Goal: Task Accomplishment & Management: Complete application form

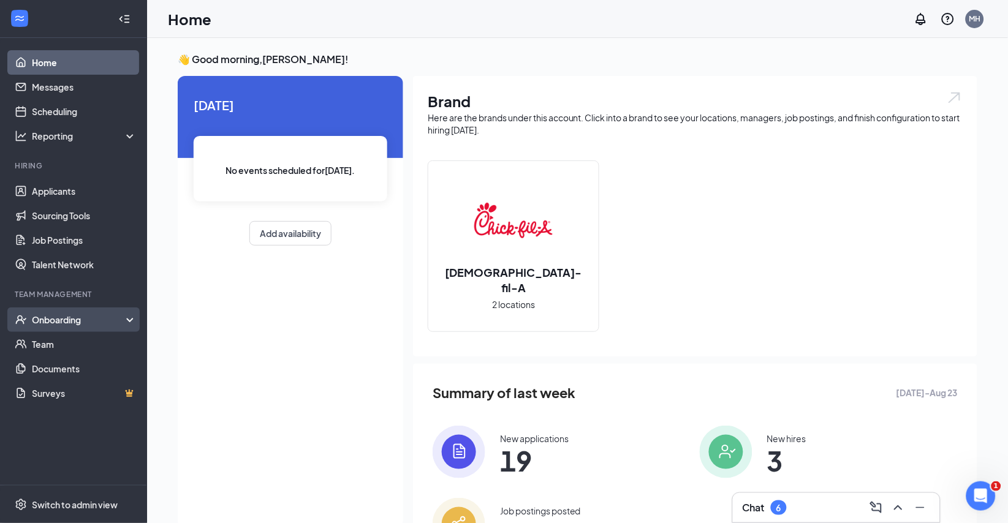
click at [82, 317] on div "Onboarding" at bounding box center [79, 320] width 94 height 12
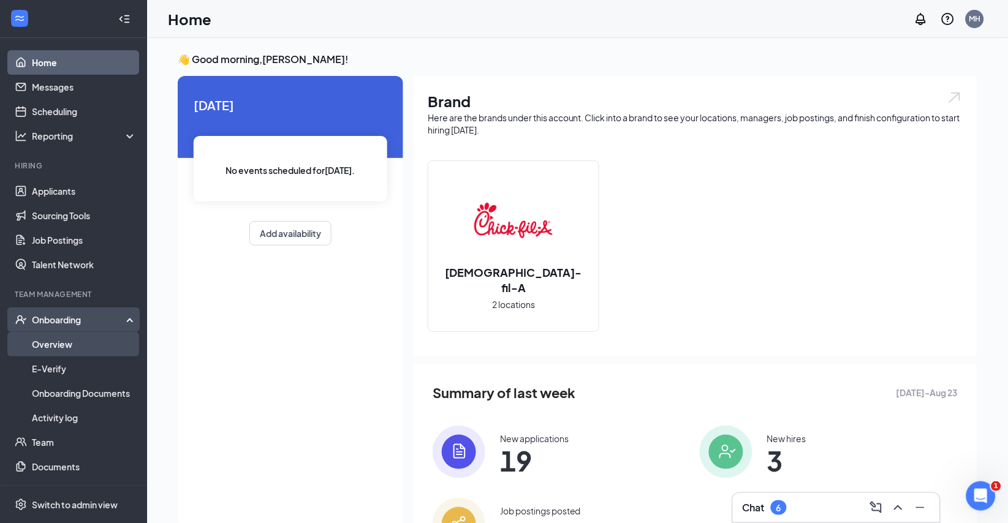
click at [66, 345] on link "Overview" at bounding box center [84, 344] width 105 height 25
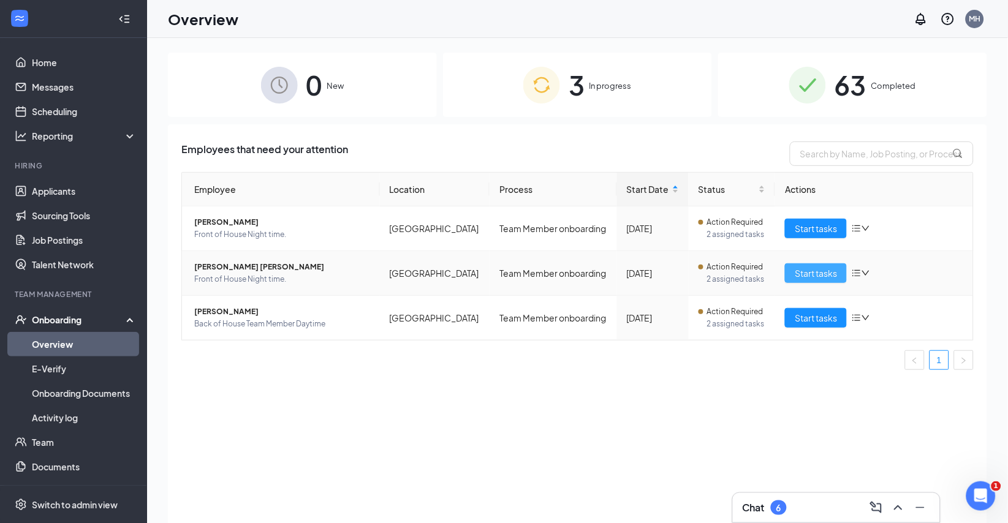
click at [811, 280] on span "Start tasks" at bounding box center [815, 272] width 42 height 13
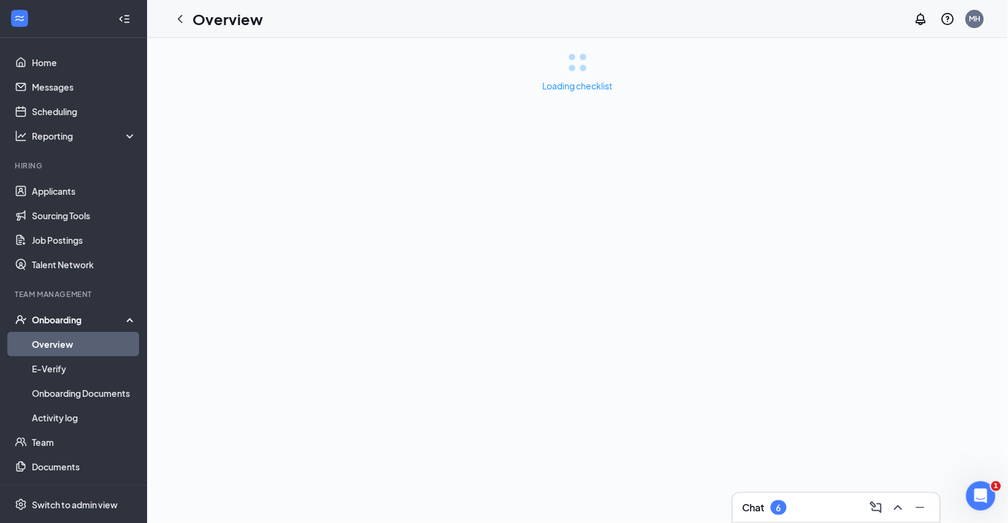
click at [810, 508] on div "Chat 6" at bounding box center [835, 508] width 187 height 20
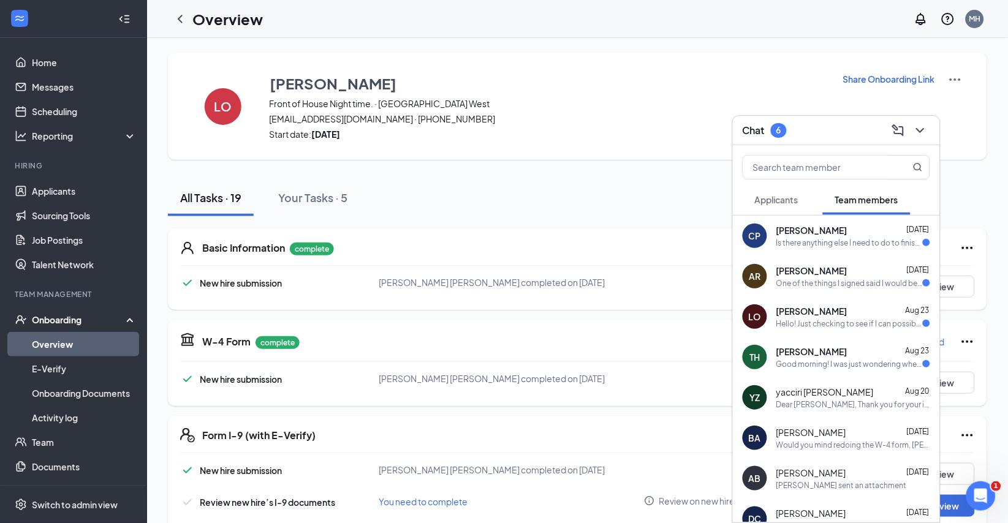
click at [850, 267] on div "[PERSON_NAME] [DATE]" at bounding box center [853, 271] width 154 height 12
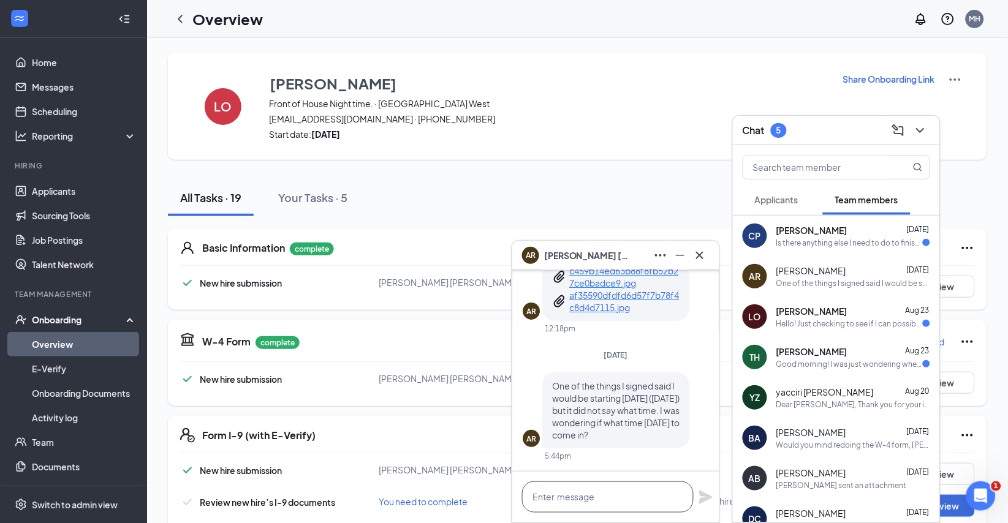
click at [624, 501] on textarea at bounding box center [608, 496] width 172 height 31
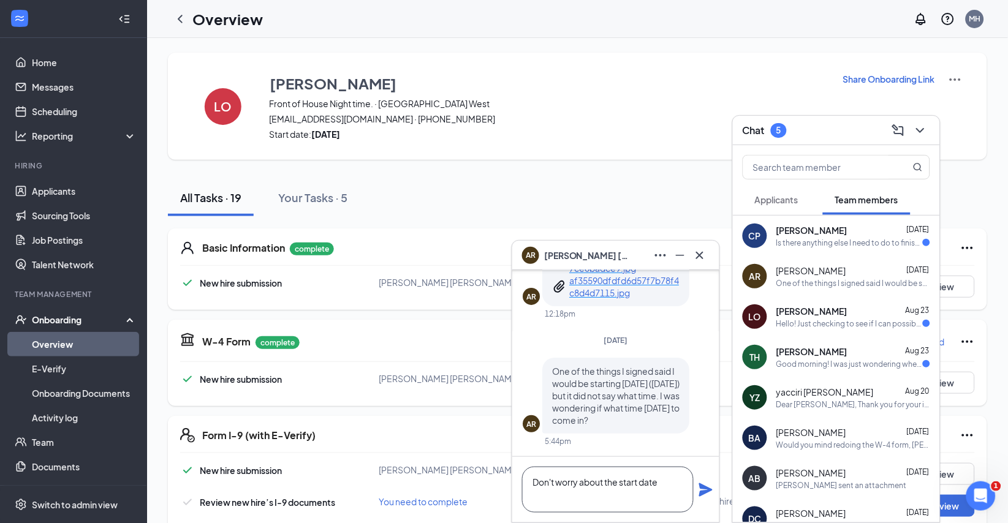
scroll to position [1, 0]
type textarea "Don't worry about the start date. [PERSON_NAME] will reach out."
click at [704, 485] on icon "Plane" at bounding box center [705, 489] width 13 height 13
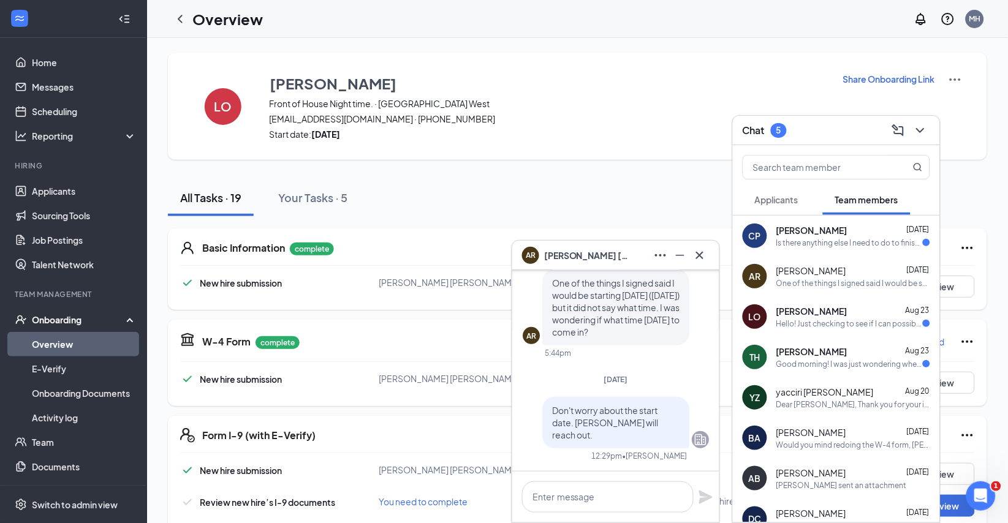
click at [889, 336] on div "LO [PERSON_NAME] [DATE] Hello! Just checking to see if I can possibly hand them…" at bounding box center [836, 316] width 207 height 40
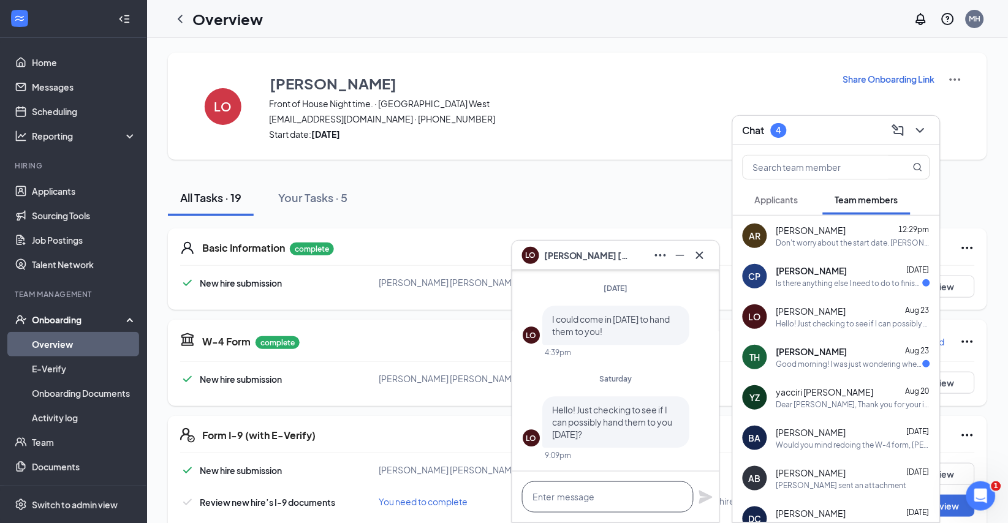
click at [622, 507] on textarea at bounding box center [608, 496] width 172 height 31
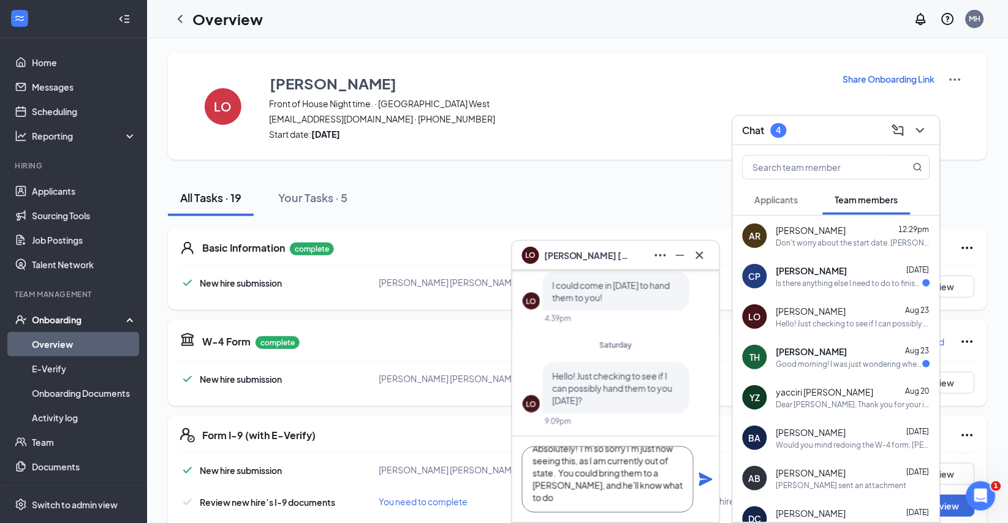
scroll to position [38, 0]
type textarea "Absolutely! I'm so sorry I'm just now seeing this, as I am currently out of sta…"
click at [701, 477] on icon "Plane" at bounding box center [705, 479] width 13 height 13
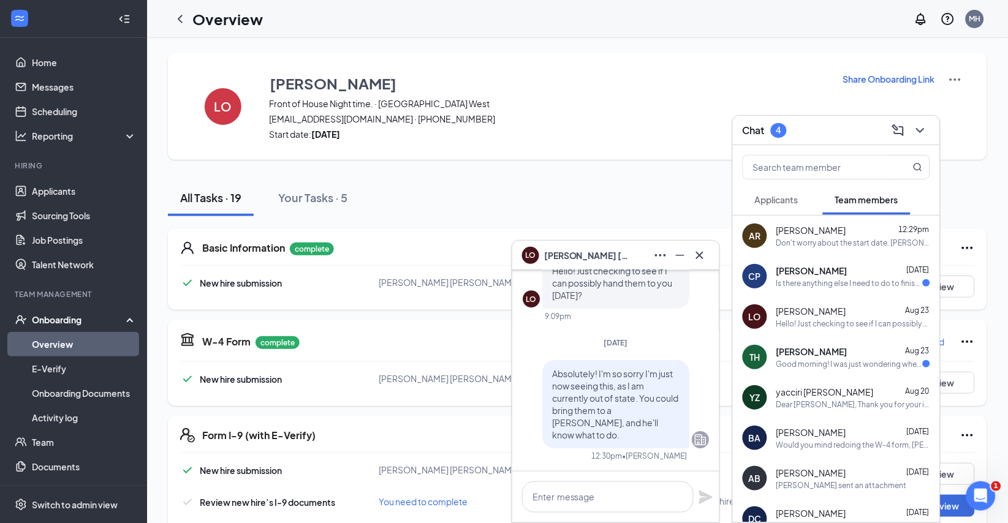
scroll to position [-1, 0]
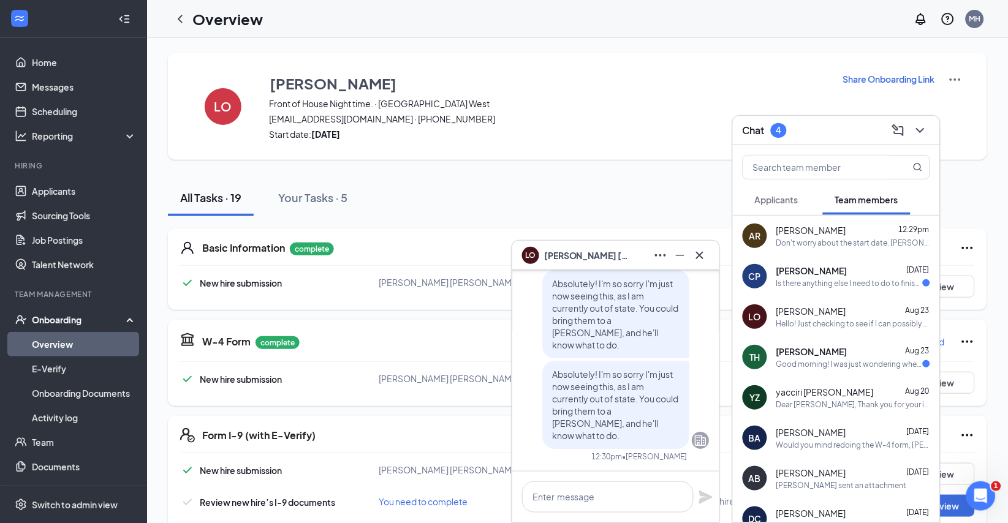
click at [842, 360] on div "Good morning! I was just wondering when I would get my uniform since I start [D…" at bounding box center [849, 364] width 146 height 10
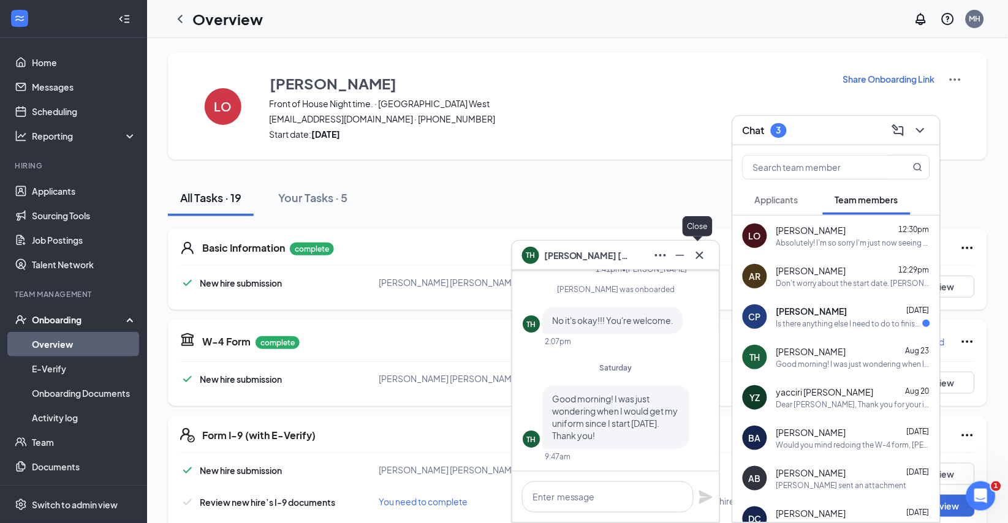
click at [704, 255] on icon "Cross" at bounding box center [699, 255] width 15 height 15
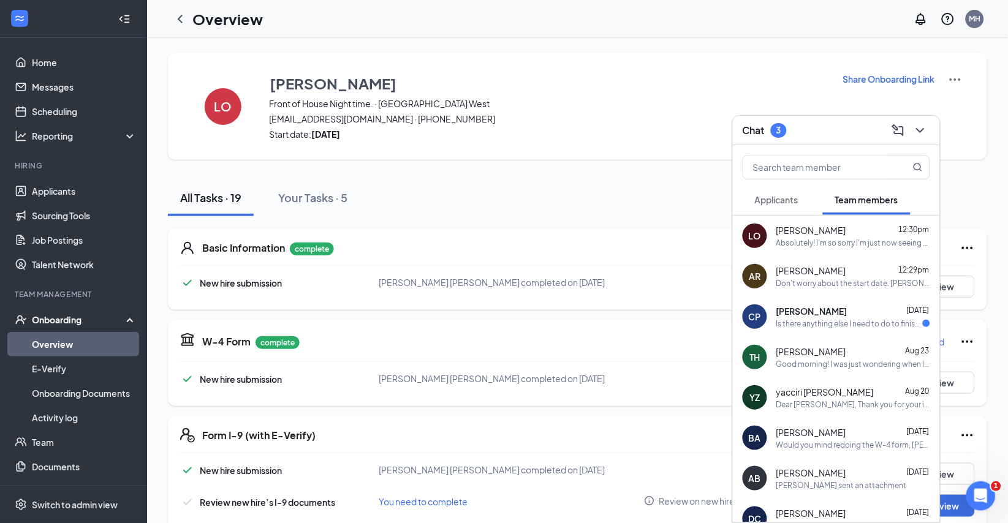
click at [867, 320] on div "Is there anything else I need to do to finish onboarding or am I good?" at bounding box center [849, 324] width 146 height 10
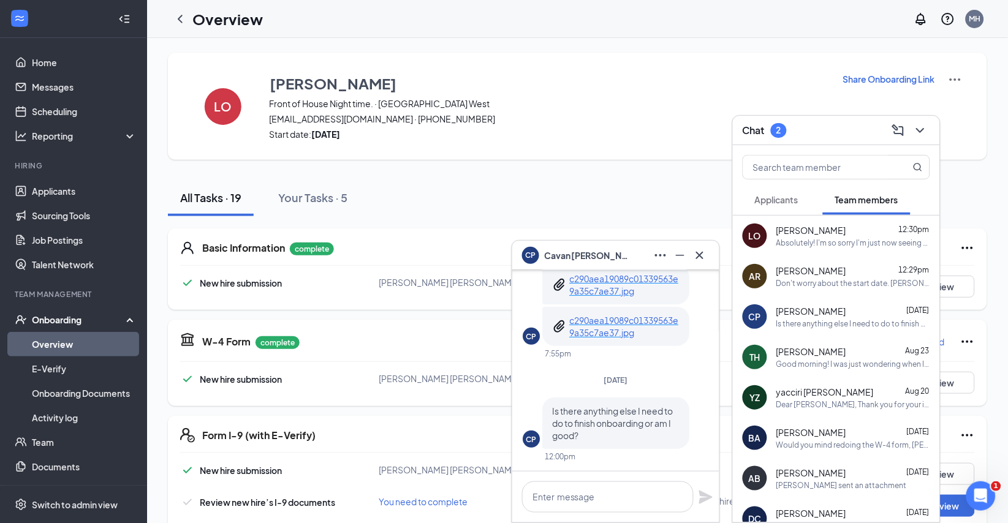
scroll to position [0, 0]
click at [605, 496] on textarea at bounding box center [608, 496] width 172 height 31
click at [603, 497] on textarea at bounding box center [608, 496] width 172 height 31
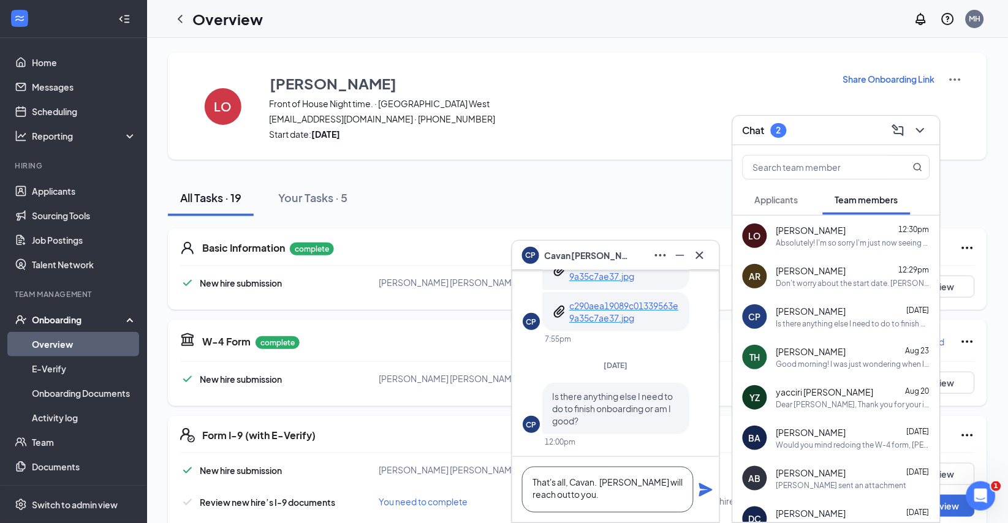
type textarea "That's all, Cavan. [PERSON_NAME] will reach out to you."
click at [706, 492] on icon "Plane" at bounding box center [705, 489] width 13 height 13
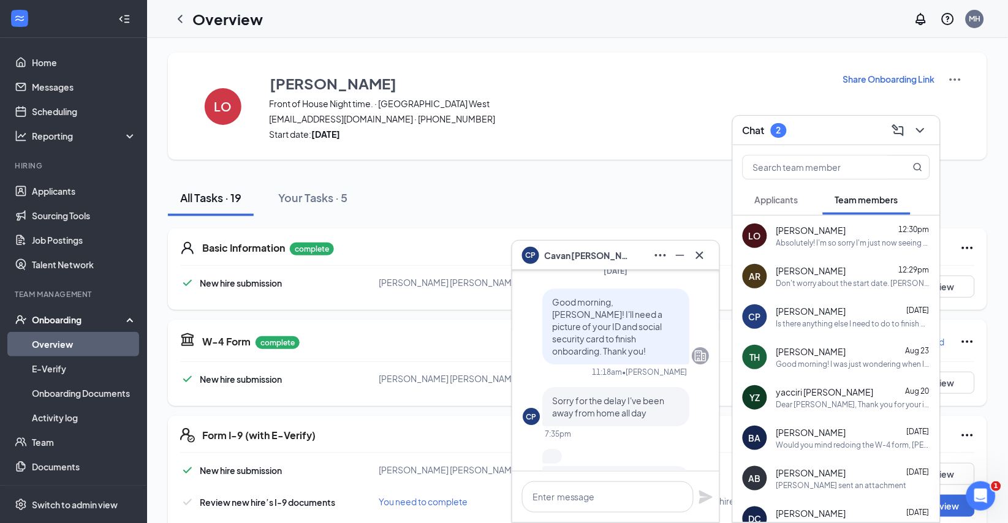
scroll to position [-463, 0]
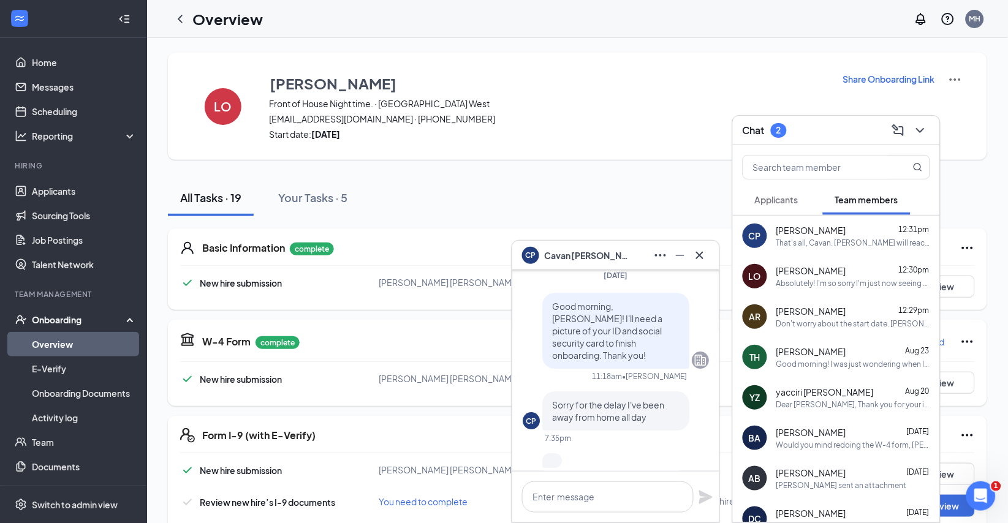
click at [620, 478] on p "b470c501c1e42134b769145992532b83.jpg" at bounding box center [624, 490] width 110 height 25
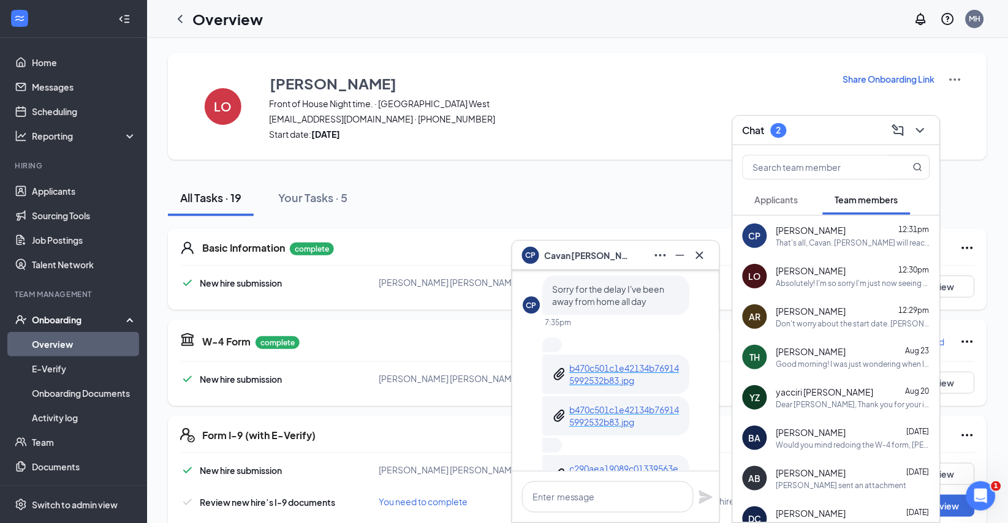
scroll to position [-315, 0]
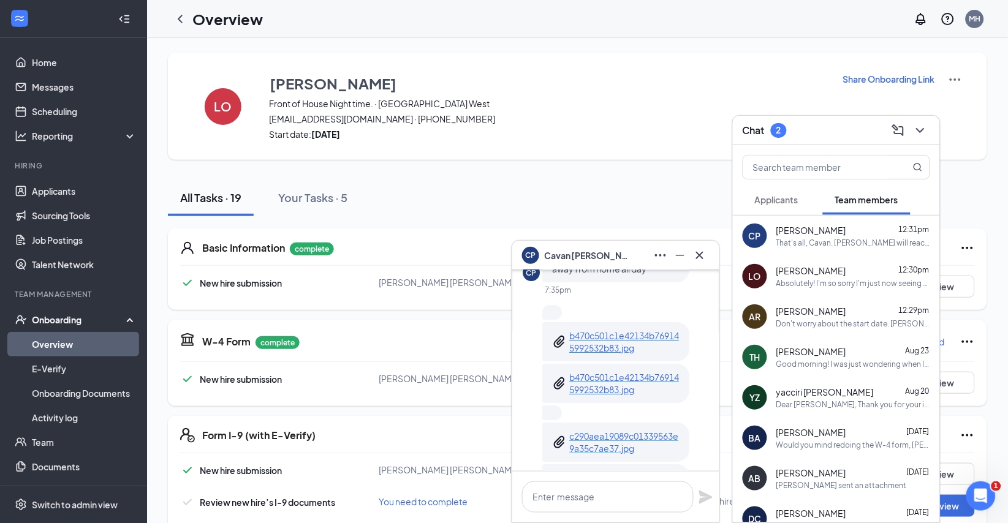
click at [615, 430] on p "c290aea19089c01339563e9a35c7ae37.jpg" at bounding box center [624, 442] width 110 height 25
click at [699, 255] on icon "Cross" at bounding box center [699, 254] width 7 height 7
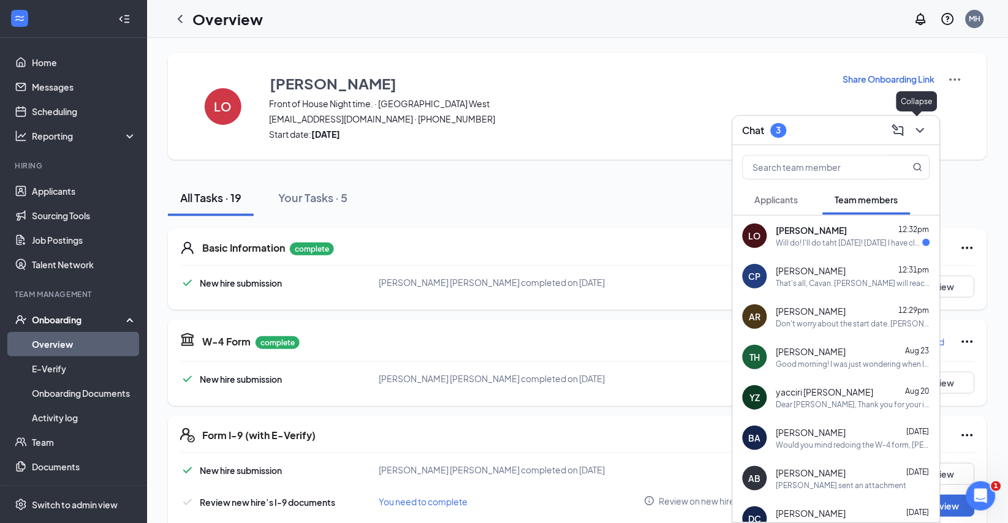
click at [922, 134] on icon "ChevronDown" at bounding box center [920, 130] width 15 height 15
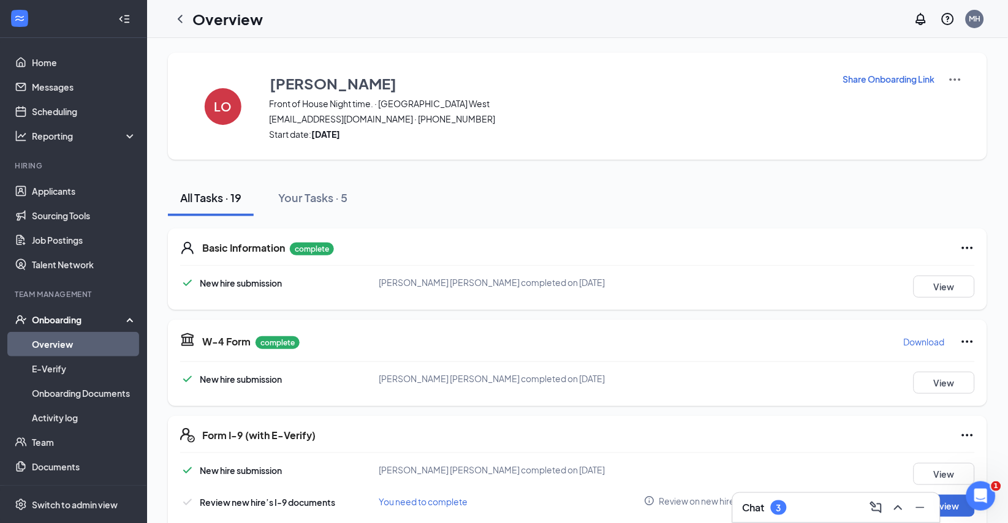
click at [826, 502] on div "Chat 3" at bounding box center [835, 508] width 187 height 20
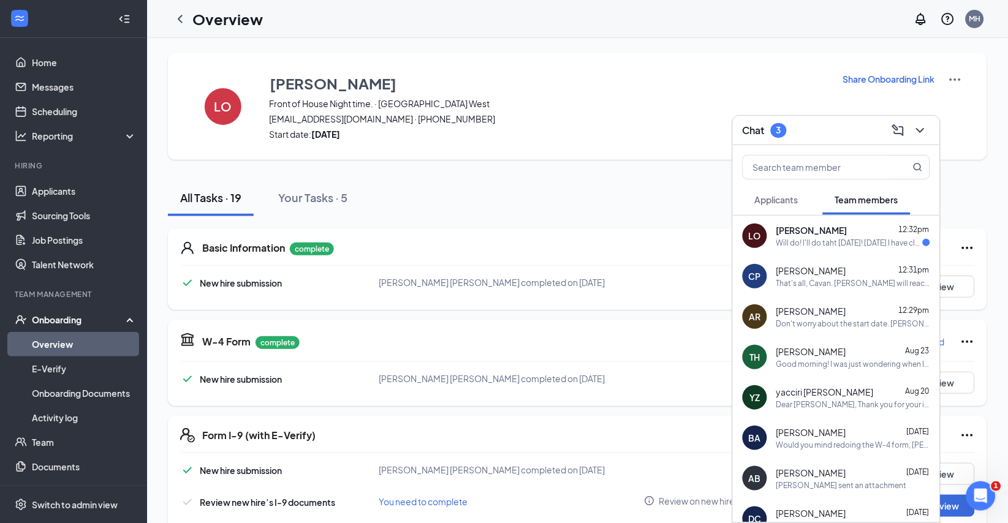
click at [867, 252] on div "LO [PERSON_NAME] 12:32pm Will do! I'll do taht [DATE]! [DATE] I have class and …" at bounding box center [836, 236] width 207 height 40
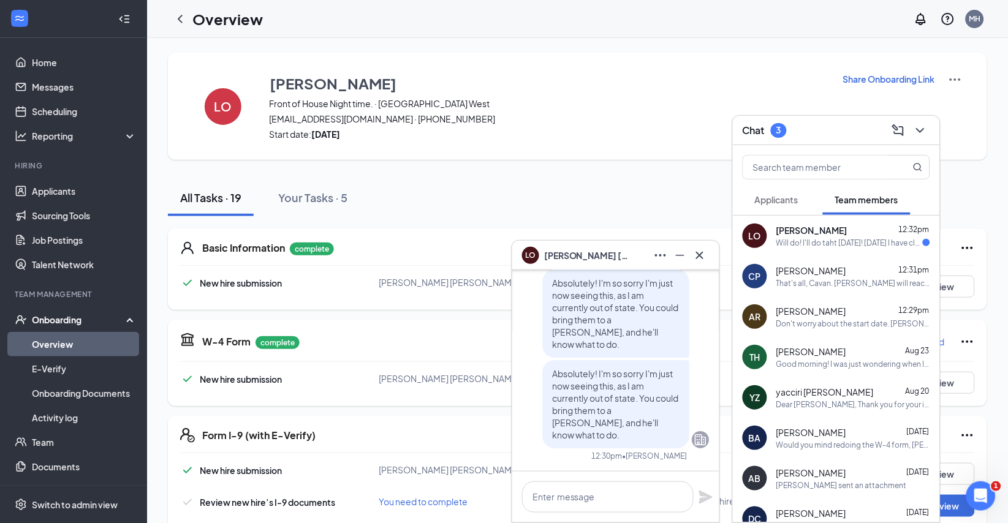
scroll to position [-1, 0]
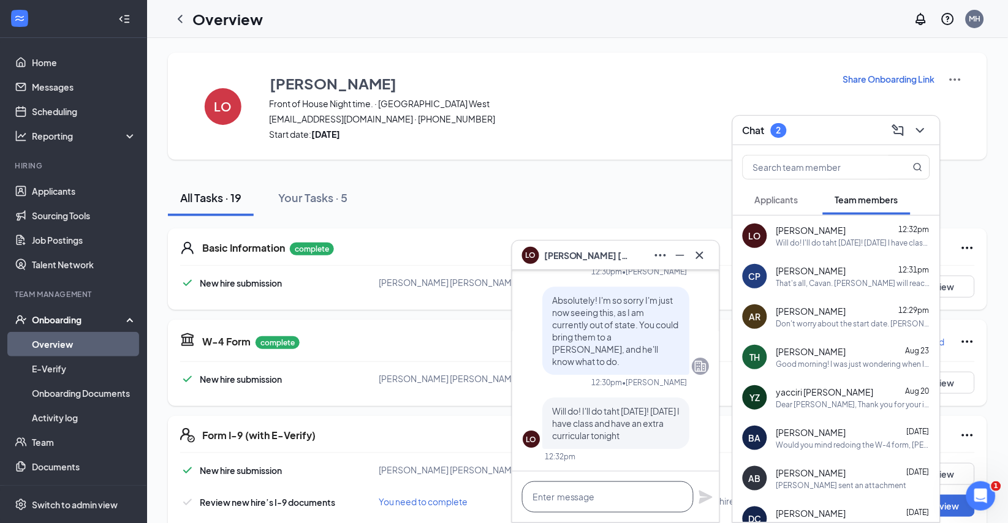
click at [600, 503] on textarea at bounding box center [608, 496] width 172 height 31
type textarea "Perfect!"
click at [704, 495] on icon "Plane" at bounding box center [705, 497] width 13 height 13
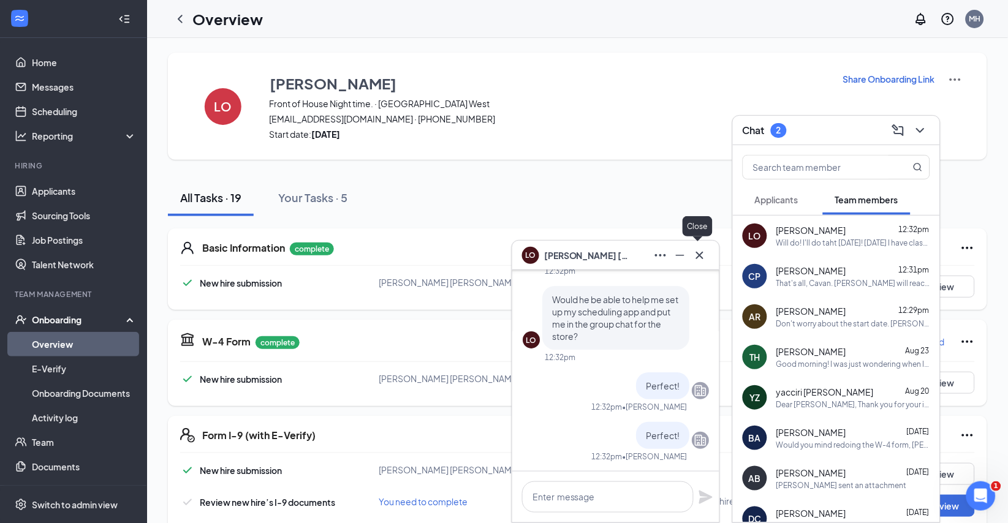
click at [697, 257] on icon "Cross" at bounding box center [699, 254] width 7 height 7
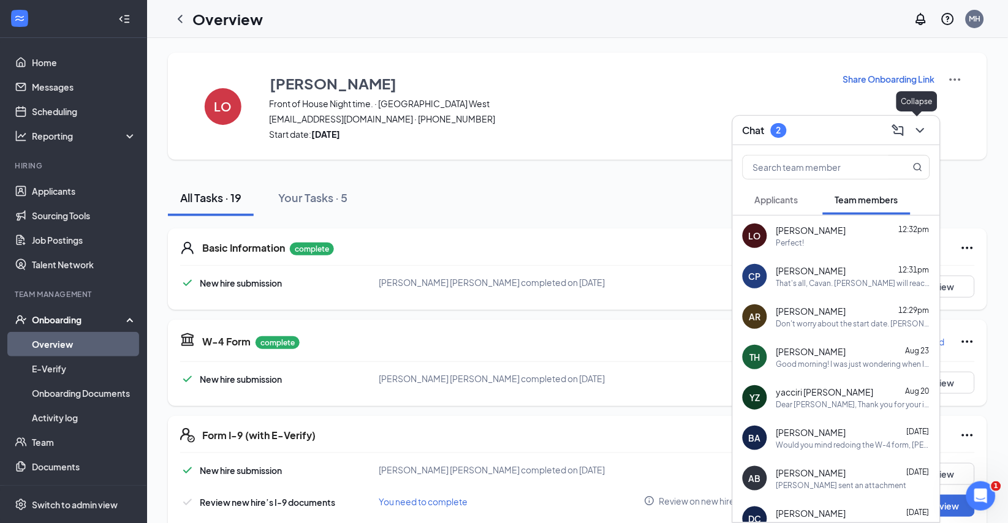
click at [920, 127] on icon "ChevronDown" at bounding box center [920, 130] width 15 height 15
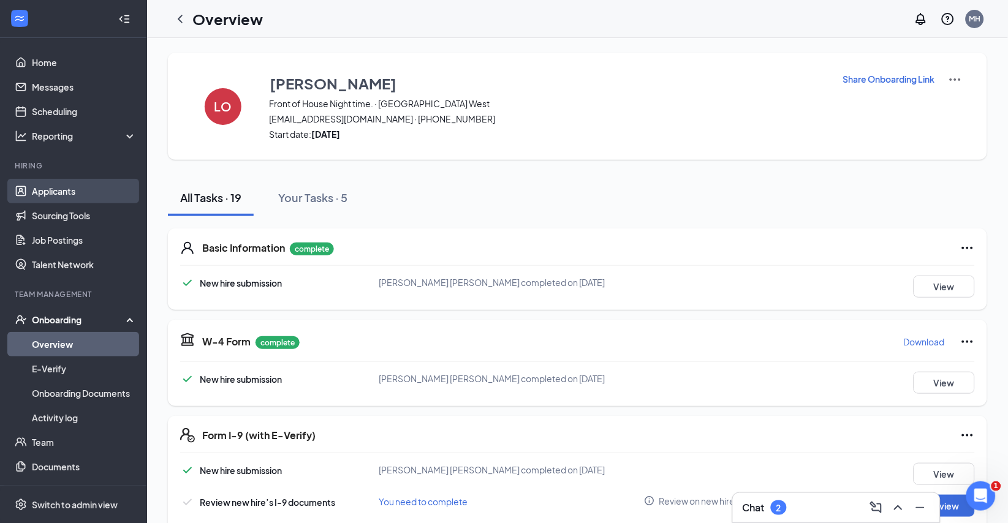
click at [67, 188] on link "Applicants" at bounding box center [84, 191] width 105 height 25
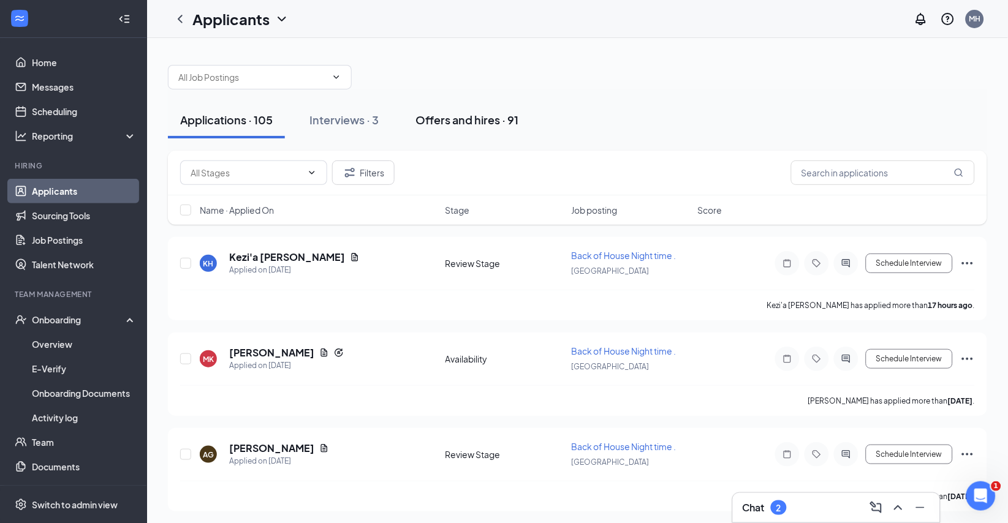
click at [494, 120] on div "Offers and hires · 91" at bounding box center [466, 119] width 103 height 15
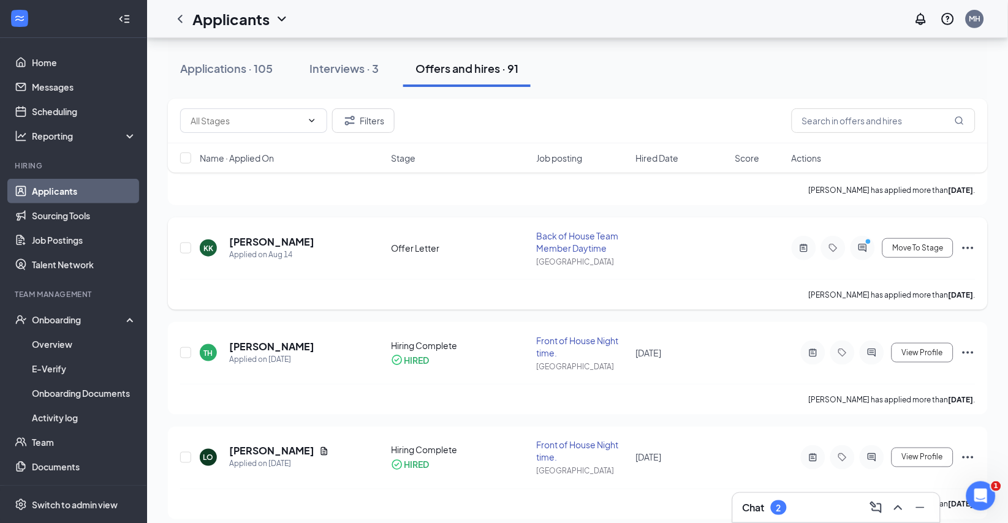
scroll to position [128, 0]
click at [341, 262] on div "KK [PERSON_NAME] Applied on [DATE]" at bounding box center [292, 249] width 184 height 26
click at [376, 72] on div "Interviews · 3" at bounding box center [343, 68] width 69 height 15
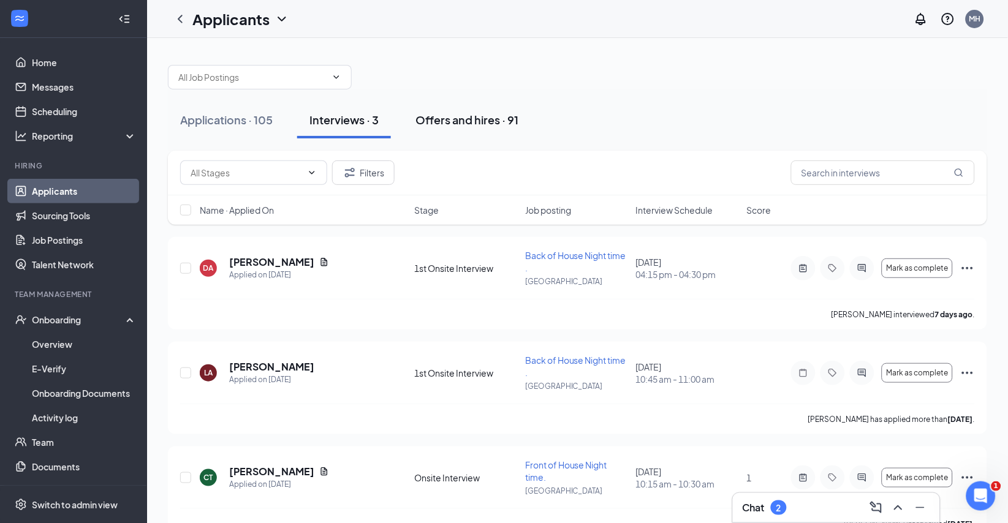
click at [513, 122] on div "Offers and hires · 91" at bounding box center [466, 119] width 103 height 15
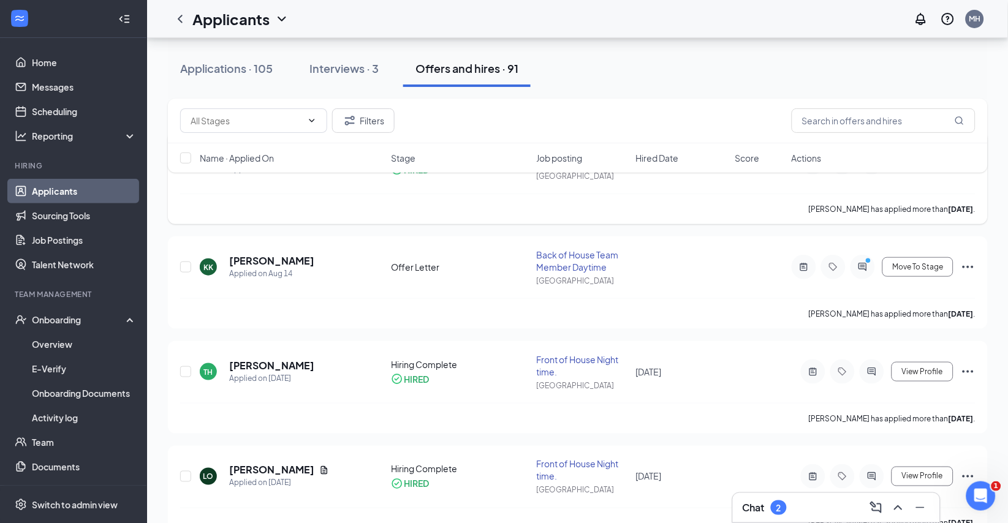
scroll to position [115, 0]
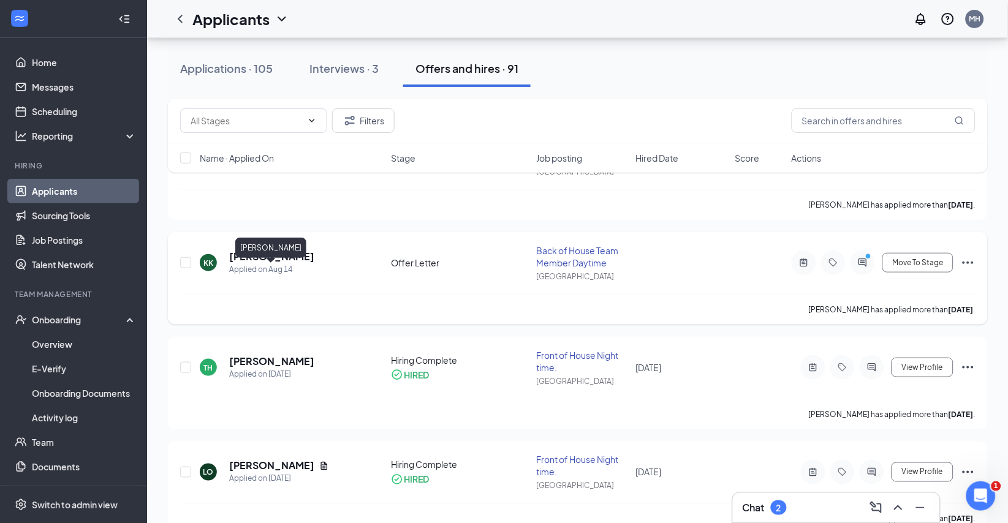
click at [254, 263] on h5 "[PERSON_NAME]" at bounding box center [271, 256] width 85 height 13
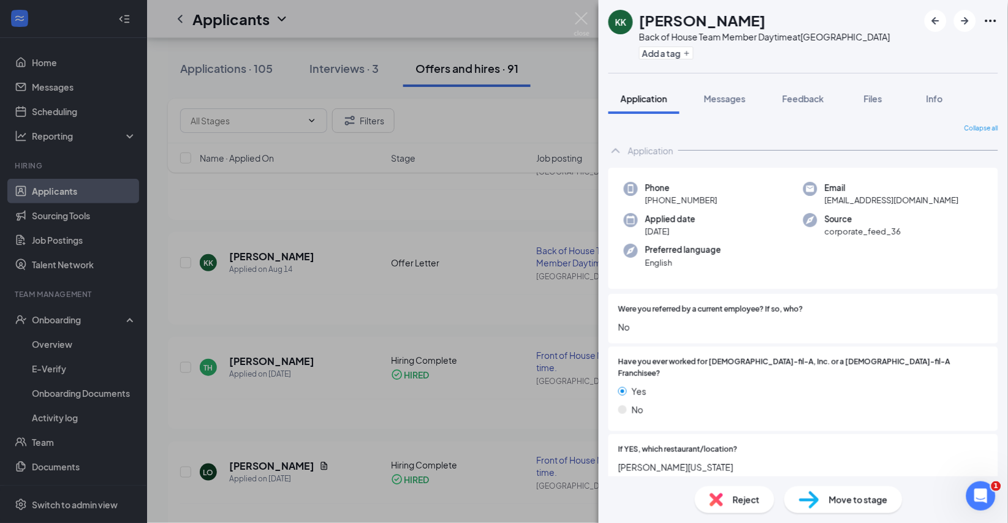
click at [619, 158] on icon "ChevronUp" at bounding box center [615, 150] width 15 height 15
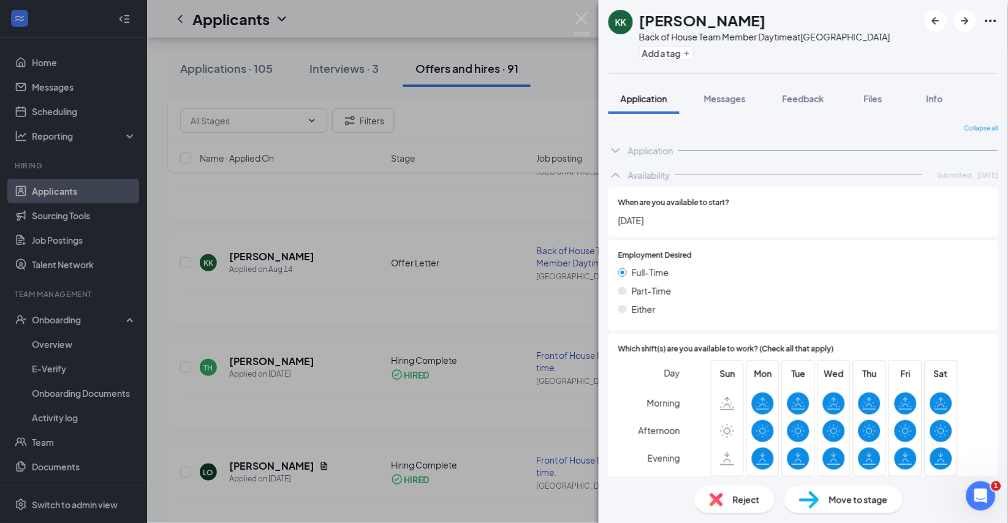
click at [615, 183] on icon "ChevronUp" at bounding box center [615, 175] width 15 height 15
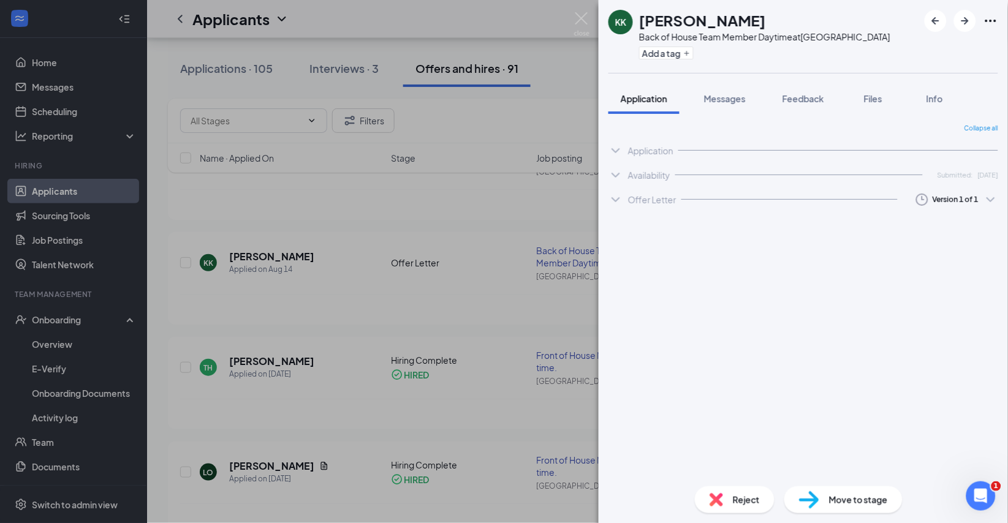
click at [617, 207] on icon "ChevronDown" at bounding box center [615, 199] width 15 height 15
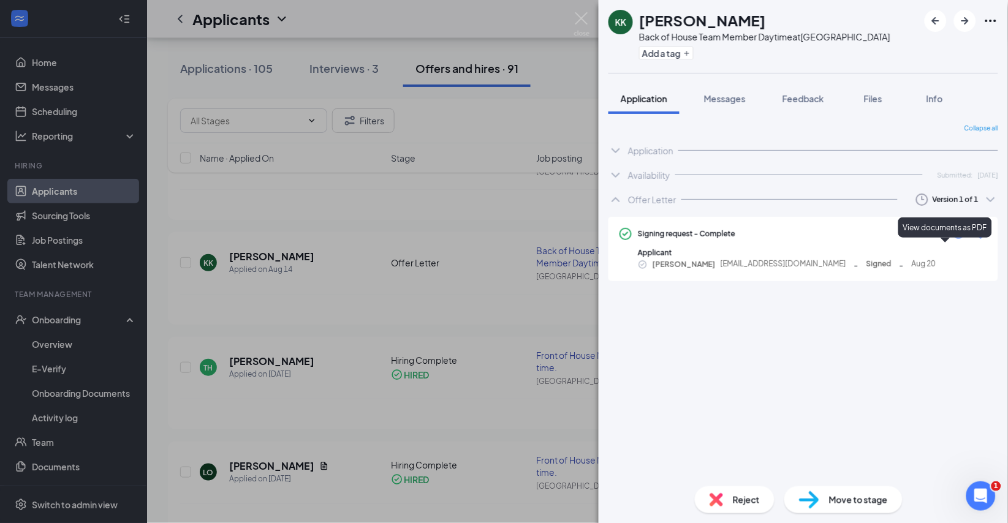
click at [963, 241] on icon "Eye" at bounding box center [958, 234] width 15 height 15
click at [835, 502] on span "Move to stage" at bounding box center [858, 499] width 59 height 13
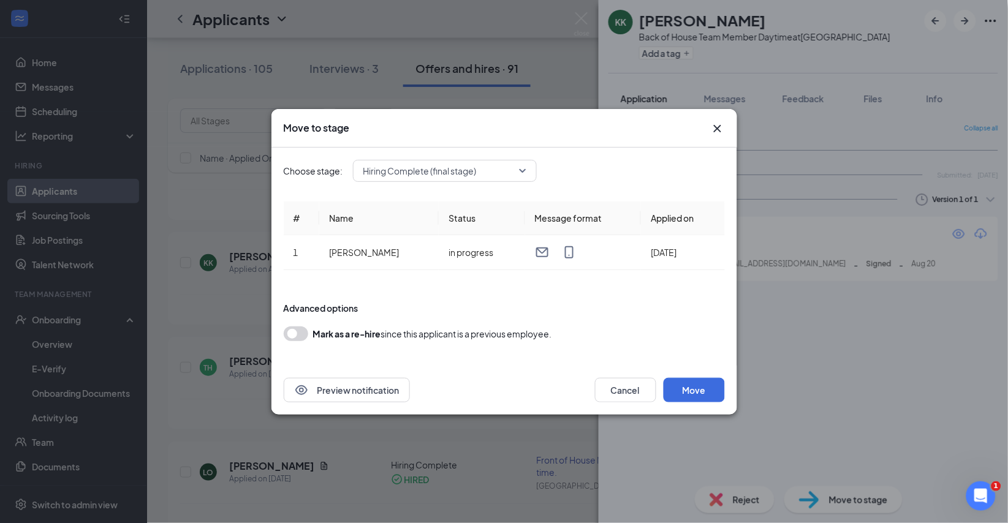
click at [537, 165] on div "Hiring Complete (final stage)" at bounding box center [445, 171] width 184 height 22
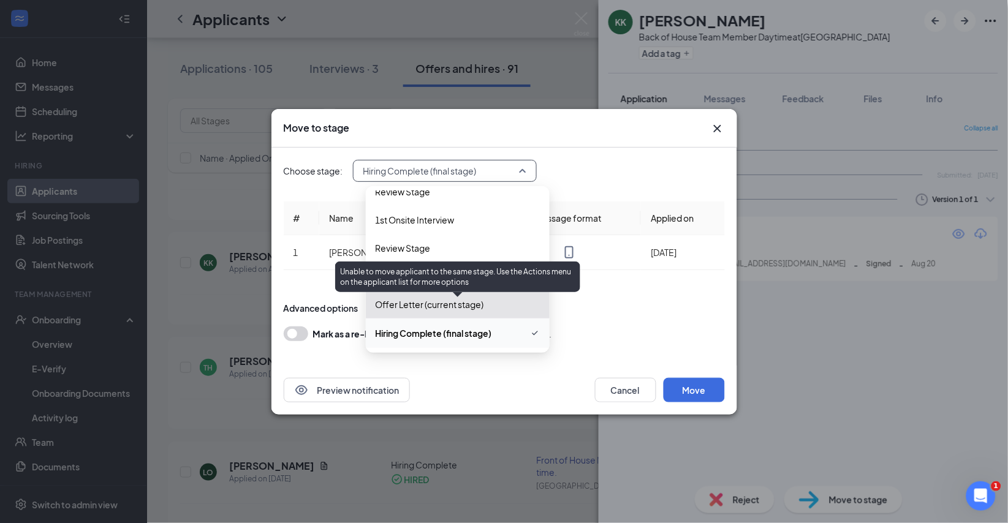
scroll to position [86, 0]
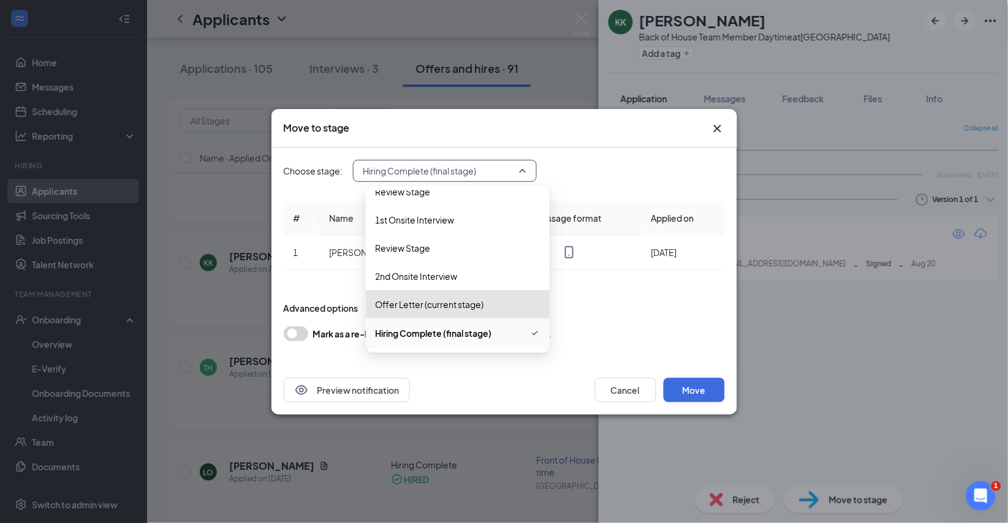
click at [478, 328] on span "Hiring Complete (final stage)" at bounding box center [433, 332] width 116 height 13
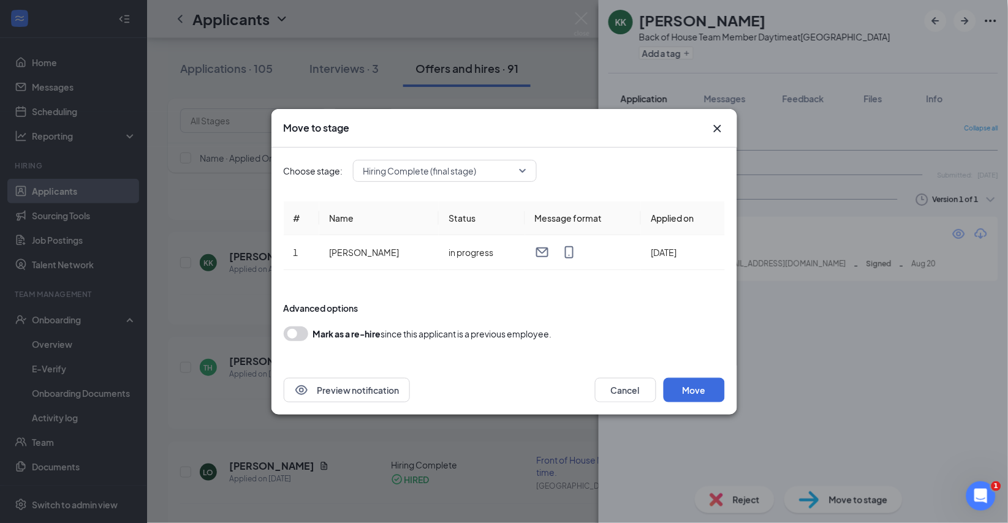
click at [678, 279] on div "Choose stage: Hiring Complete (final stage) 3928155 3927169 Application Availab…" at bounding box center [504, 257] width 441 height 218
click at [677, 279] on div "Choose stage: Hiring Complete (final stage) 3928155 3927169 Application Availab…" at bounding box center [504, 257] width 441 height 218
click at [696, 398] on button "Move" at bounding box center [693, 390] width 61 height 25
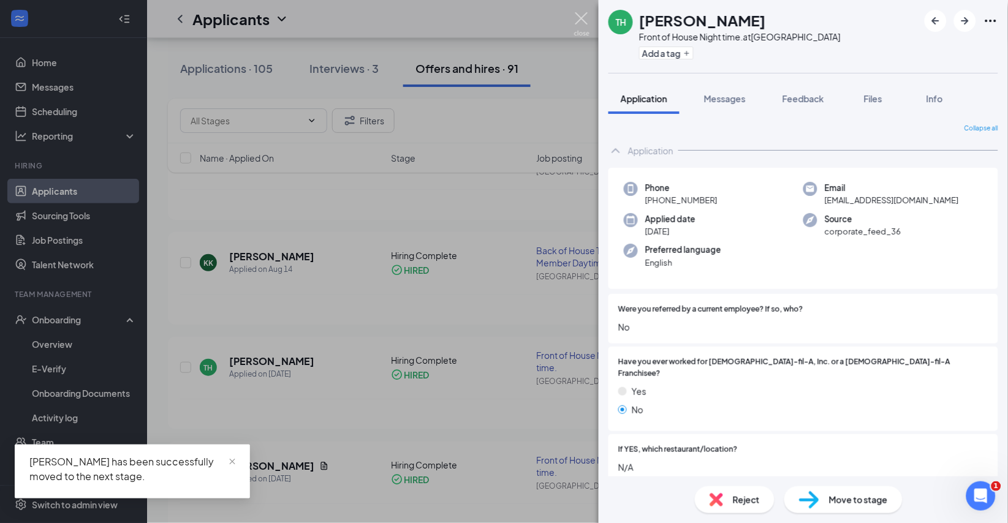
click at [581, 18] on img at bounding box center [581, 24] width 15 height 24
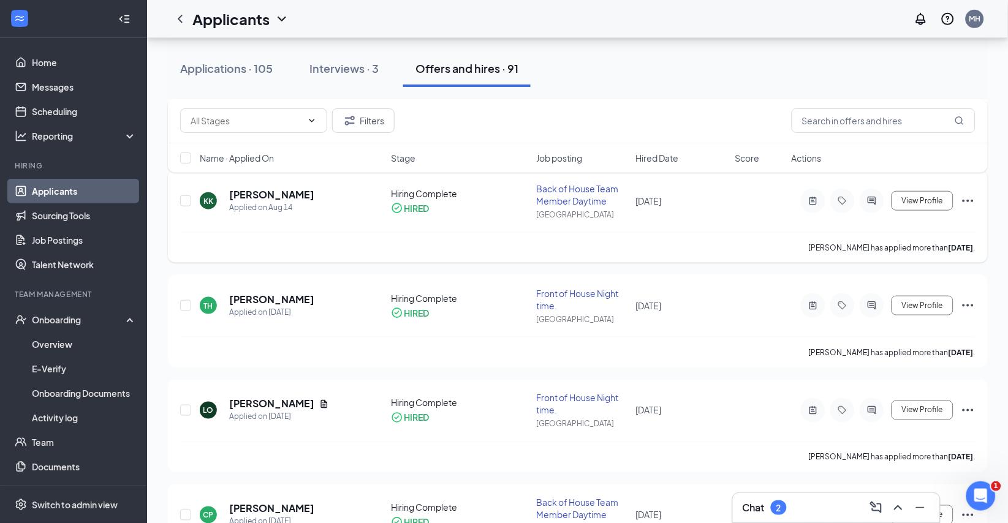
scroll to position [183, 0]
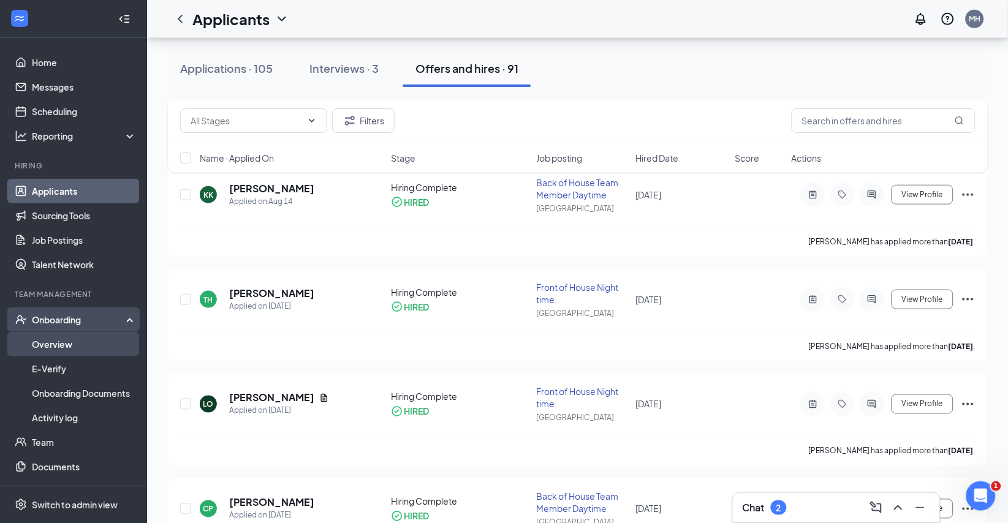
click at [56, 342] on link "Overview" at bounding box center [84, 344] width 105 height 25
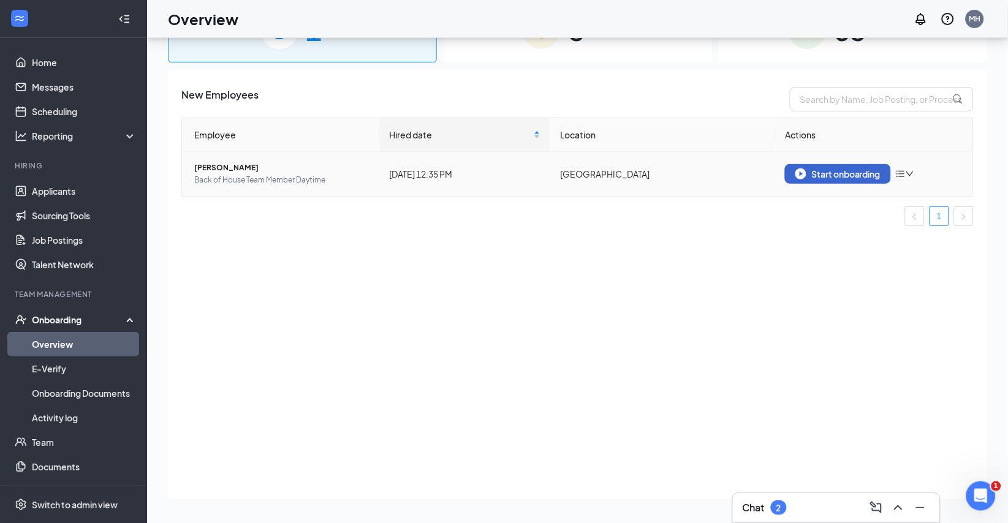
click at [842, 177] on div "Start onboarding" at bounding box center [837, 173] width 85 height 11
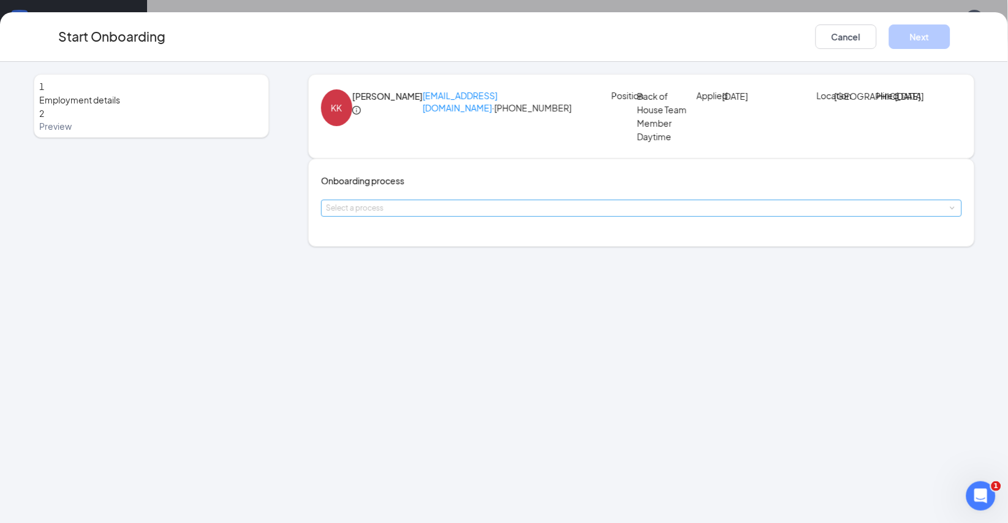
click at [458, 214] on div "Select a process" at bounding box center [638, 208] width 625 height 12
click at [442, 323] on span "Team Member onboarding" at bounding box center [389, 322] width 107 height 11
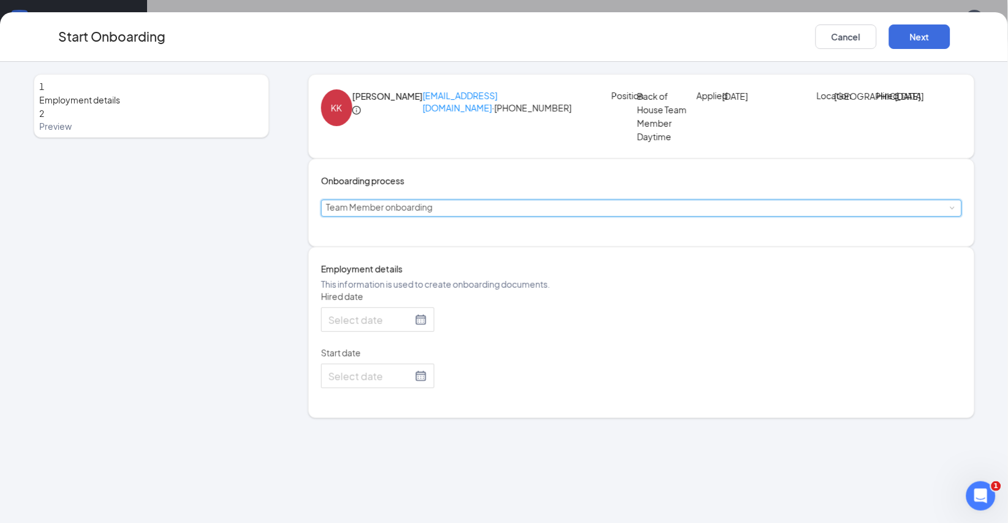
type input "[DATE]"
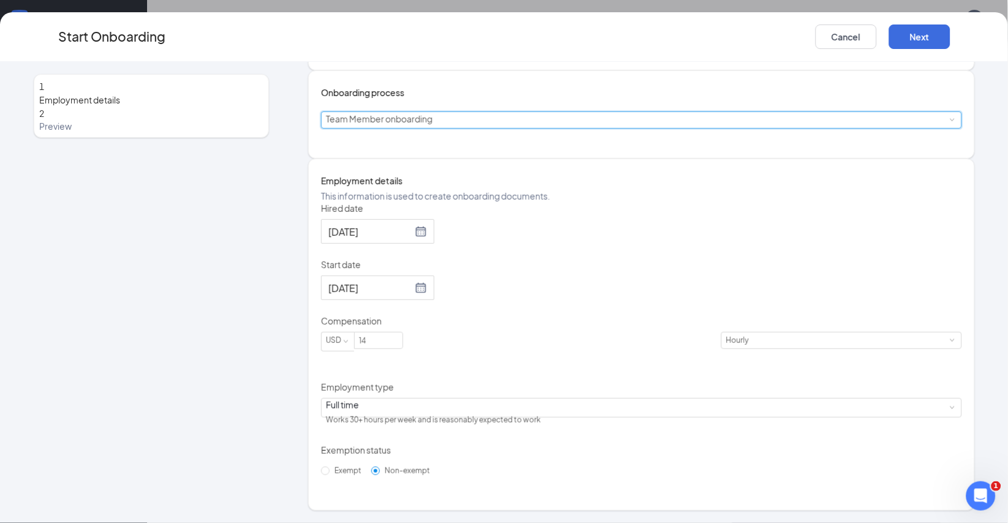
scroll to position [195, 0]
click at [427, 281] on div at bounding box center [377, 288] width 99 height 15
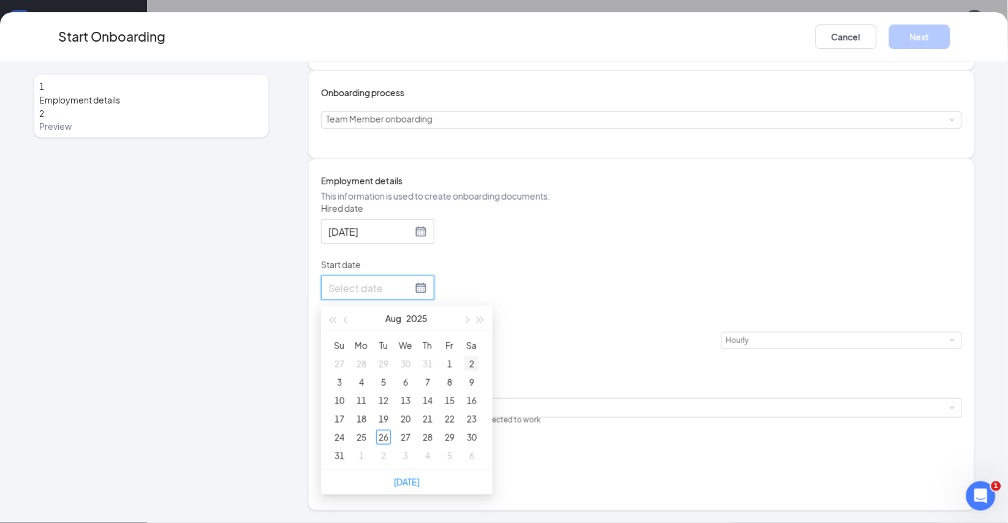
type input "[DATE]"
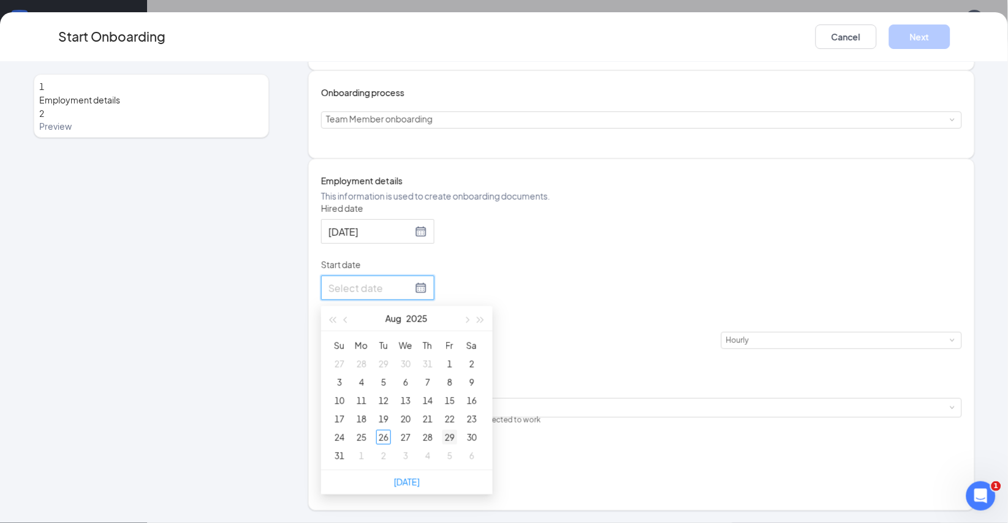
type input "[DATE]"
click at [457, 436] on div "29" at bounding box center [449, 437] width 15 height 15
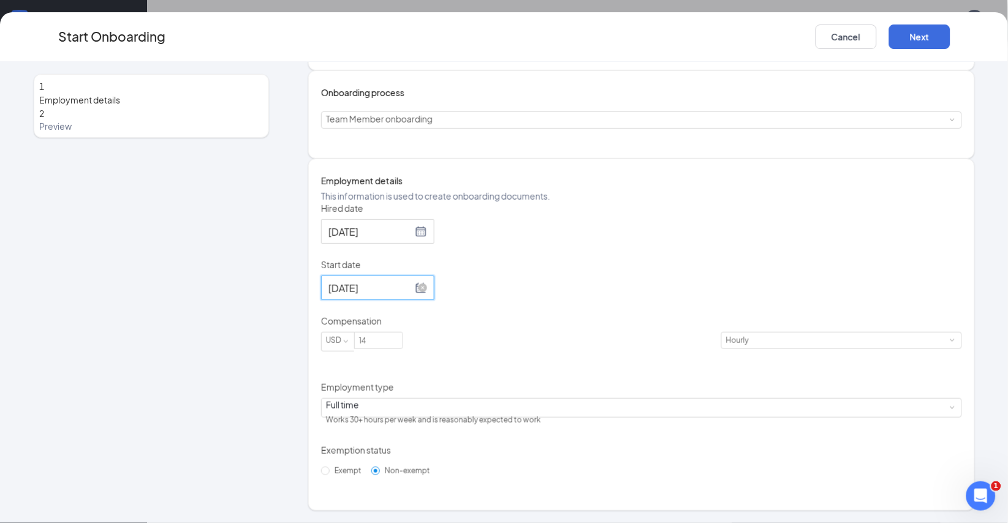
scroll to position [55, 0]
click at [909, 34] on button "Next" at bounding box center [919, 37] width 61 height 25
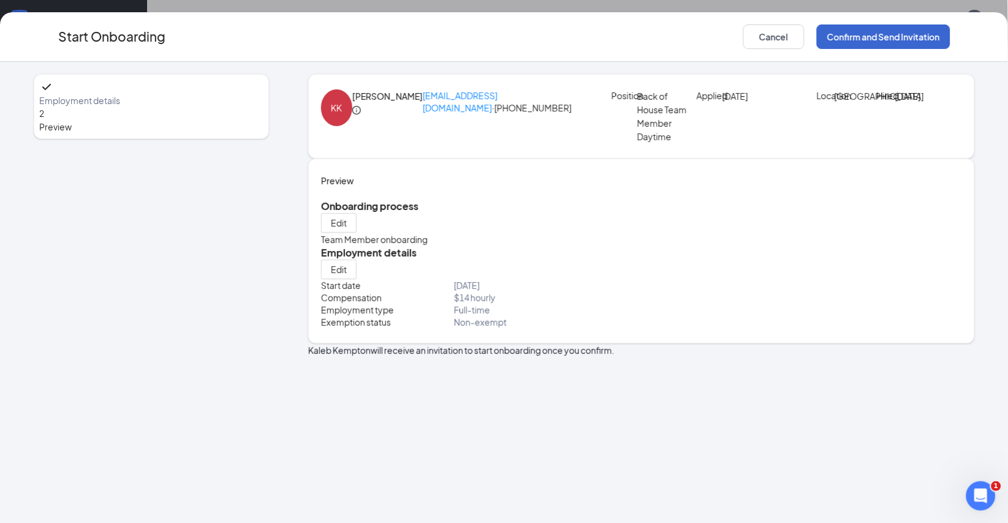
scroll to position [0, 0]
click at [877, 37] on button "Confirm and Send Invitation" at bounding box center [883, 37] width 134 height 25
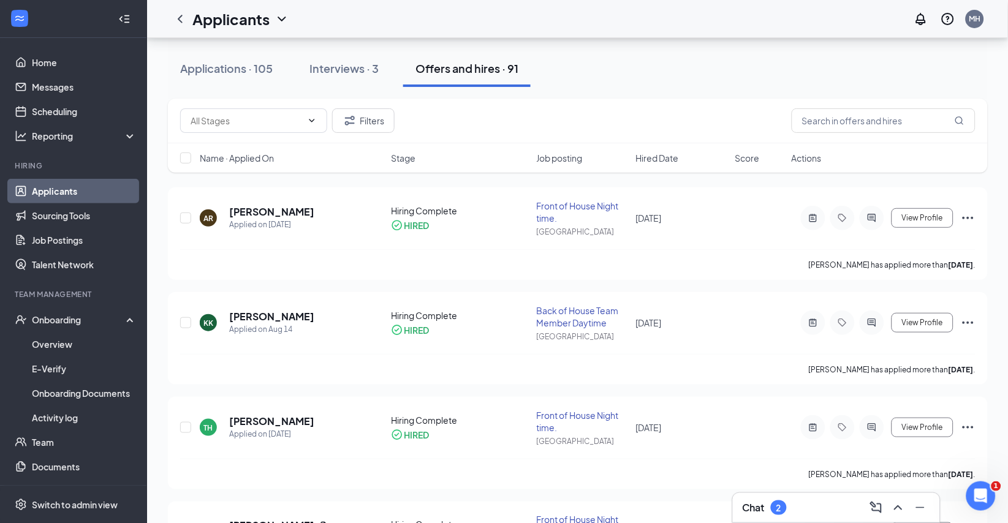
click at [819, 503] on div "Chat 2" at bounding box center [835, 508] width 187 height 20
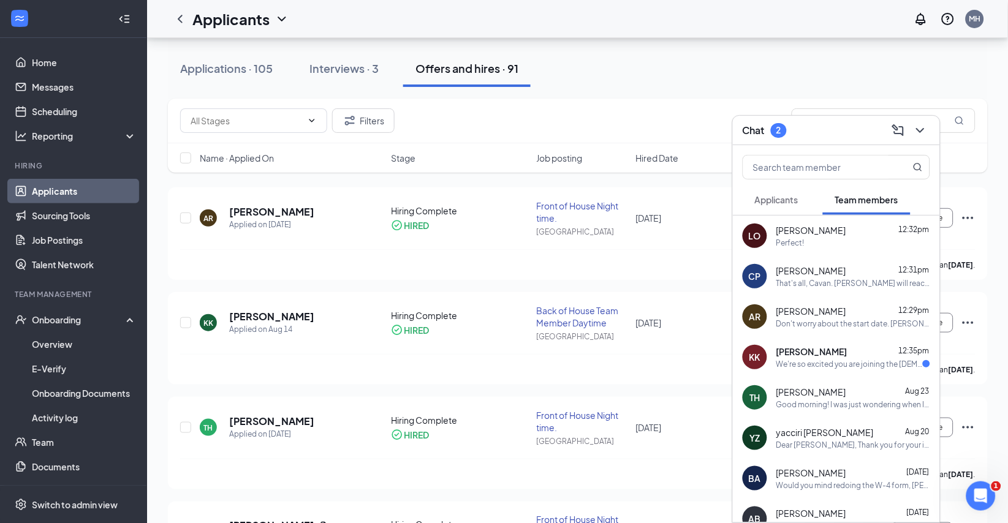
click at [823, 405] on div "Good morning! I was just wondering when I would get my uniform since I start [D…" at bounding box center [853, 404] width 154 height 10
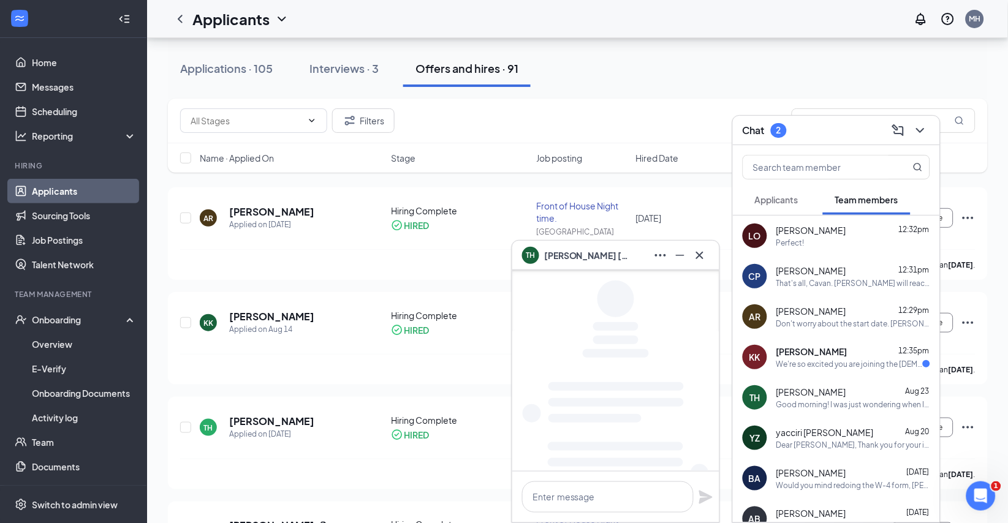
scroll to position [-1, 0]
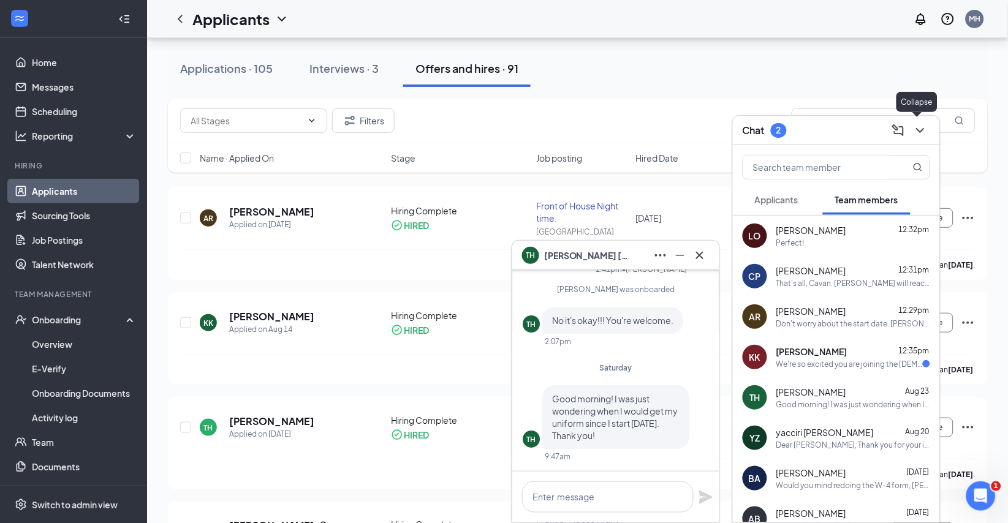
click at [925, 131] on icon "ChevronDown" at bounding box center [920, 130] width 15 height 15
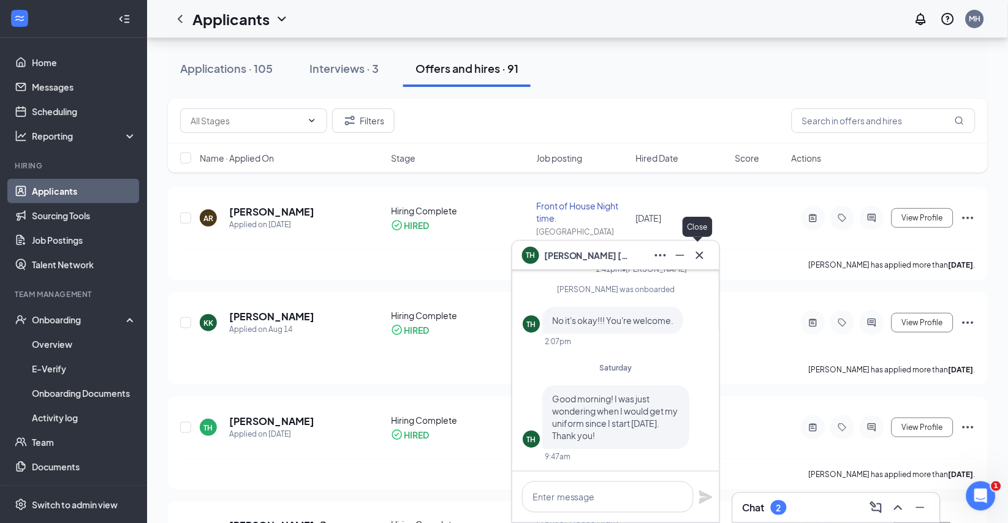
click at [705, 258] on icon "Cross" at bounding box center [699, 255] width 15 height 15
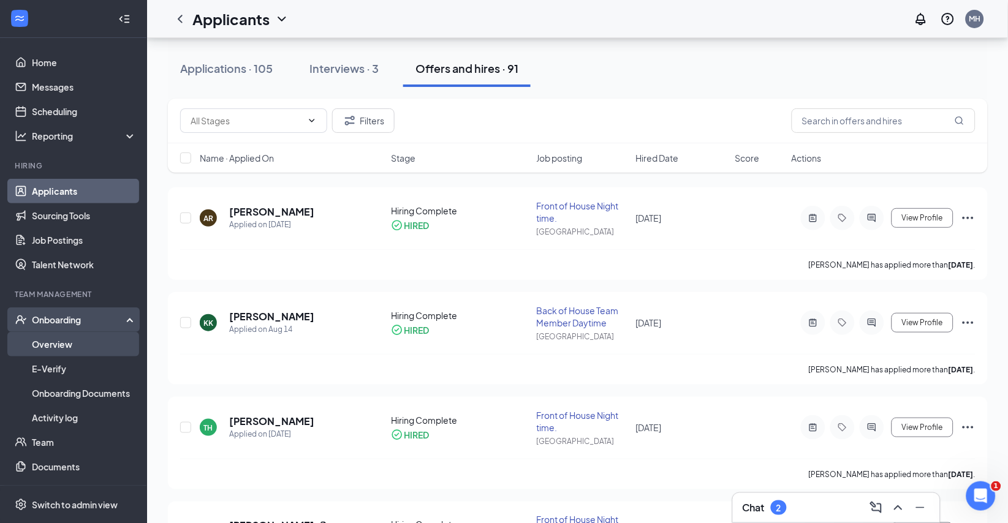
click at [76, 341] on link "Overview" at bounding box center [84, 344] width 105 height 25
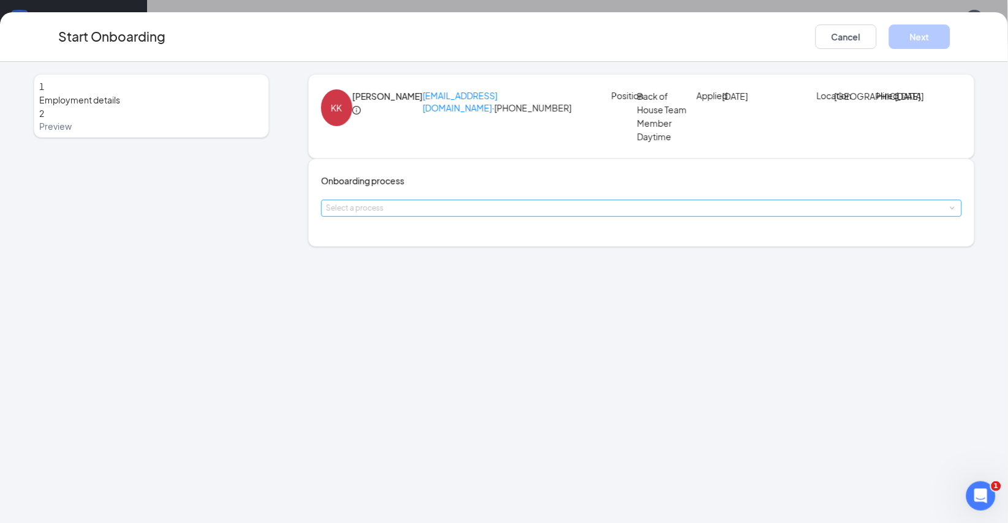
click at [496, 214] on div "Select a process" at bounding box center [638, 208] width 625 height 12
click at [468, 330] on li "Team Member onboarding" at bounding box center [431, 323] width 201 height 22
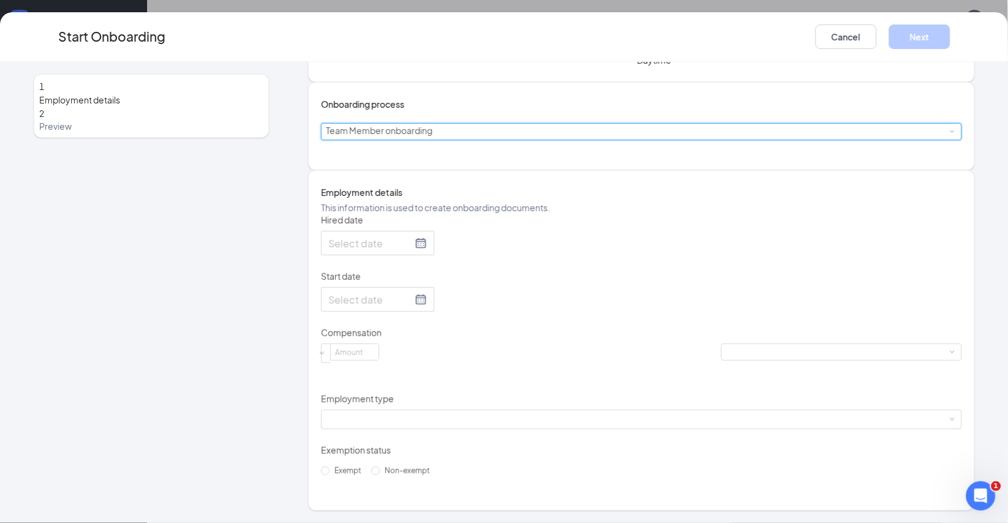
scroll to position [96, 0]
click at [427, 251] on div at bounding box center [377, 243] width 99 height 15
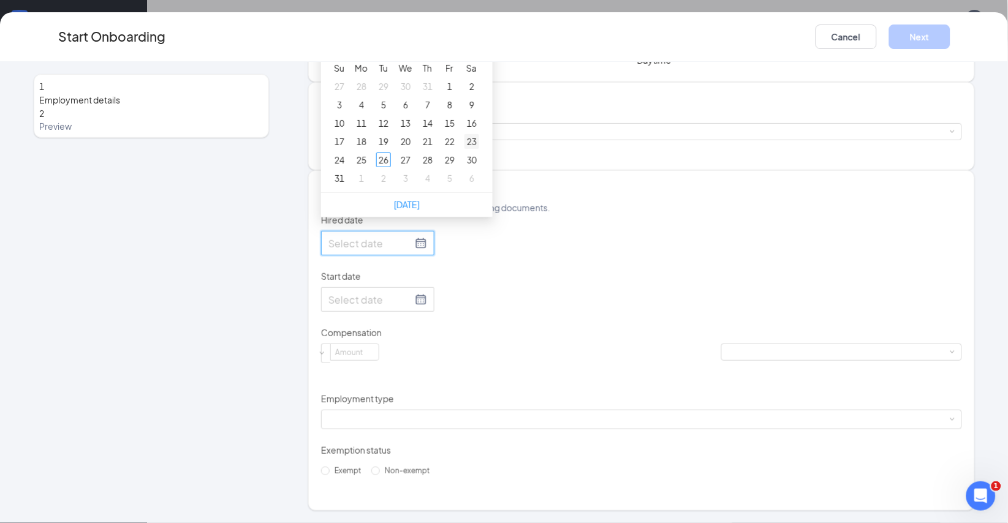
type input "[DATE]"
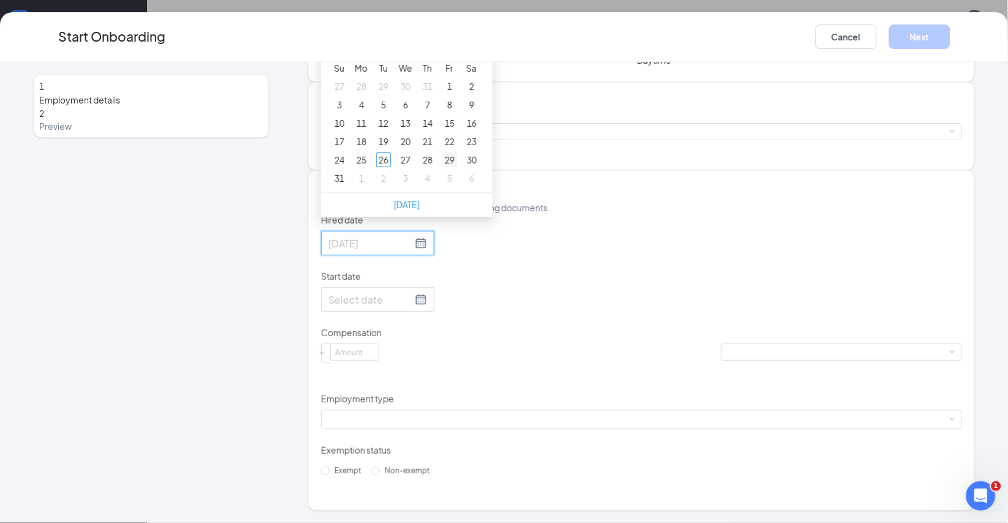
click at [457, 167] on div "29" at bounding box center [449, 160] width 15 height 15
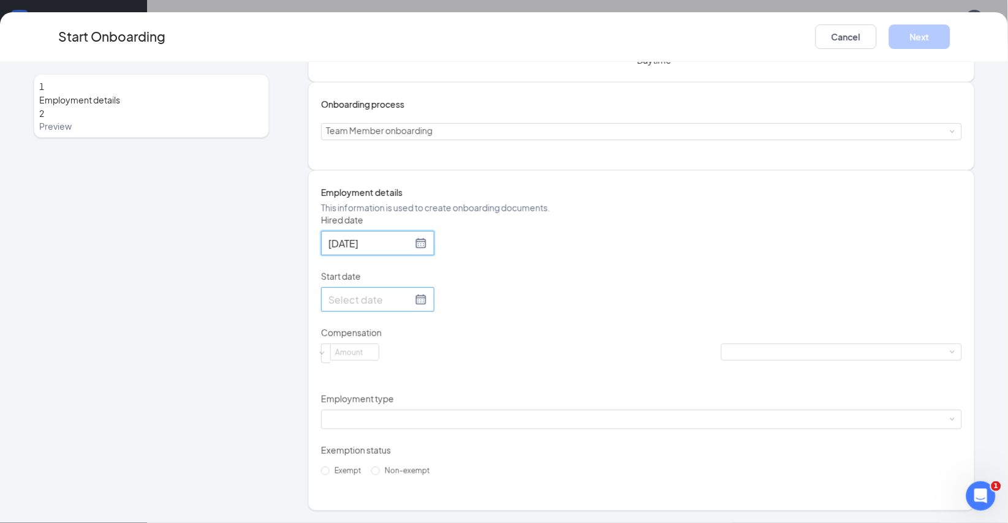
click at [427, 307] on div at bounding box center [377, 299] width 99 height 15
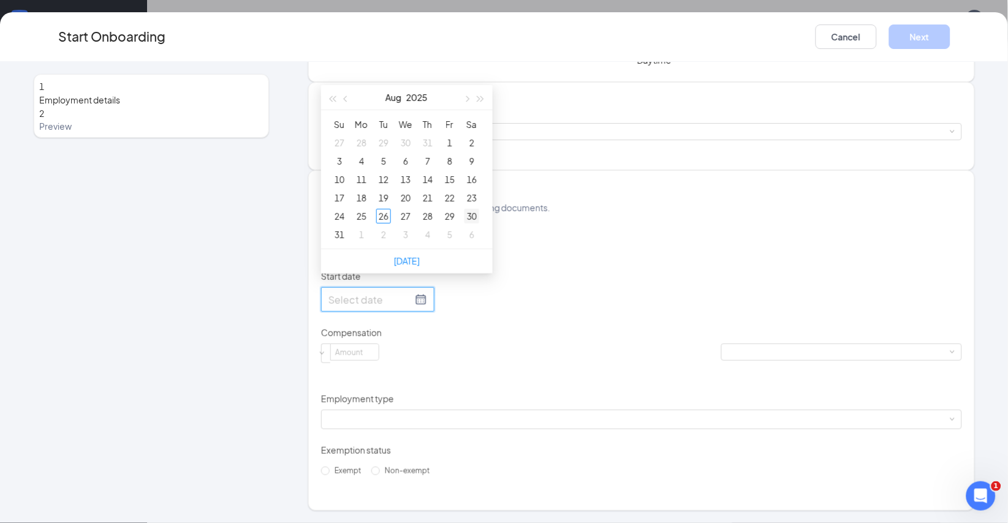
type input "[DATE]"
click at [475, 224] on div "30" at bounding box center [471, 216] width 15 height 15
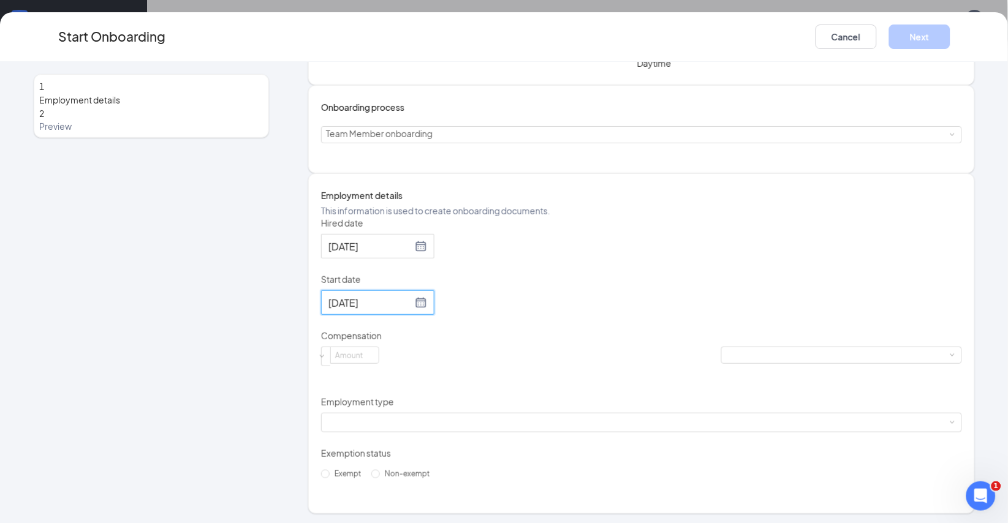
scroll to position [100, 0]
click at [379, 360] on input at bounding box center [355, 352] width 48 height 16
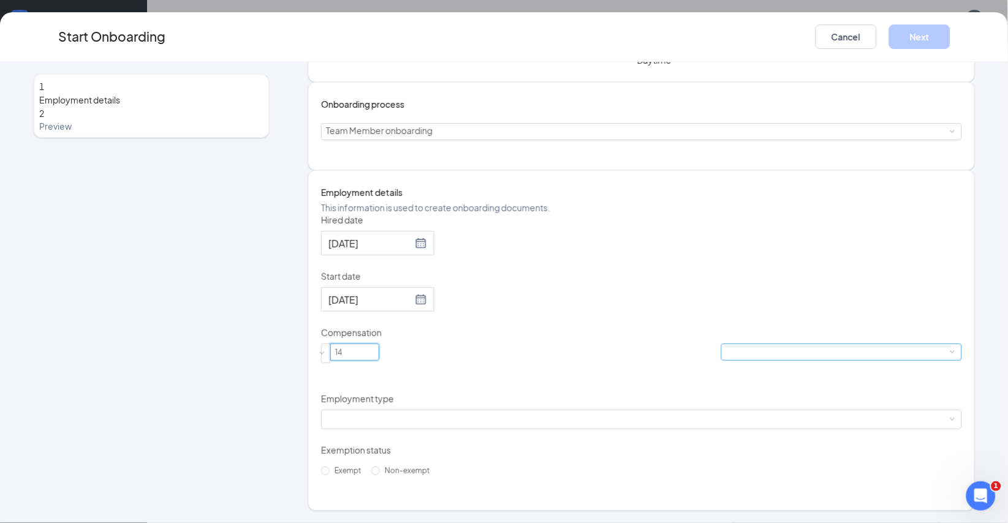
type input "14"
click at [949, 355] on span at bounding box center [952, 353] width 6 height 6
click at [505, 325] on li "Hourly" at bounding box center [494, 322] width 76 height 20
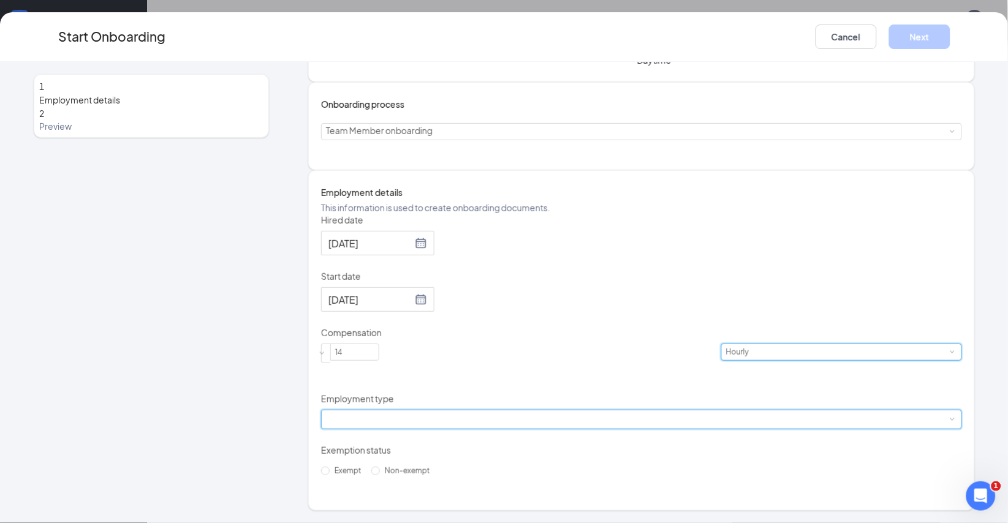
click at [502, 429] on div at bounding box center [641, 419] width 631 height 18
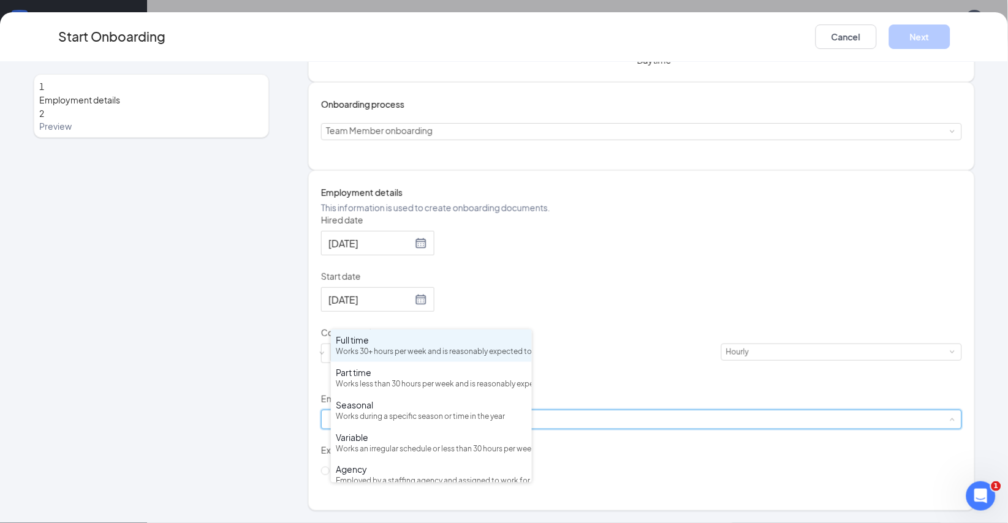
scroll to position [195, 0]
click at [442, 356] on div "Works 30+ hours per week and is reasonably expected to work" at bounding box center [431, 352] width 191 height 12
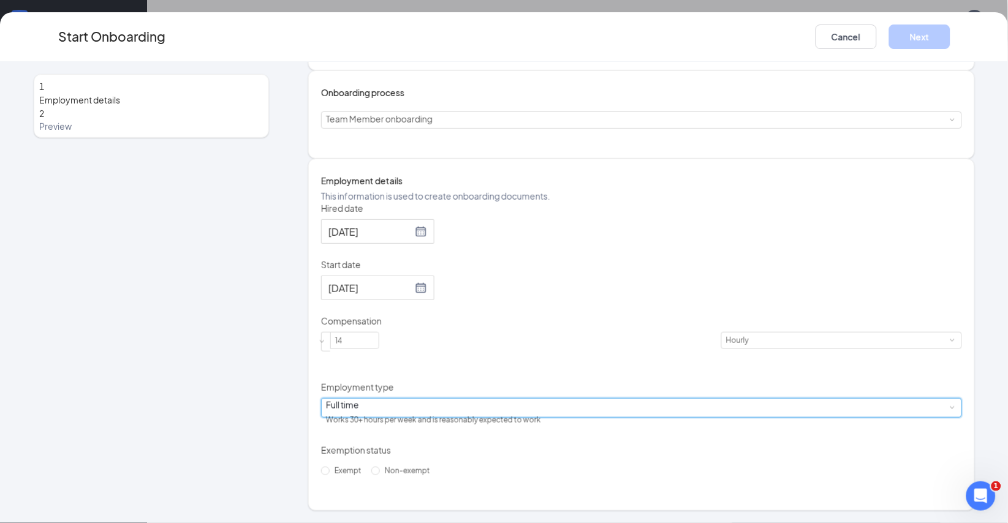
scroll to position [55, 0]
click at [371, 475] on input "Non-exempt" at bounding box center [375, 471] width 9 height 9
radio input "true"
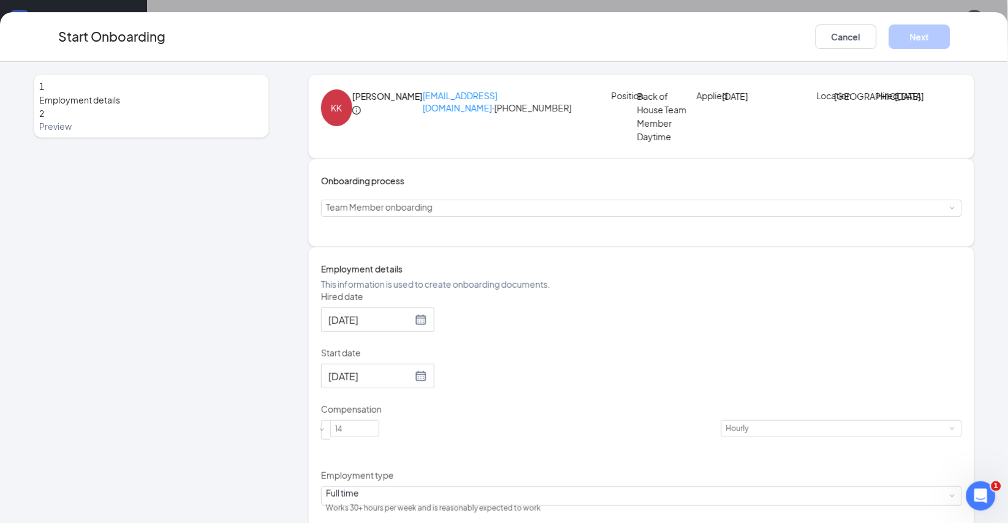
scroll to position [0, 0]
click at [517, 216] on div "Select a process Team Member onboarding" at bounding box center [641, 208] width 631 height 16
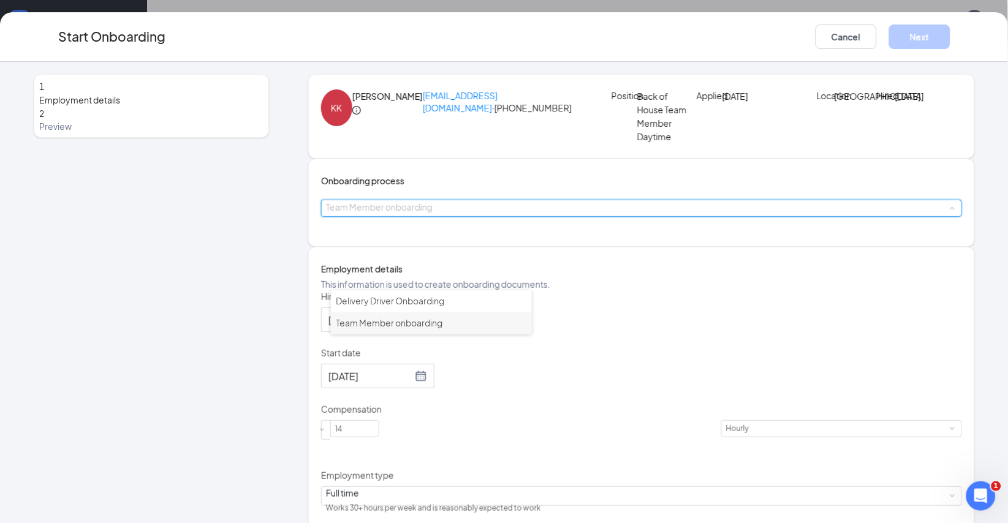
click at [442, 328] on span "Team Member onboarding" at bounding box center [389, 322] width 107 height 11
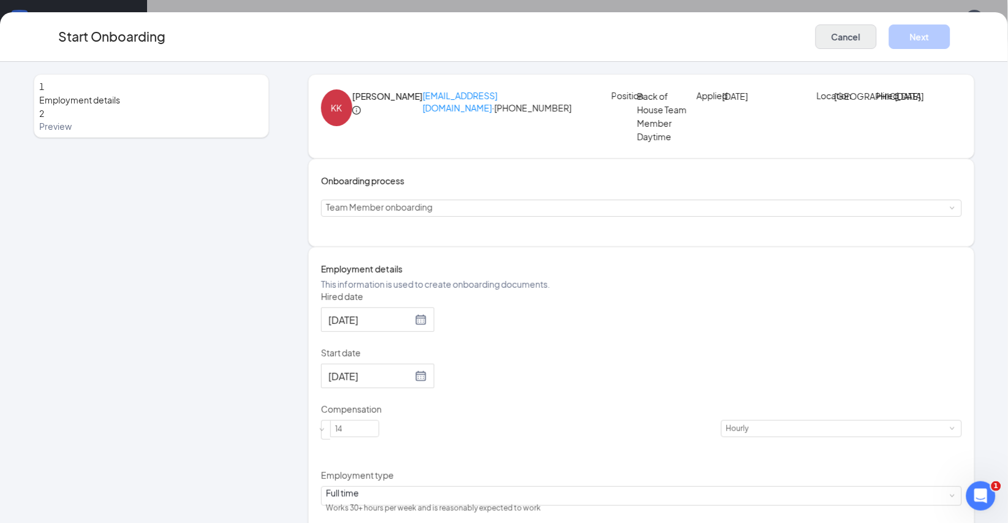
click at [845, 47] on button "Cancel" at bounding box center [845, 37] width 61 height 25
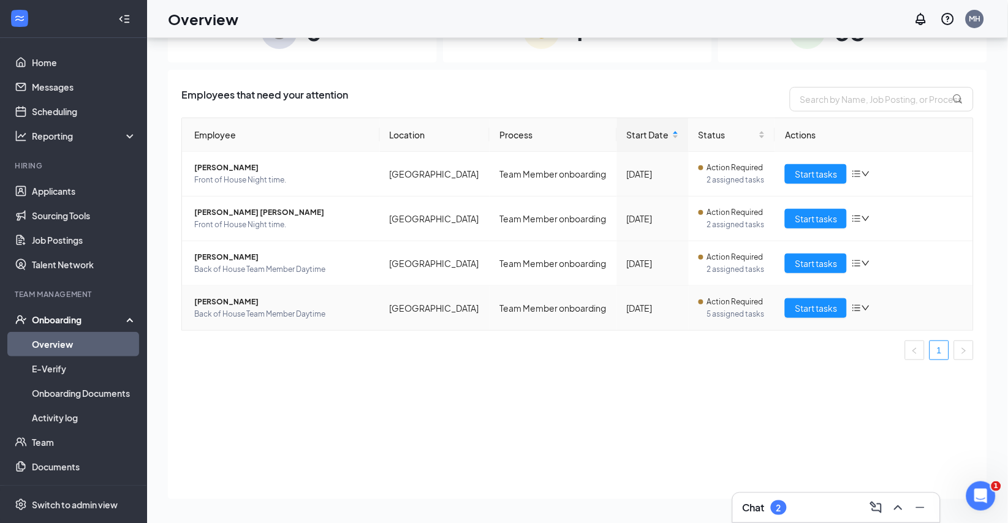
click at [289, 320] on span "Back of House Team Member Daytime" at bounding box center [282, 314] width 176 height 12
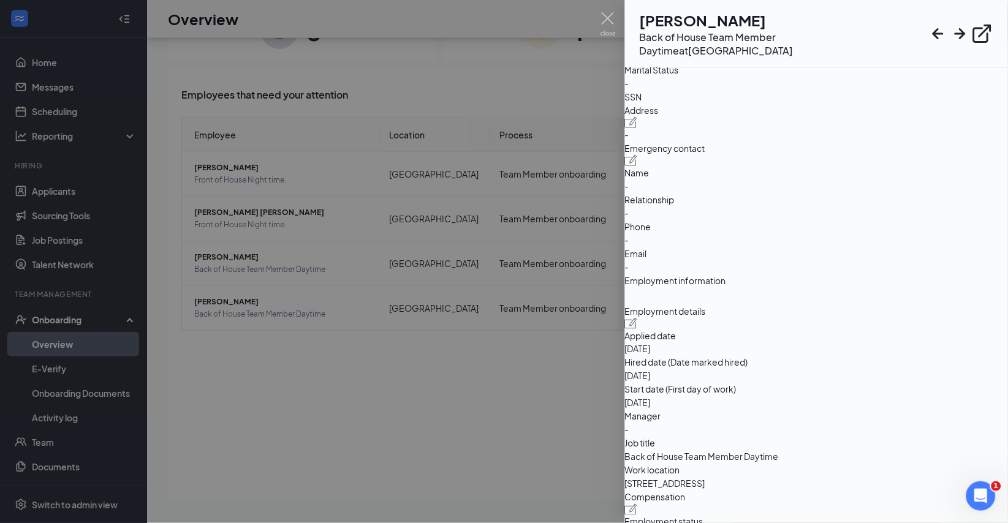
scroll to position [113, 0]
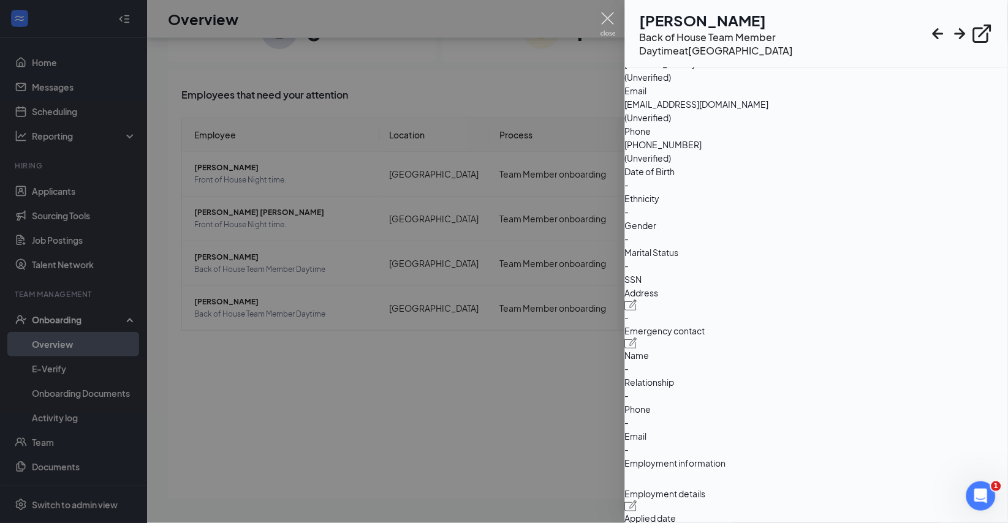
click at [605, 19] on img at bounding box center [607, 24] width 15 height 24
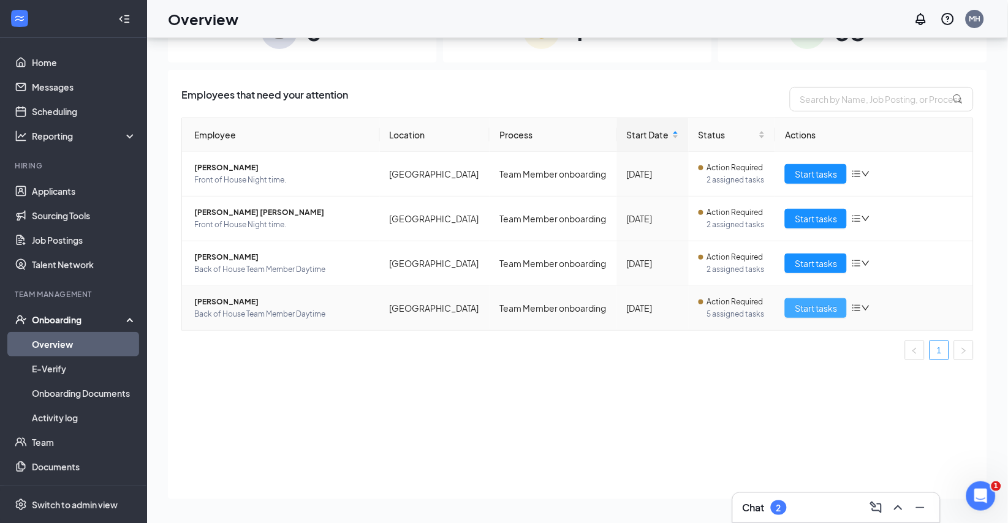
click at [820, 315] on span "Start tasks" at bounding box center [815, 307] width 42 height 13
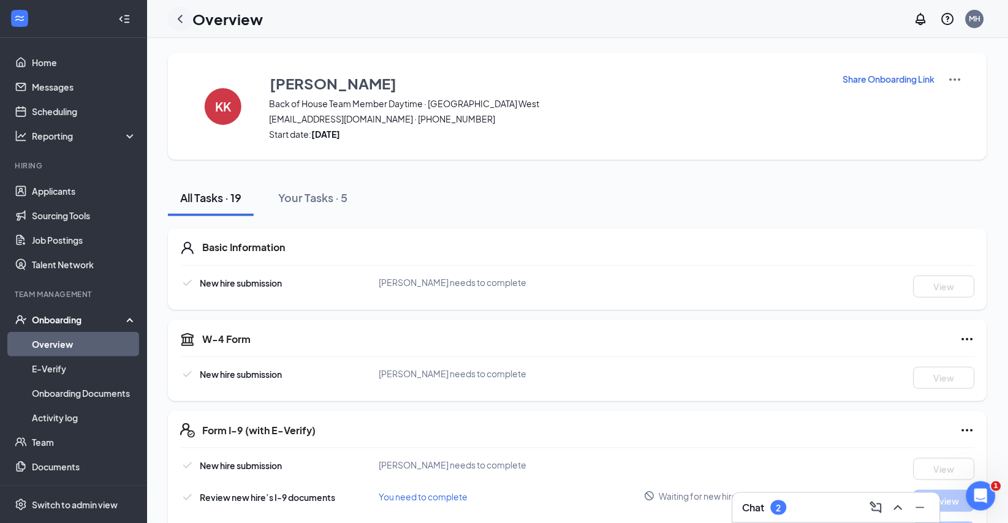
click at [180, 17] on icon "ChevronLeft" at bounding box center [180, 19] width 5 height 8
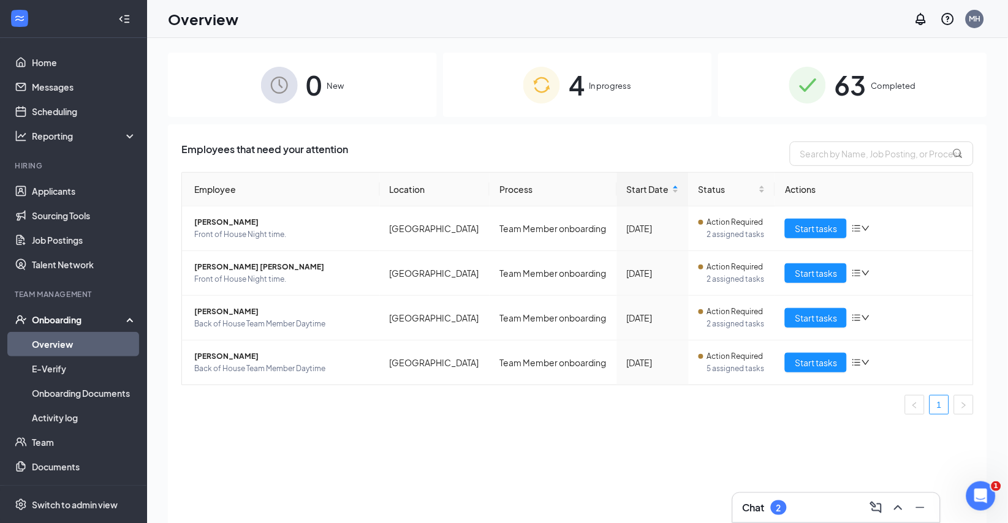
scroll to position [30, 0]
click at [816, 325] on span "Start tasks" at bounding box center [815, 317] width 42 height 13
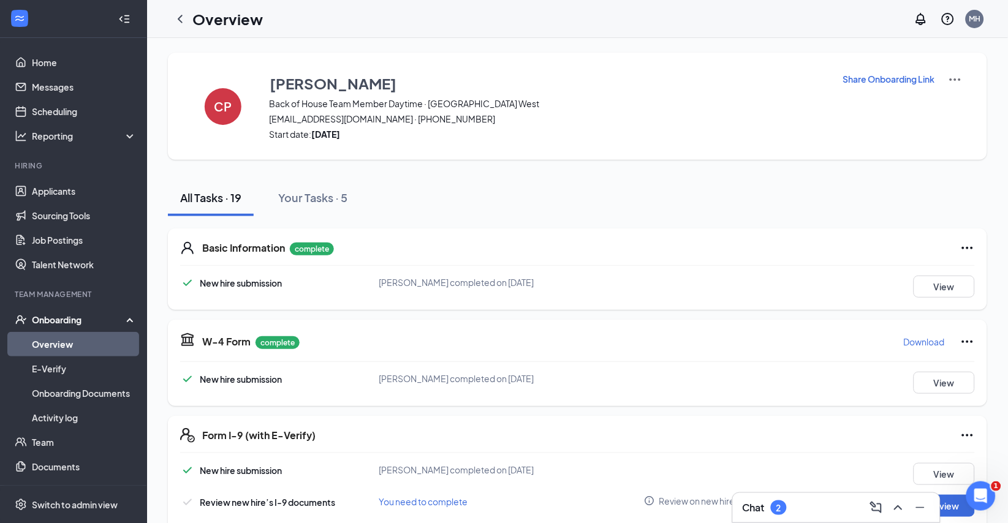
scroll to position [32, 0]
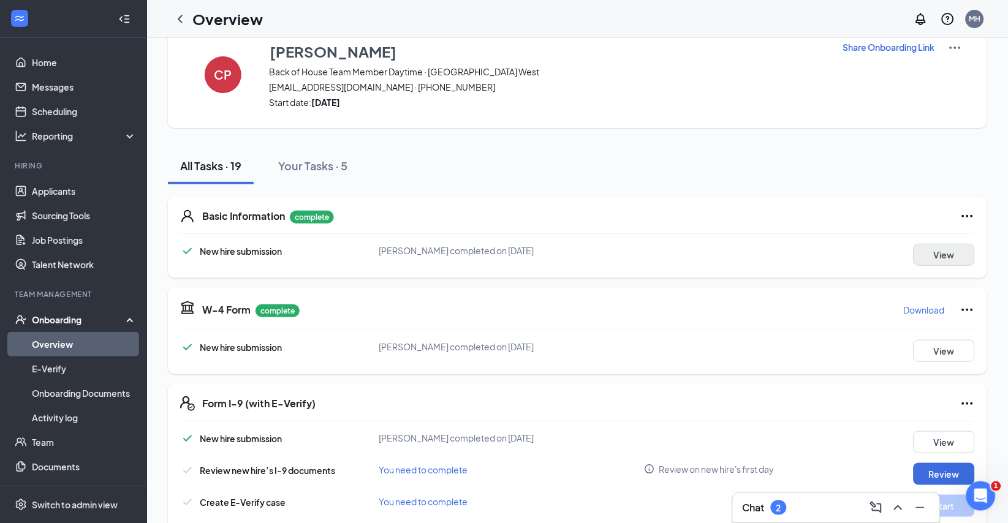
click at [944, 266] on button "View" at bounding box center [943, 255] width 61 height 22
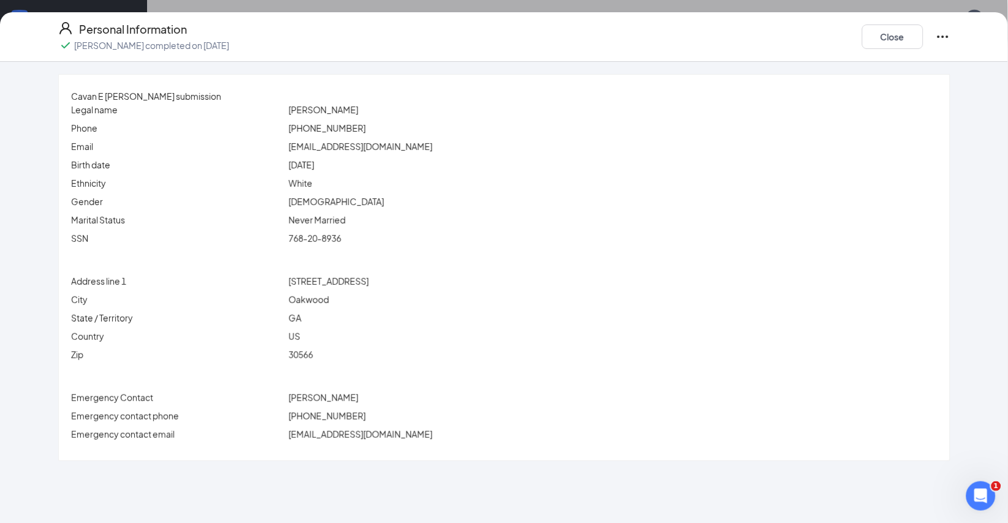
scroll to position [207, 0]
click at [888, 47] on button "Close" at bounding box center [892, 37] width 61 height 25
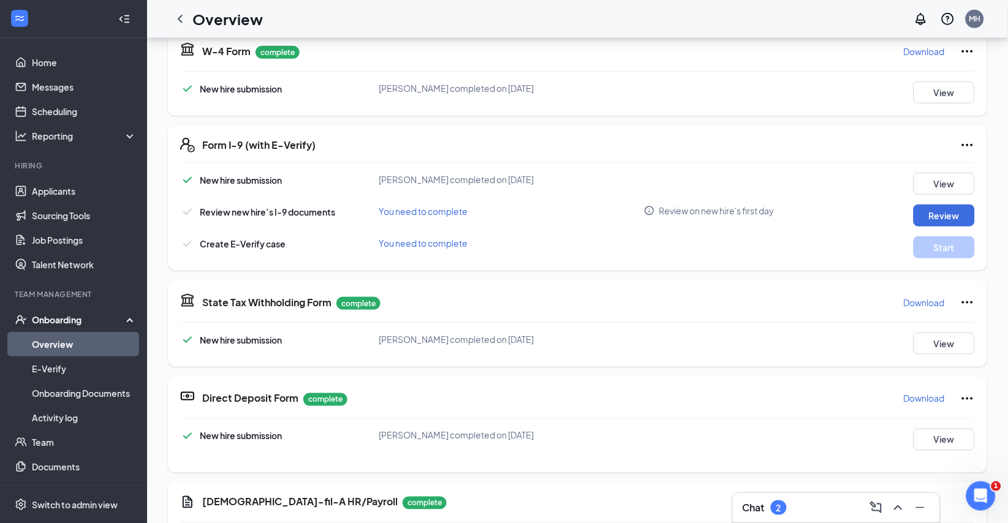
scroll to position [105, 0]
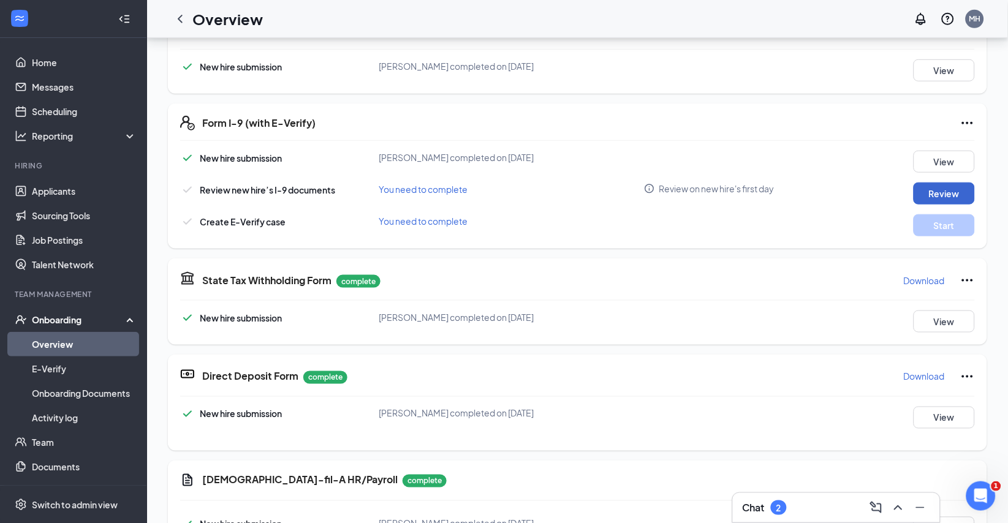
click at [944, 205] on button "Review" at bounding box center [943, 194] width 61 height 22
type input "[DATE]"
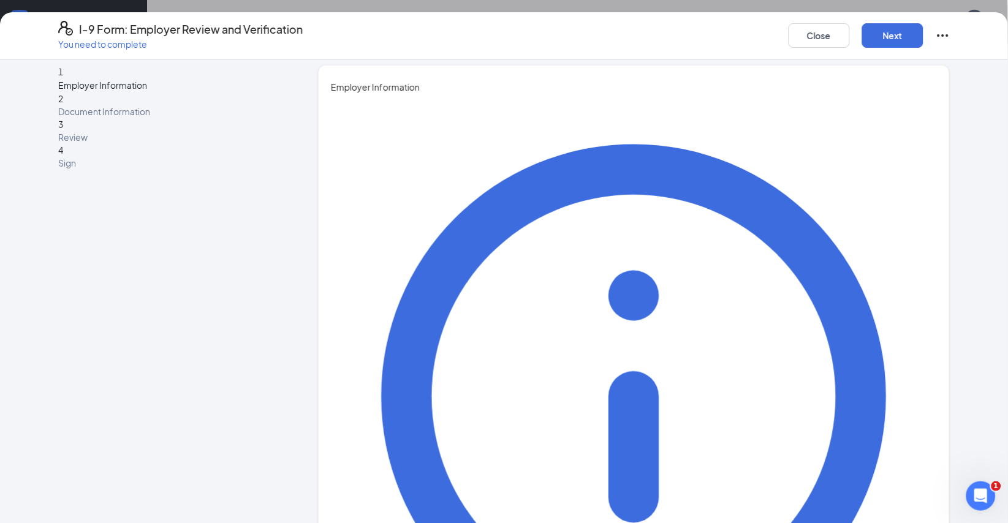
scroll to position [6, 0]
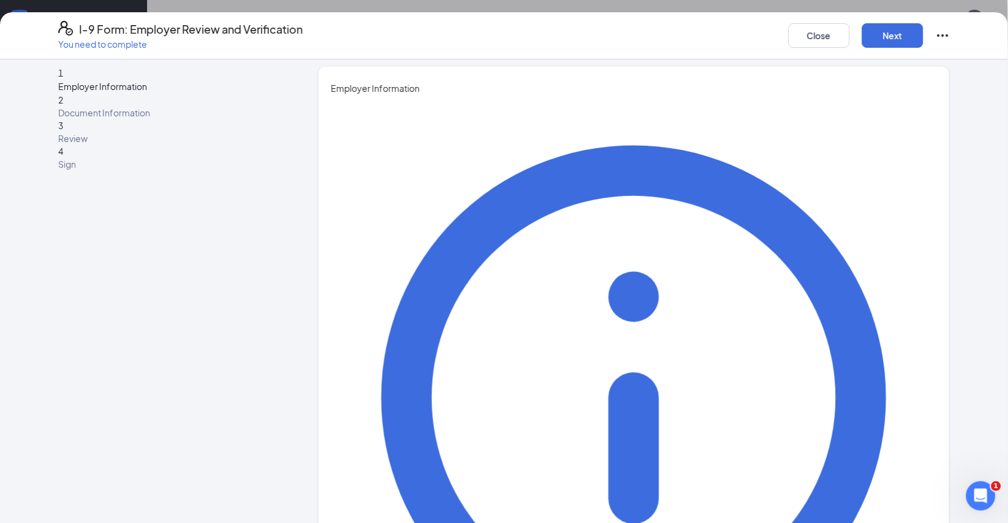
type input "[PERSON_NAME]"
type input "Director"
type input "[PERSON_NAME][EMAIL_ADDRESS][PERSON_NAME][DOMAIN_NAME]"
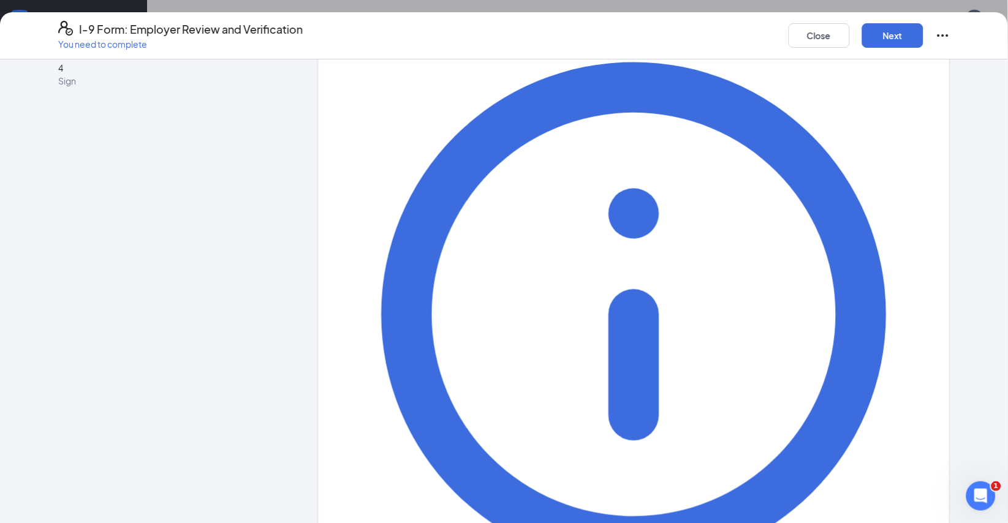
scroll to position [88, 0]
type input "7702971722"
click at [900, 38] on button "Next" at bounding box center [892, 35] width 61 height 25
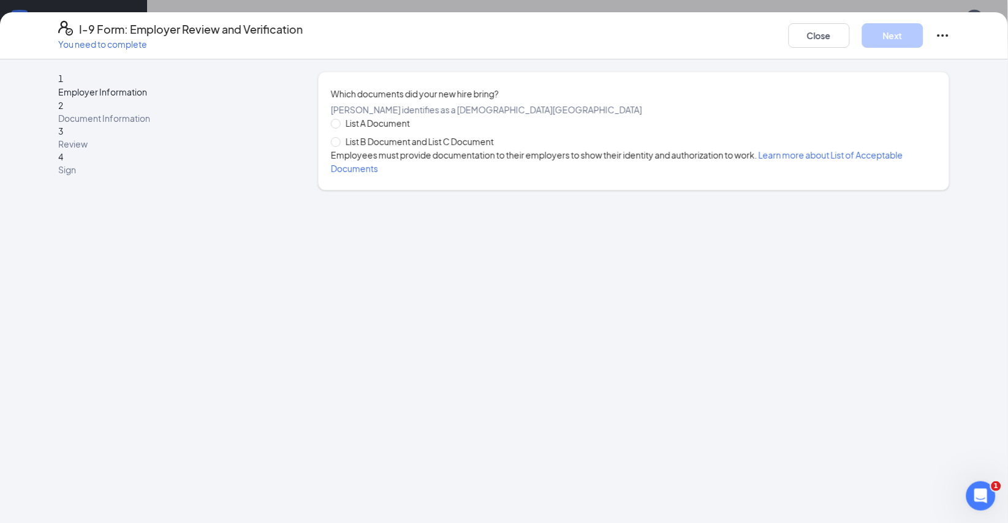
scroll to position [0, 0]
click at [341, 147] on span at bounding box center [336, 142] width 10 height 10
click at [339, 146] on input "List B Document and List C Document" at bounding box center [335, 141] width 9 height 9
radio input "true"
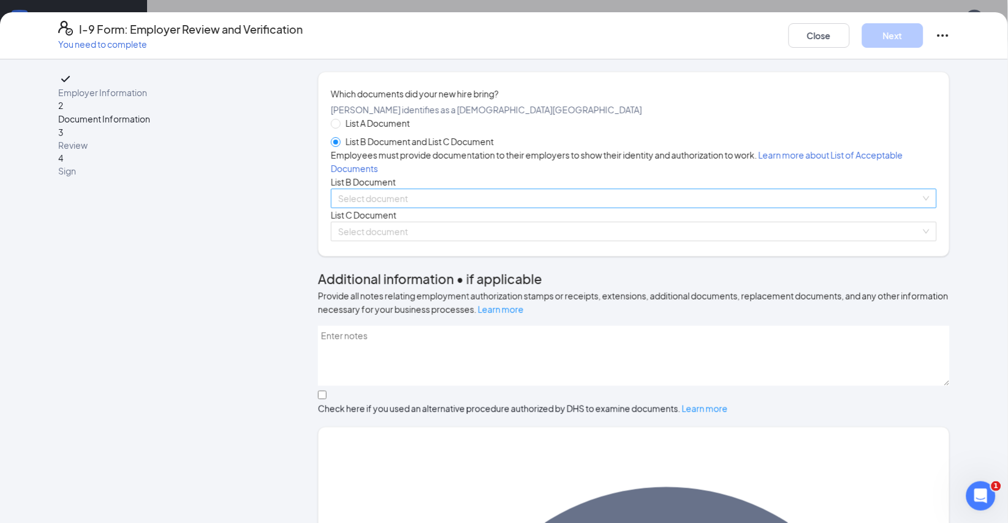
click at [445, 208] on input "search" at bounding box center [629, 198] width 582 height 18
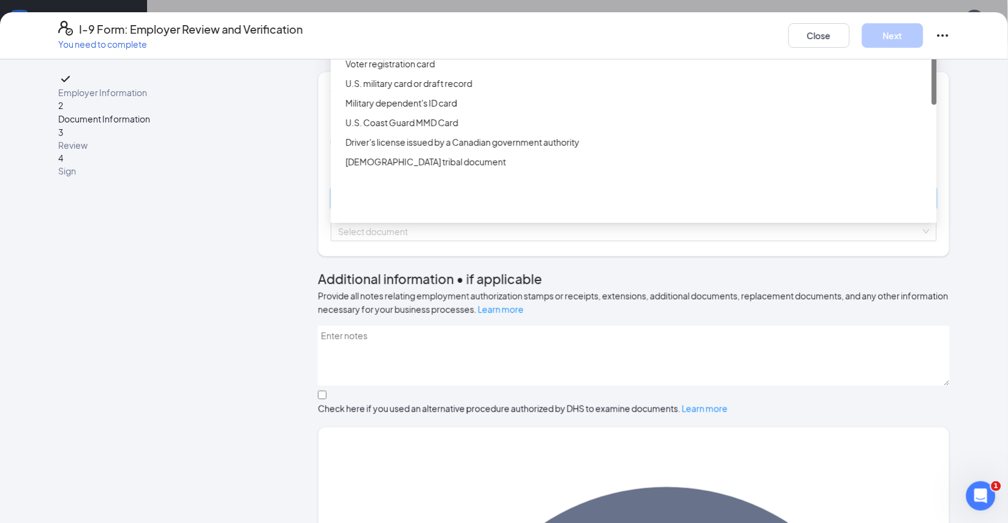
click at [425, 12] on div "Driver’s License issued by U.S State or outlying US possession" at bounding box center [637, 4] width 584 height 13
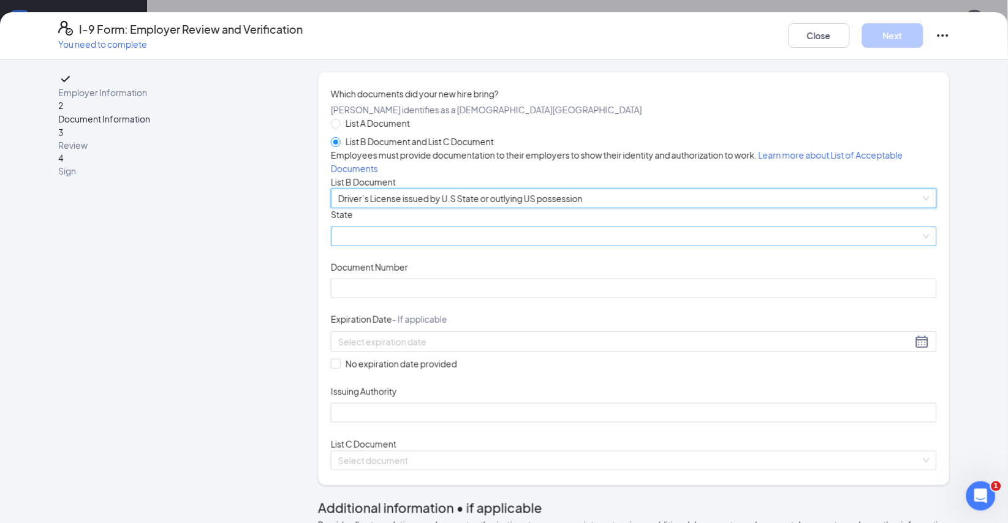
click at [496, 246] on span at bounding box center [633, 236] width 591 height 18
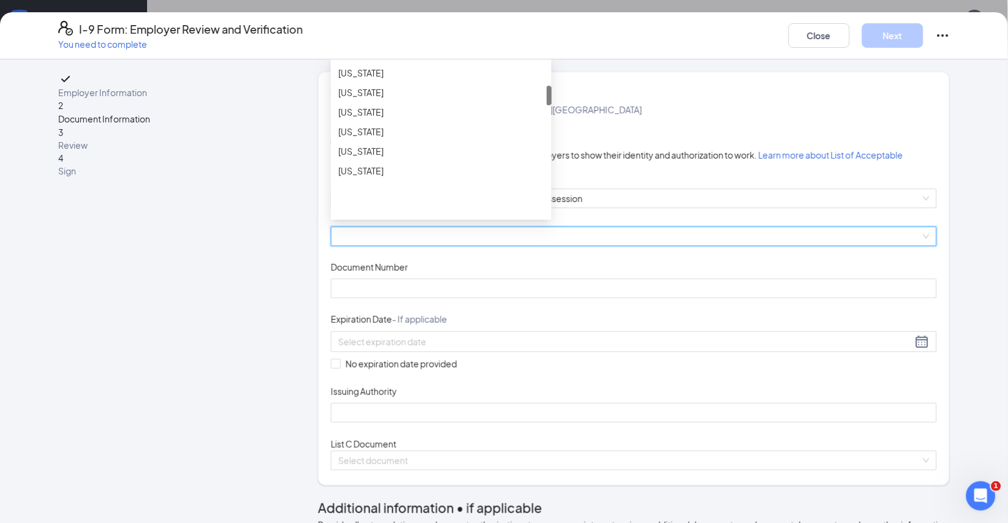
scroll to position [196, 0]
click at [410, 140] on div "[US_STATE]" at bounding box center [441, 132] width 206 height 13
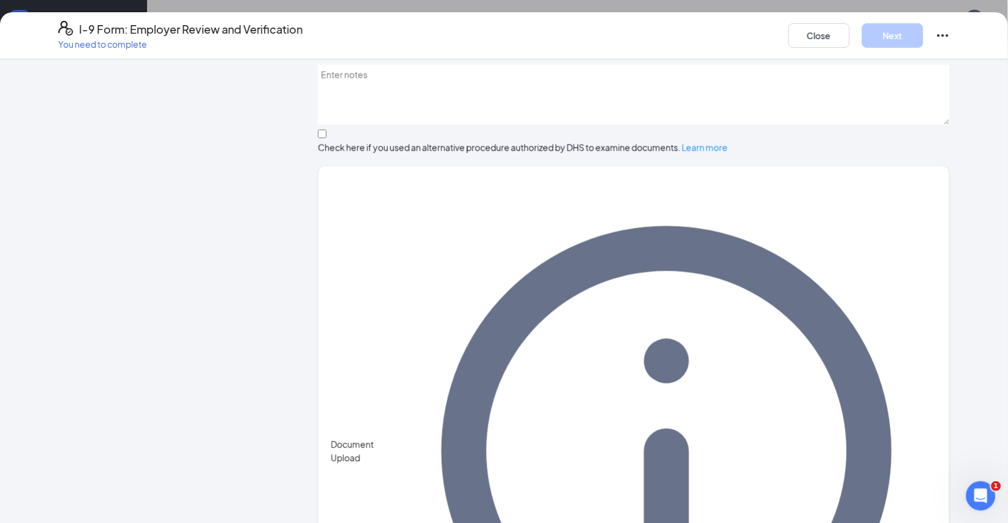
scroll to position [489, 0]
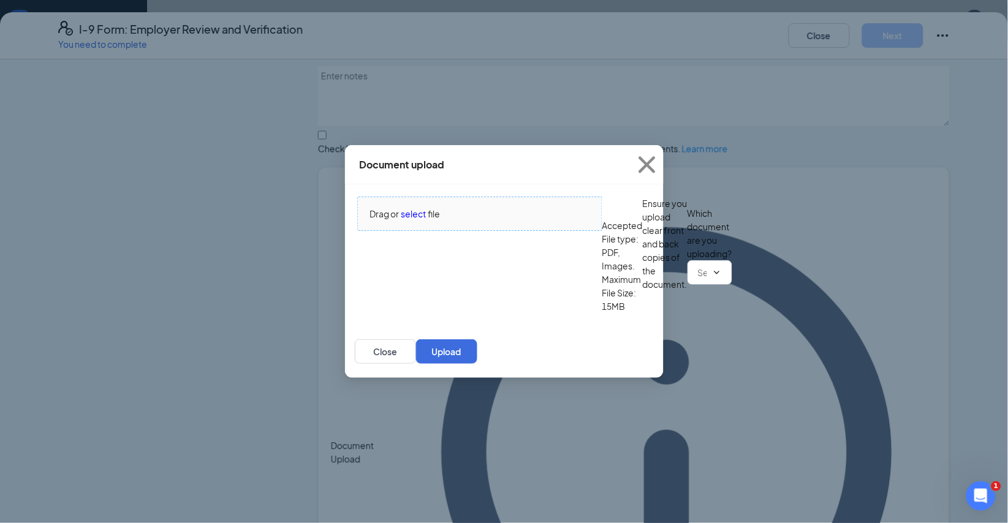
click at [418, 207] on span "select" at bounding box center [413, 213] width 25 height 13
click at [698, 279] on input "text" at bounding box center [702, 272] width 9 height 13
click at [499, 358] on div "Driver’s License issued by U.S State or outlying US possession" at bounding box center [478, 351] width 244 height 13
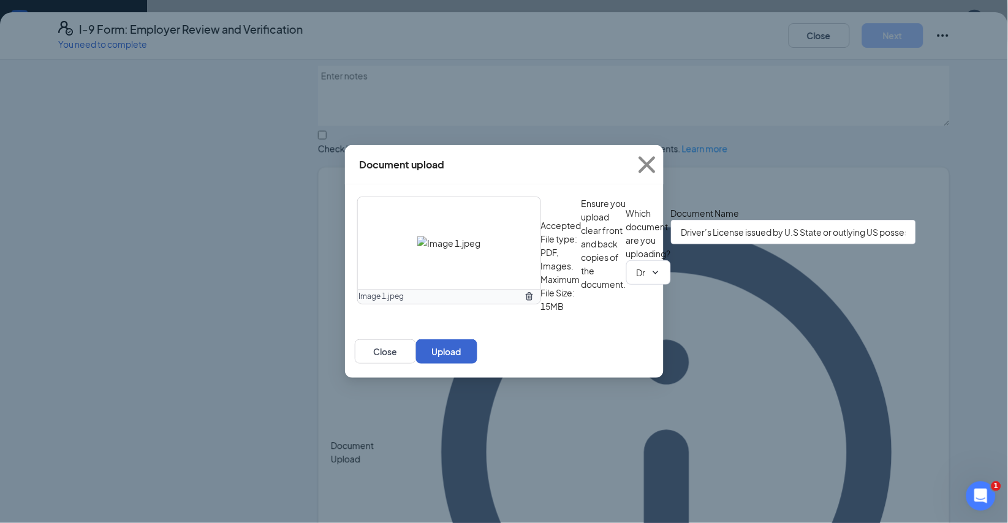
click at [477, 364] on button "Upload" at bounding box center [446, 351] width 61 height 25
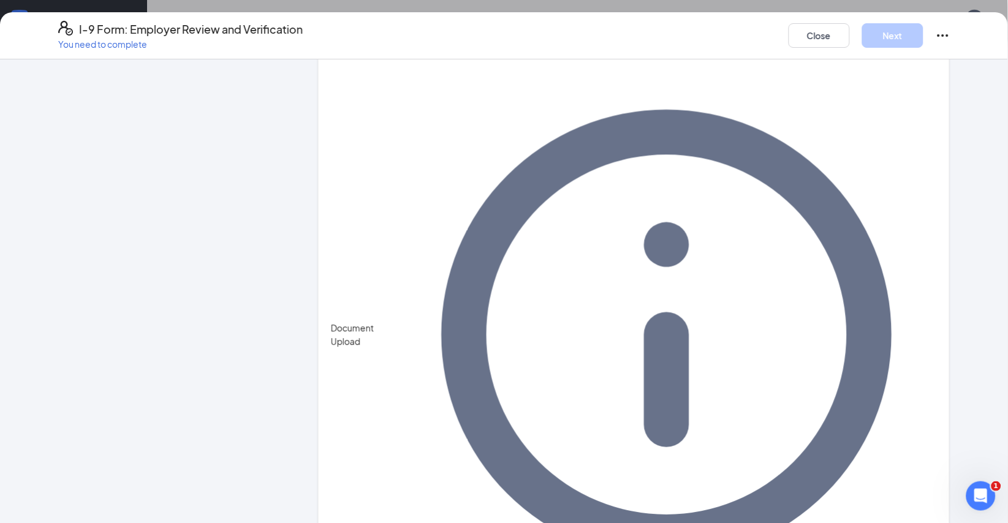
scroll to position [605, 0]
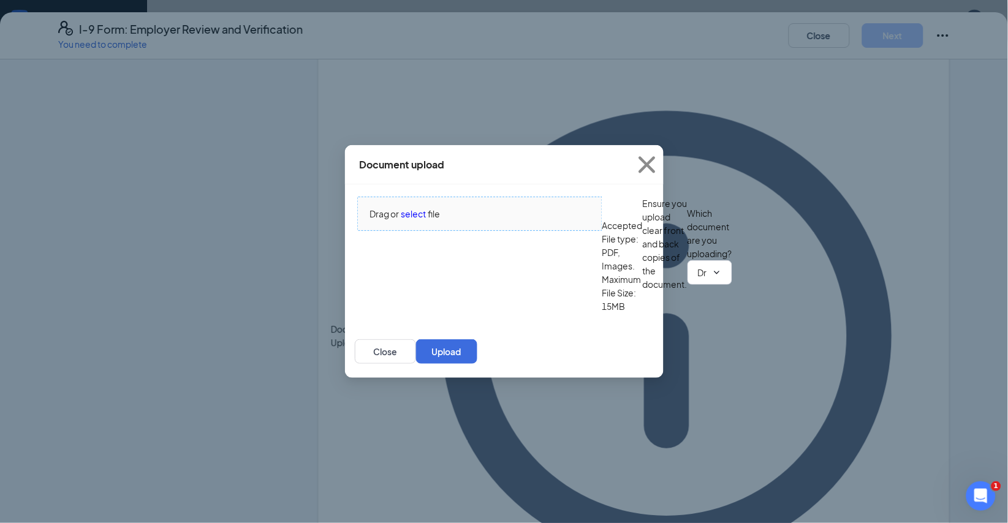
click at [422, 207] on span "select" at bounding box center [413, 213] width 25 height 13
click at [698, 279] on input "Driver’s License issued by U.S State or outlying US possession" at bounding box center [702, 272] width 9 height 13
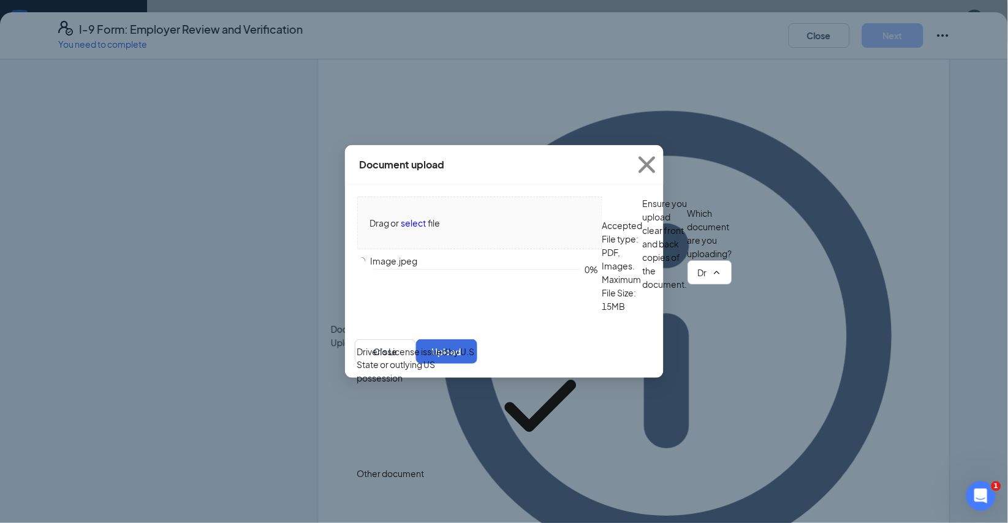
click at [424, 467] on div "Other document" at bounding box center [389, 473] width 67 height 13
type input "Other document"
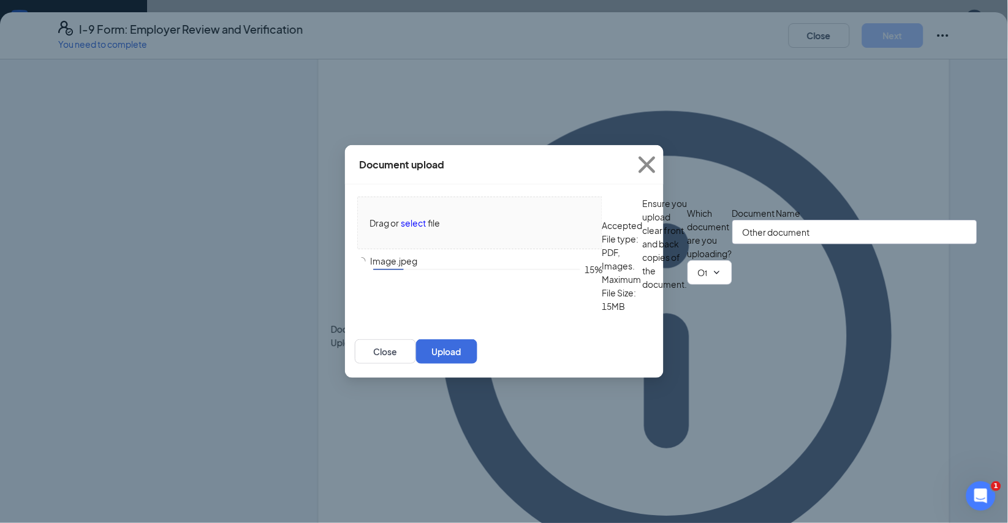
click at [732, 244] on input "Other document" at bounding box center [854, 232] width 245 height 25
type input "O"
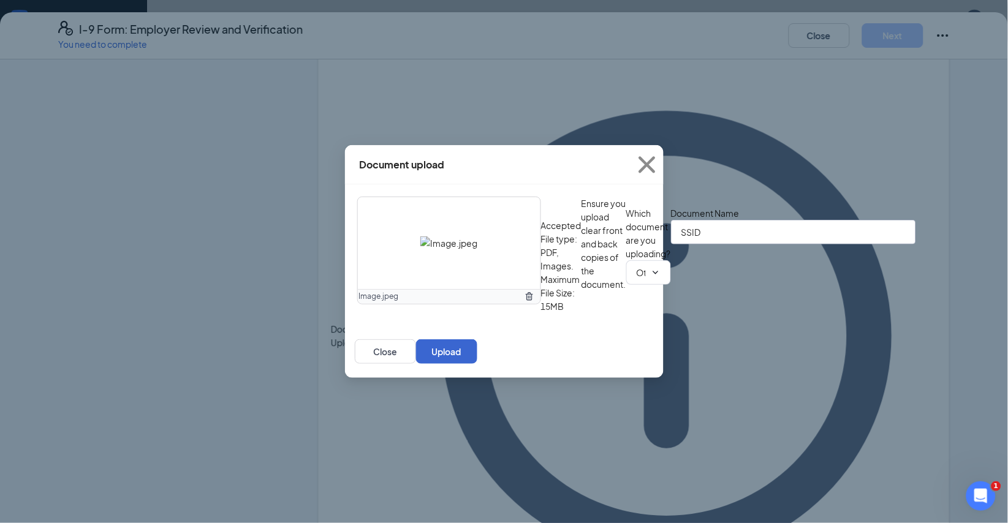
type input "SSID"
click at [477, 364] on button "Upload" at bounding box center [446, 351] width 61 height 25
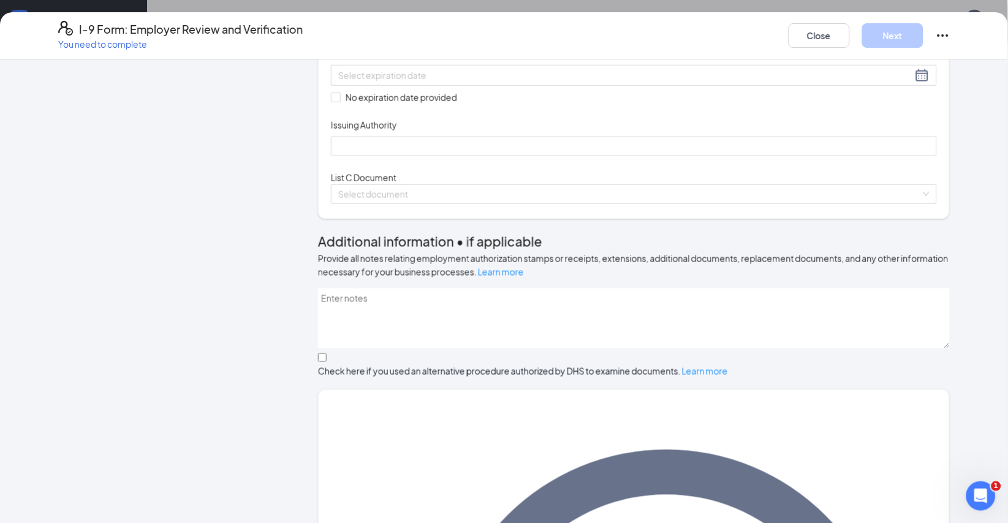
scroll to position [256, 0]
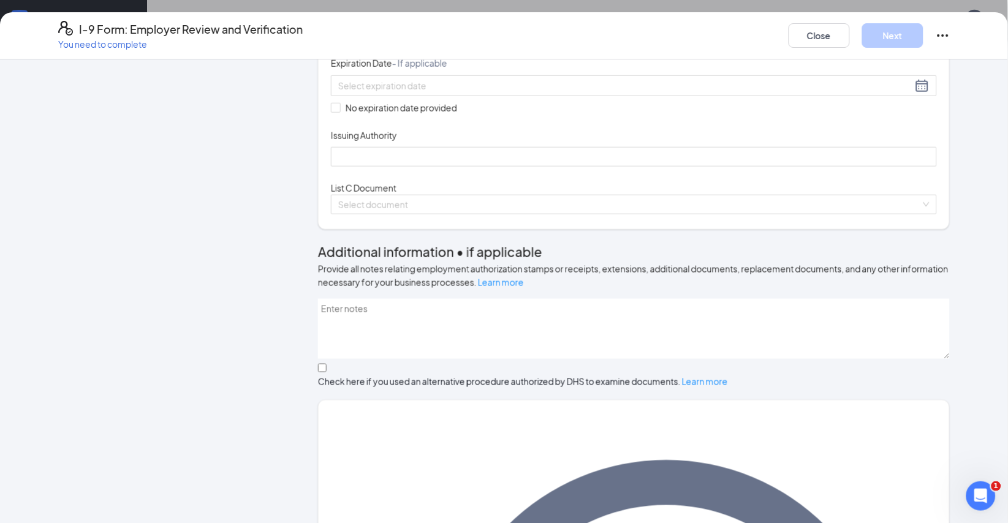
click at [409, 42] on input "Document Number" at bounding box center [634, 33] width 606 height 20
type input "P412-105-03-137-0"
click at [533, 93] on div at bounding box center [633, 85] width 591 height 15
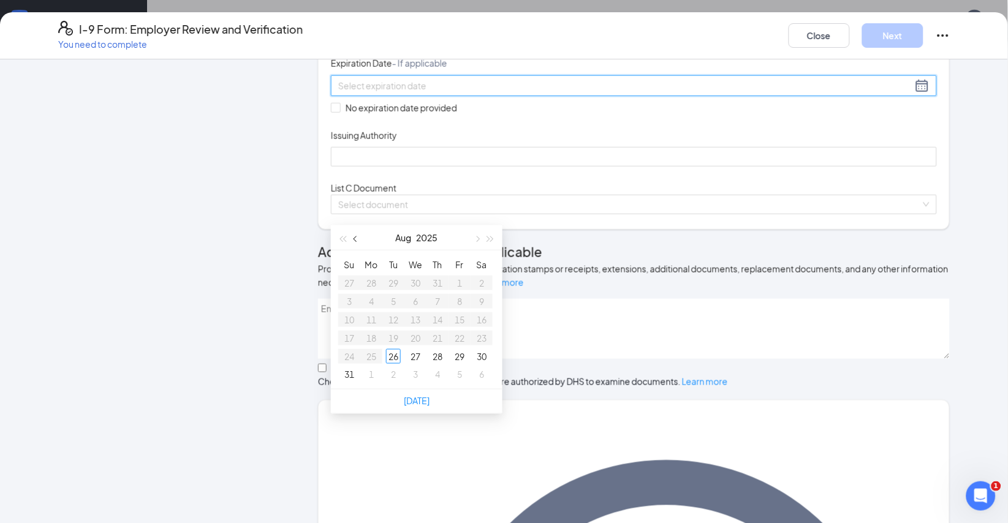
click at [358, 240] on span "button" at bounding box center [356, 239] width 6 height 6
click at [358, 242] on span "button" at bounding box center [356, 239] width 6 height 6
click at [489, 239] on span "button" at bounding box center [491, 239] width 6 height 6
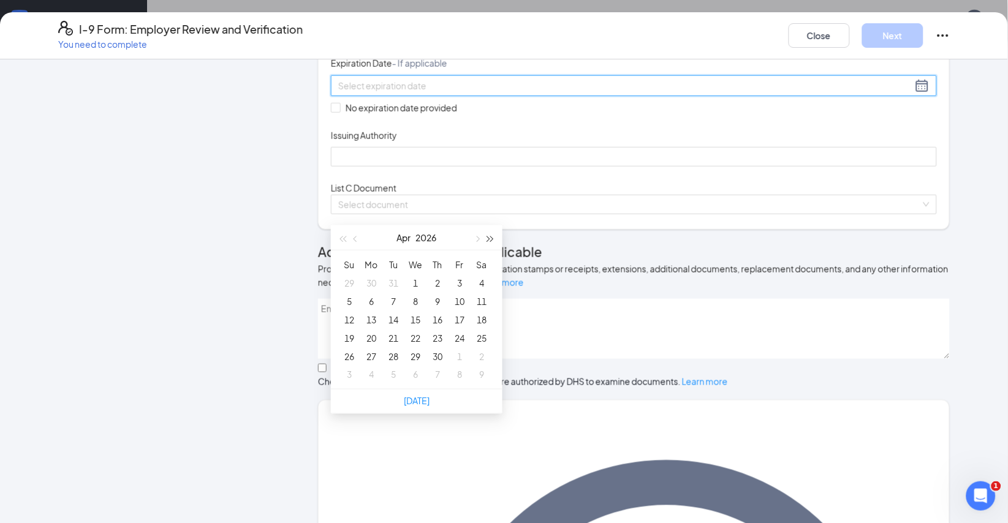
click at [489, 239] on span "button" at bounding box center [491, 239] width 6 height 6
type input "[DATE]"
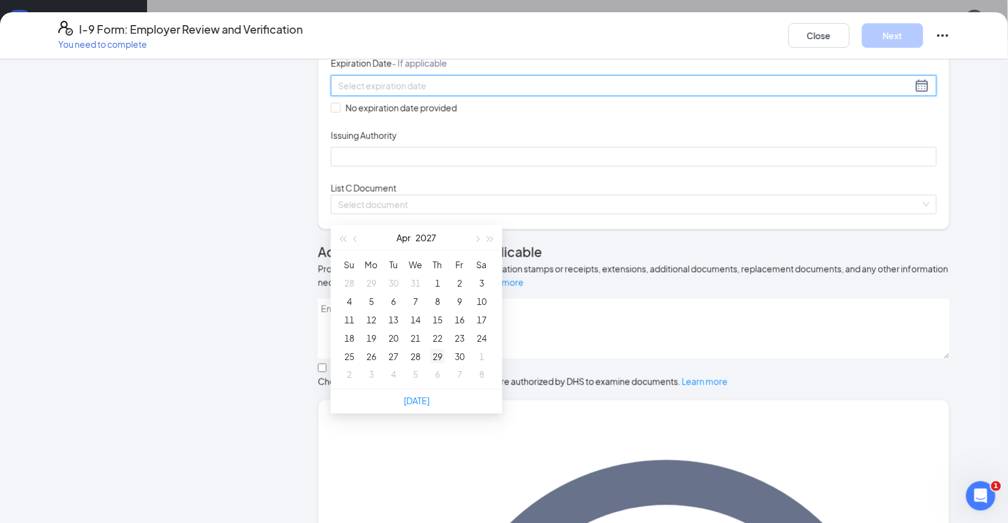
type input "[DATE]"
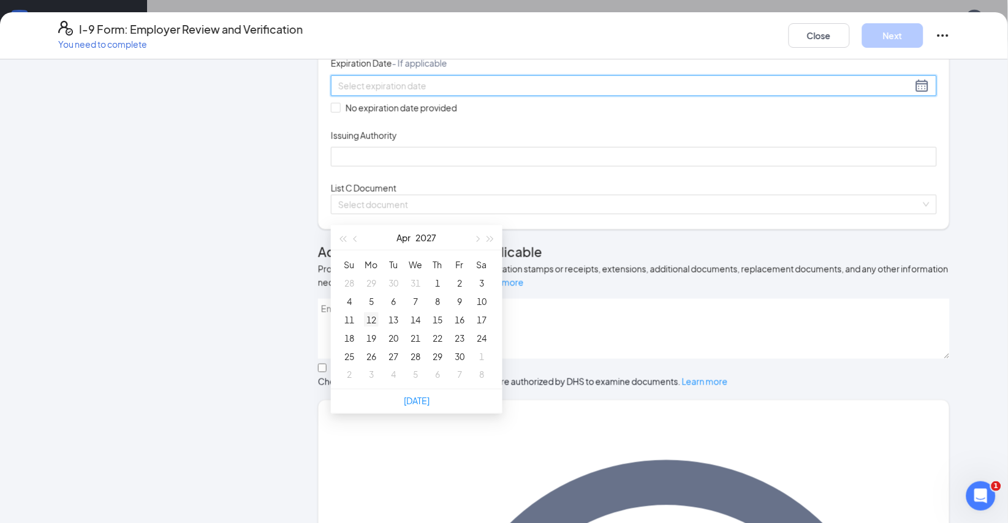
type input "[DATE]"
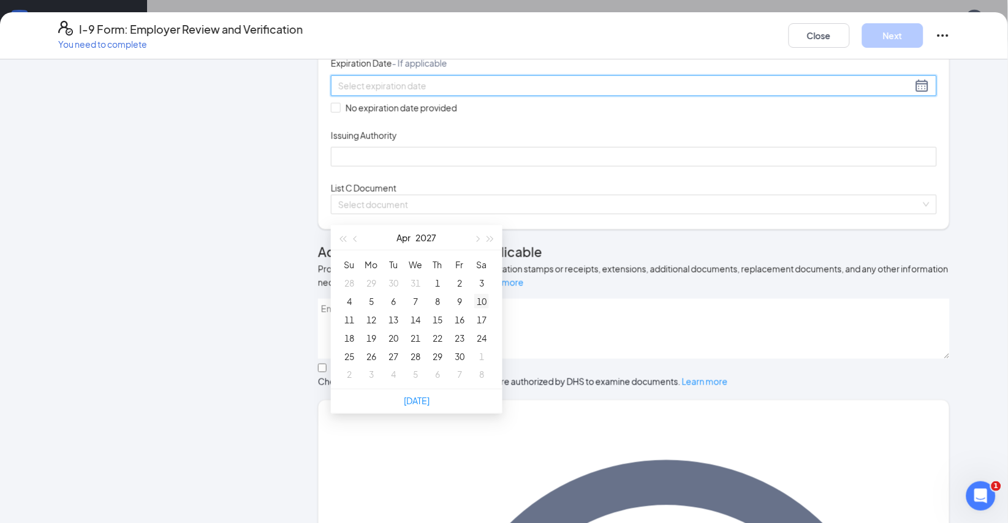
type input "[DATE]"
click at [480, 327] on div "17" at bounding box center [481, 319] width 15 height 15
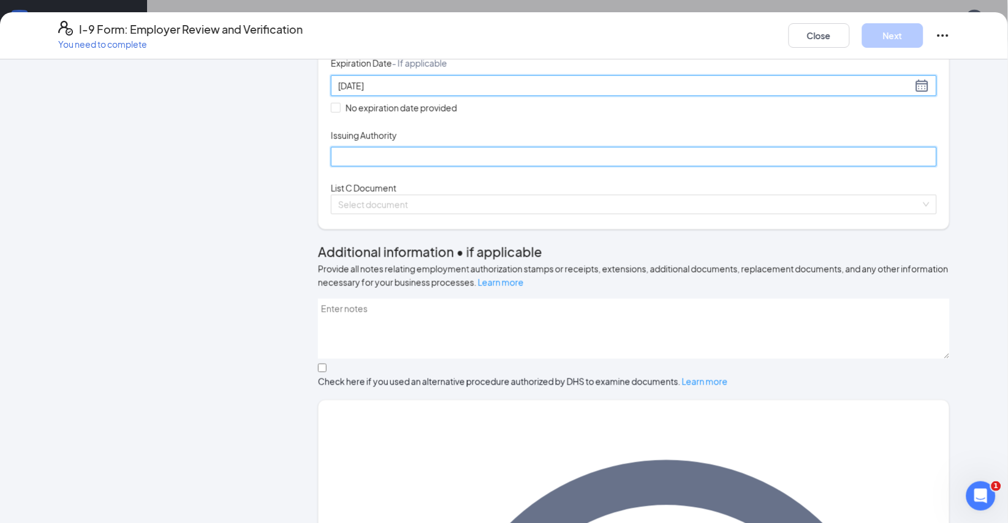
click at [432, 167] on input "Issuing Authority" at bounding box center [634, 157] width 606 height 20
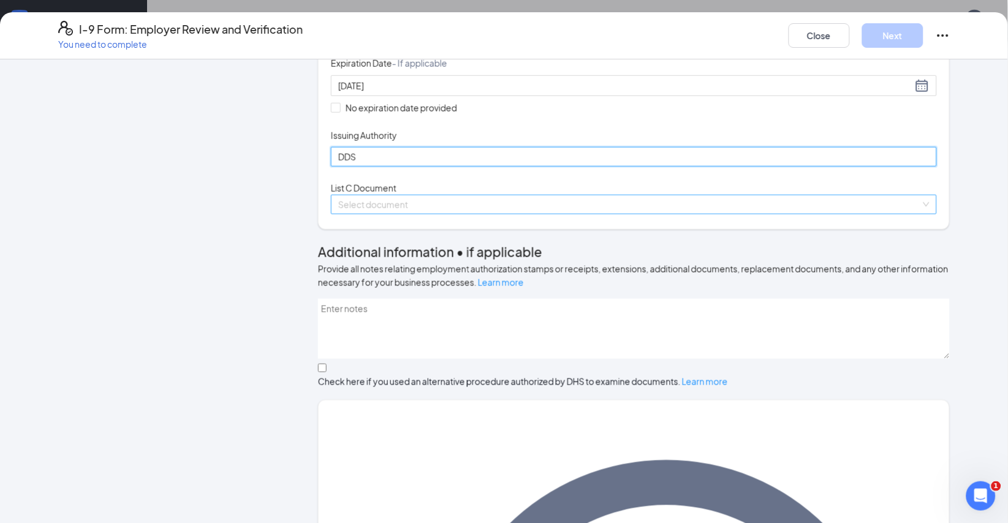
type input "DDS"
click at [454, 214] on input "search" at bounding box center [629, 204] width 582 height 18
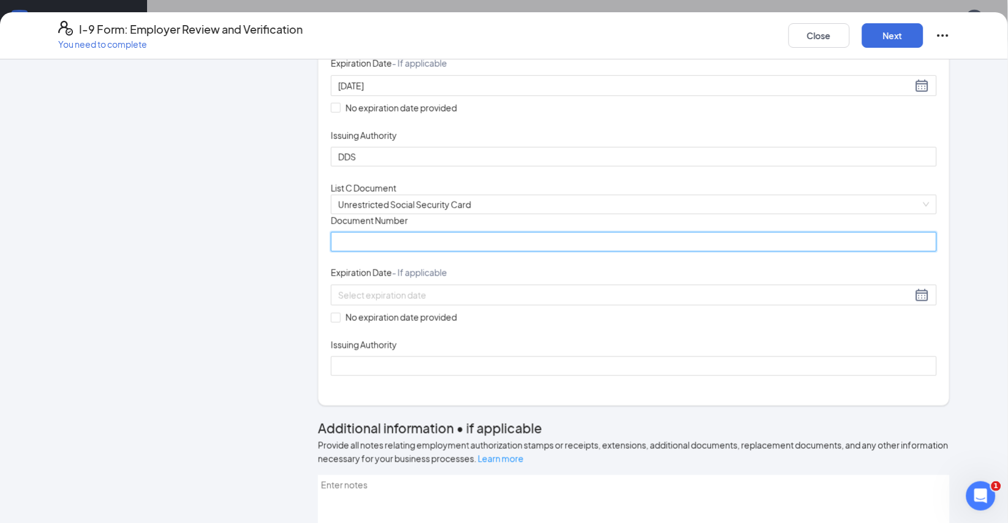
click at [458, 252] on input "Document Number" at bounding box center [634, 242] width 606 height 20
type input "768208936"
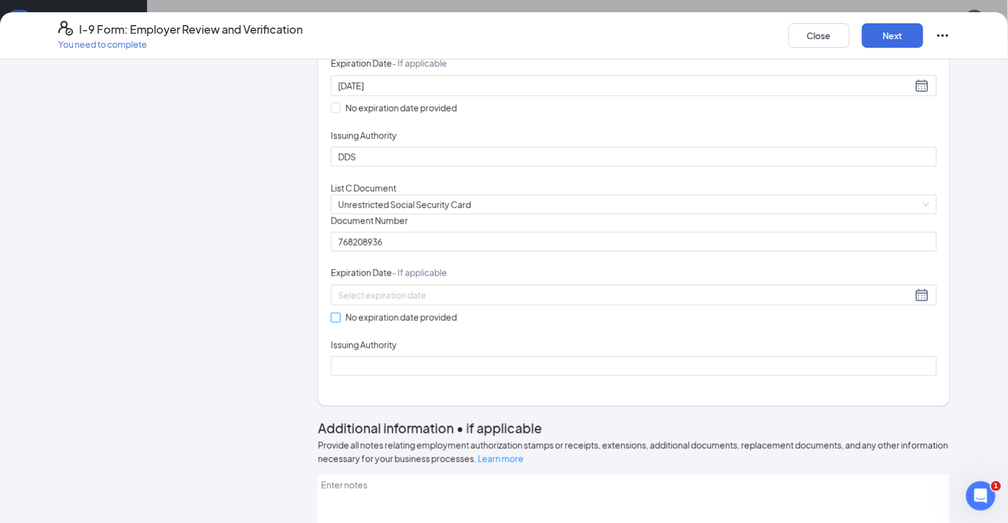
click at [337, 322] on input "No expiration date provided" at bounding box center [335, 317] width 9 height 9
checkbox input "true"
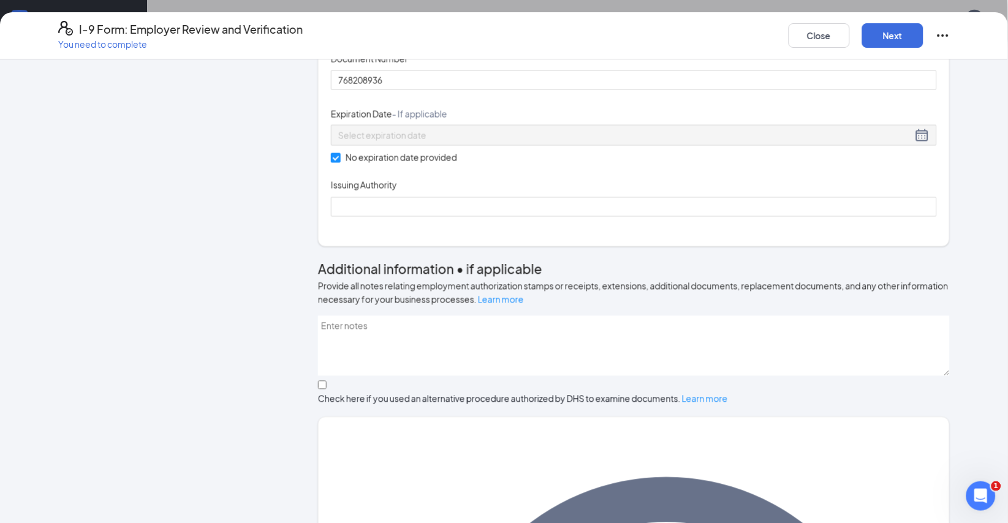
scroll to position [420, 0]
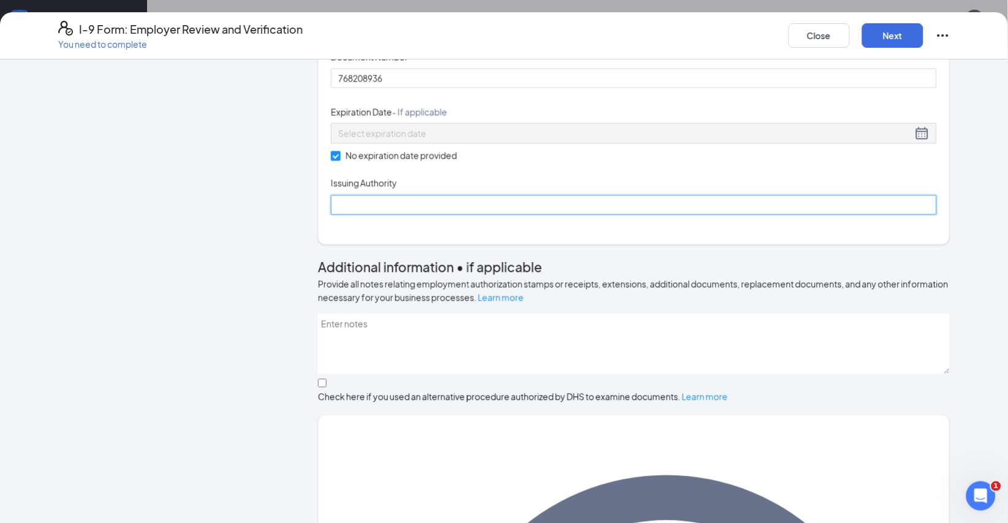
click at [410, 215] on input "Issuing Authority" at bounding box center [634, 205] width 606 height 20
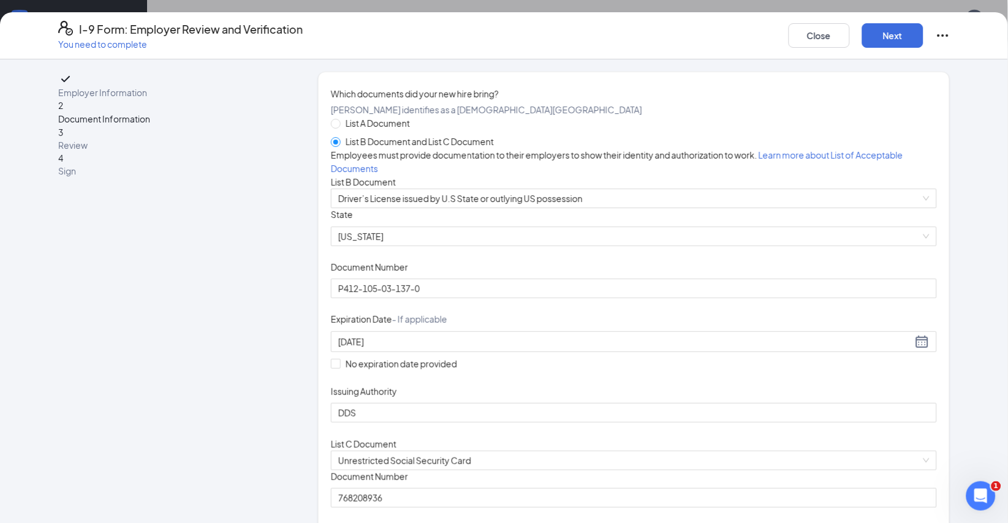
scroll to position [0, 0]
type input "SSA"
click at [897, 42] on button "Next" at bounding box center [892, 35] width 61 height 25
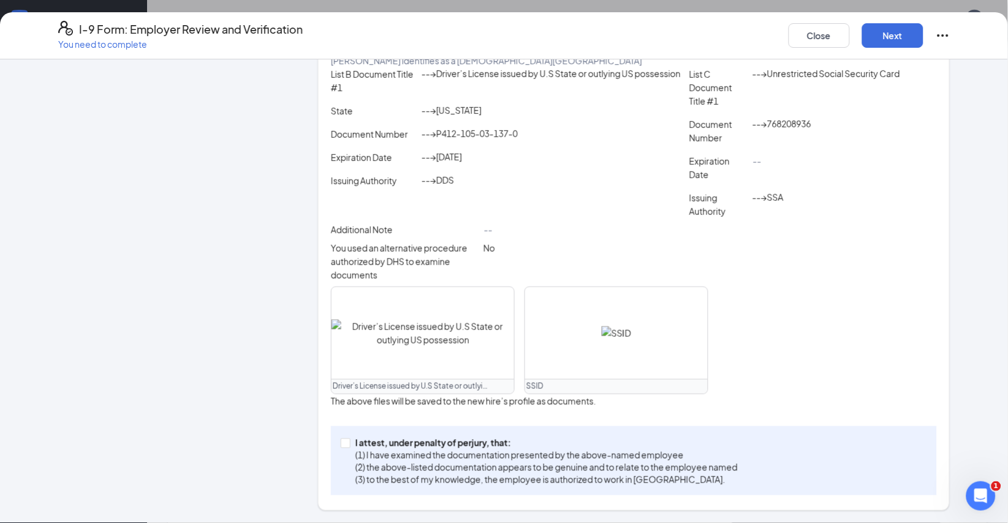
scroll to position [432, 0]
click at [347, 439] on input "I attest, under penalty of [PERSON_NAME], that: (1) I have examined the documen…" at bounding box center [345, 443] width 9 height 9
checkbox input "true"
click at [881, 39] on button "Next" at bounding box center [892, 35] width 61 height 25
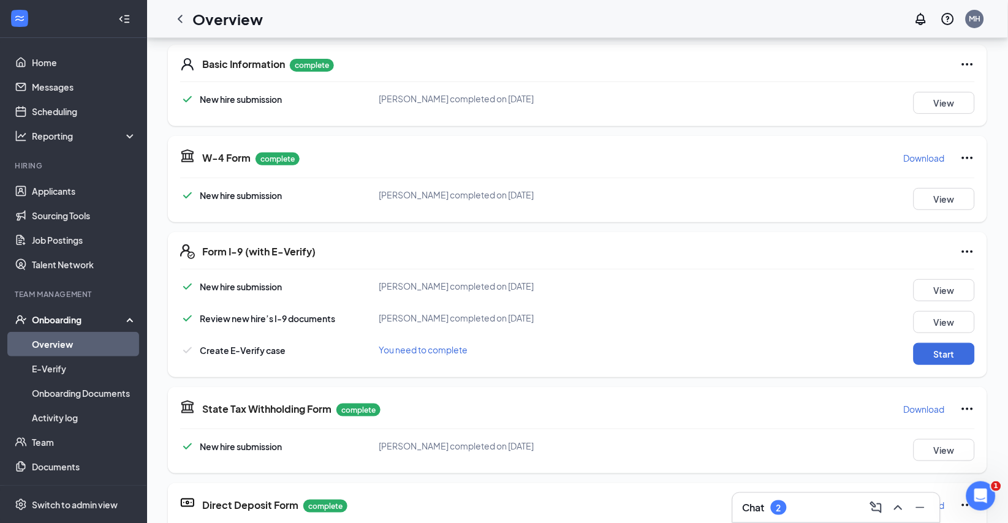
scroll to position [123, 0]
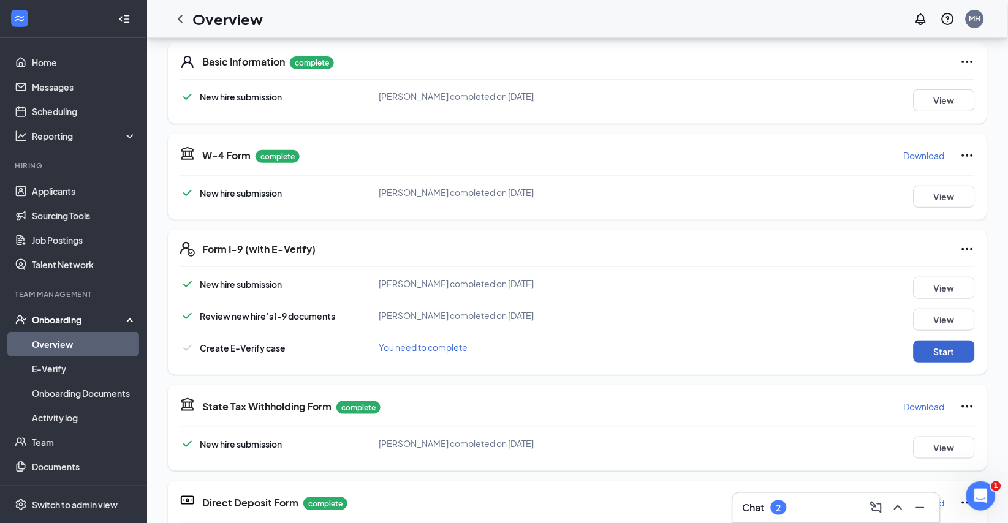
click at [933, 363] on button "Start" at bounding box center [943, 352] width 61 height 22
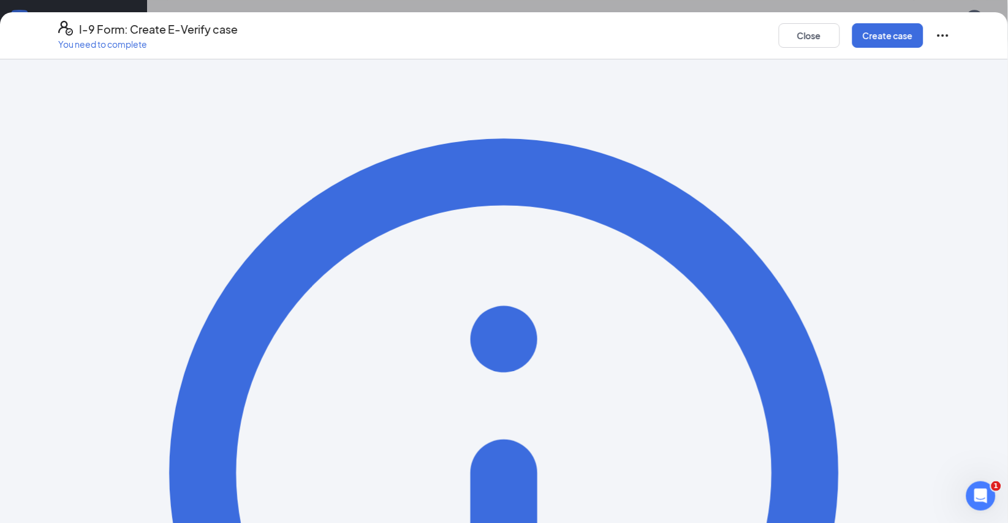
scroll to position [0, 0]
click at [881, 41] on button "Create case" at bounding box center [887, 35] width 71 height 25
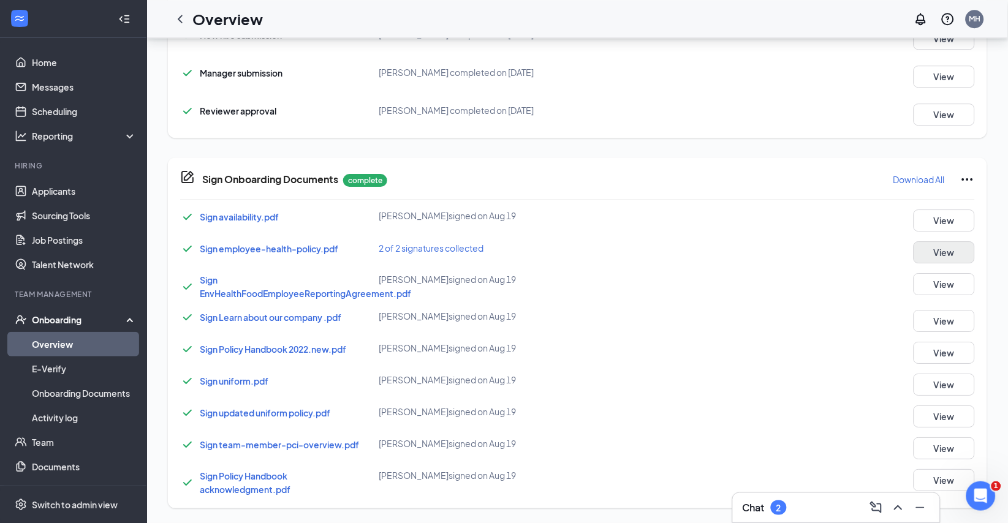
click at [935, 241] on button "View" at bounding box center [943, 252] width 61 height 22
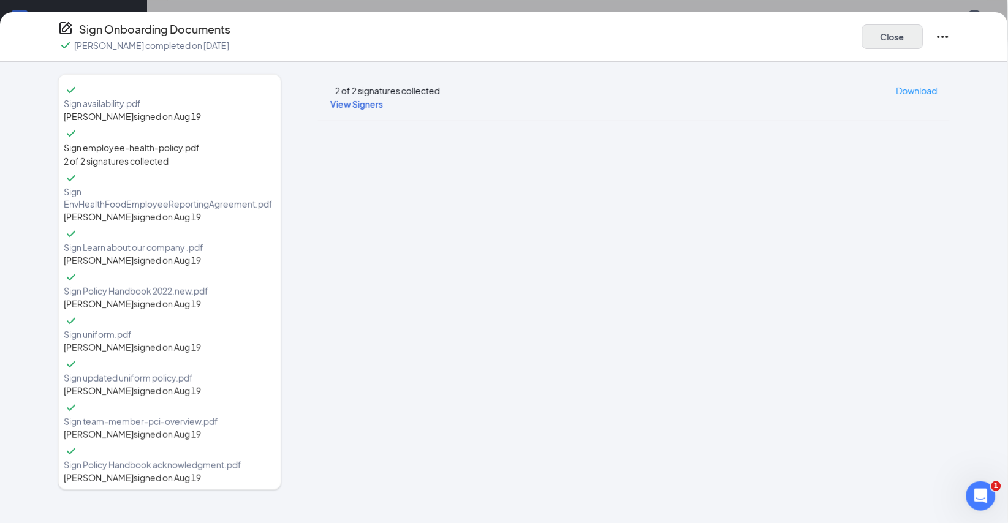
click at [897, 41] on button "Close" at bounding box center [892, 37] width 61 height 25
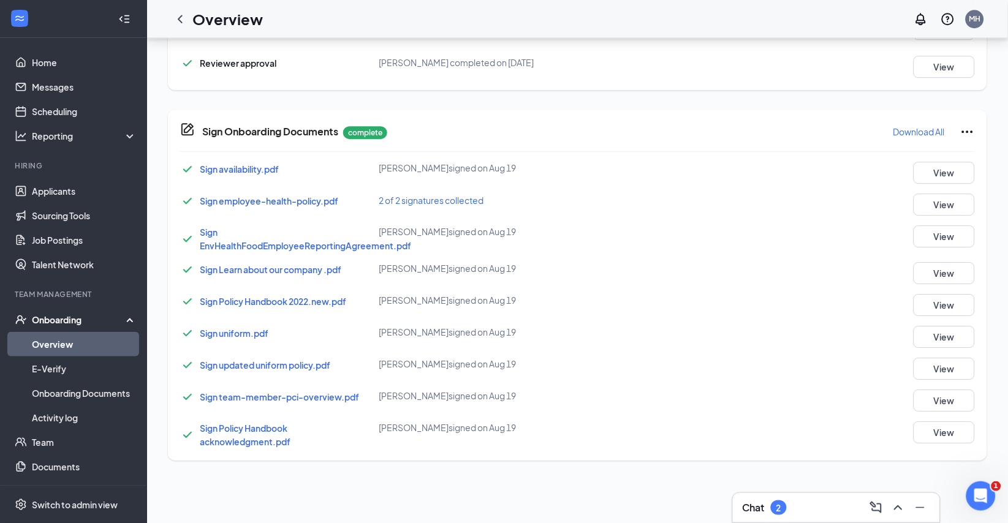
scroll to position [55, 0]
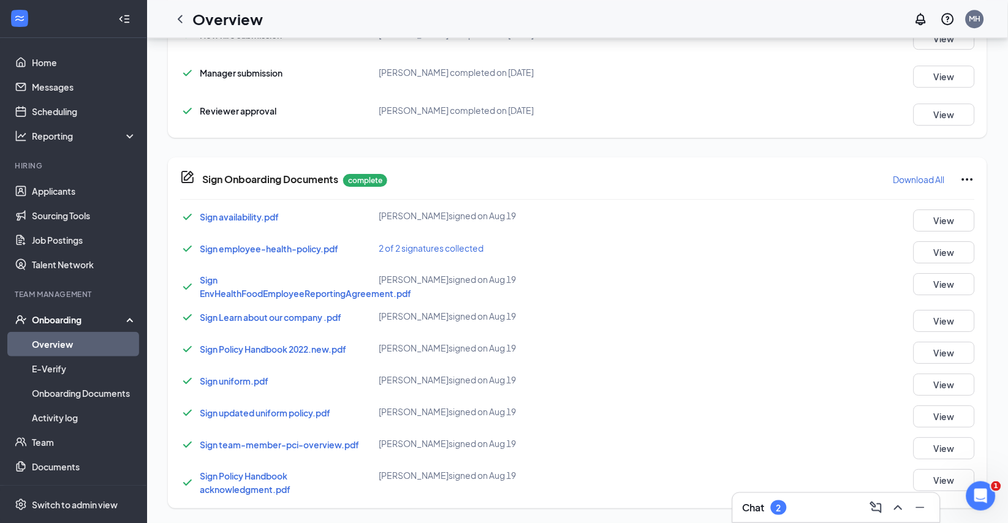
click at [263, 211] on span "Sign availability.pdf" at bounding box center [239, 216] width 79 height 11
click at [256, 243] on span "Sign employee-health-policy.pdf" at bounding box center [269, 248] width 138 height 11
click at [254, 274] on span "Sign EnvHealthFoodEmployeeReportingAgreement.pdf" at bounding box center [305, 286] width 211 height 25
click at [244, 375] on span "Sign uniform.pdf" at bounding box center [234, 380] width 69 height 11
click at [942, 209] on button "View" at bounding box center [943, 220] width 61 height 22
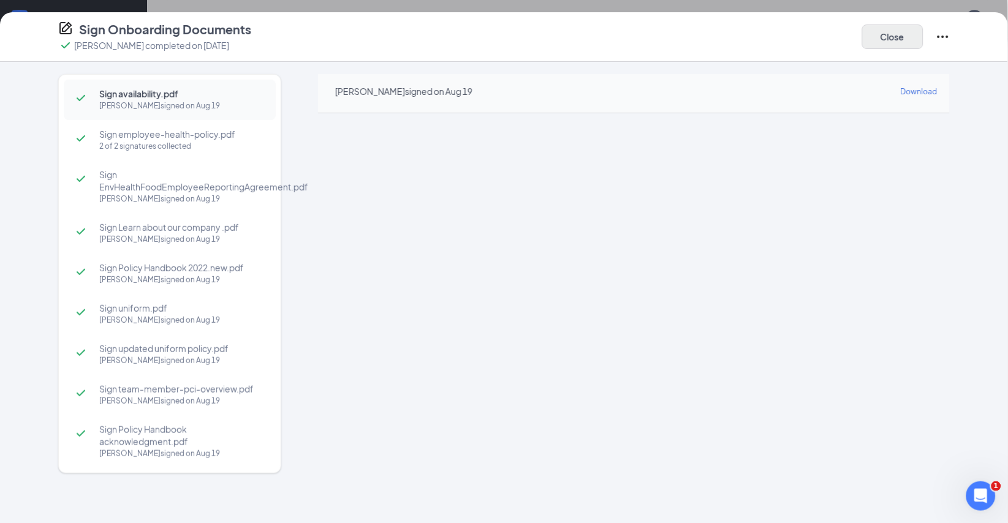
click at [895, 37] on button "Close" at bounding box center [892, 37] width 61 height 25
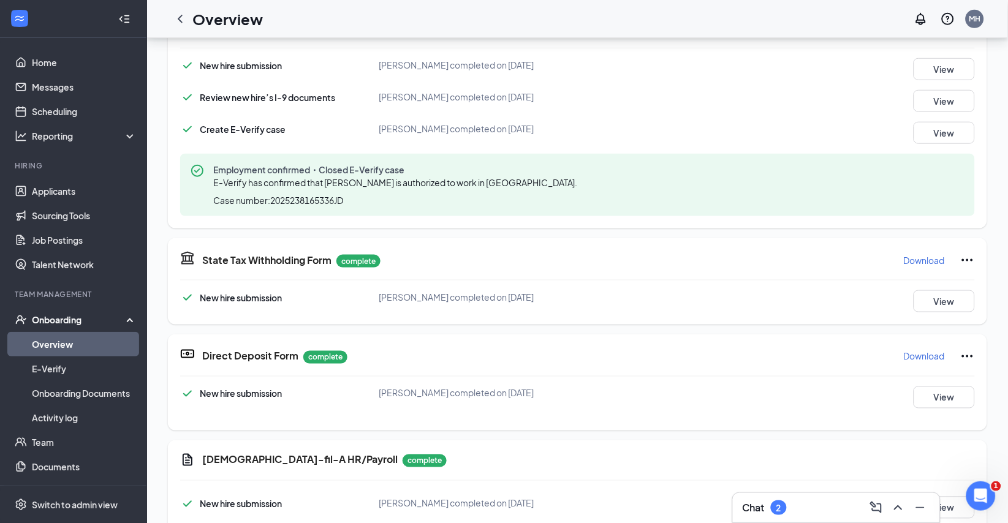
scroll to position [235, 0]
click at [56, 193] on link "Applicants" at bounding box center [84, 191] width 105 height 25
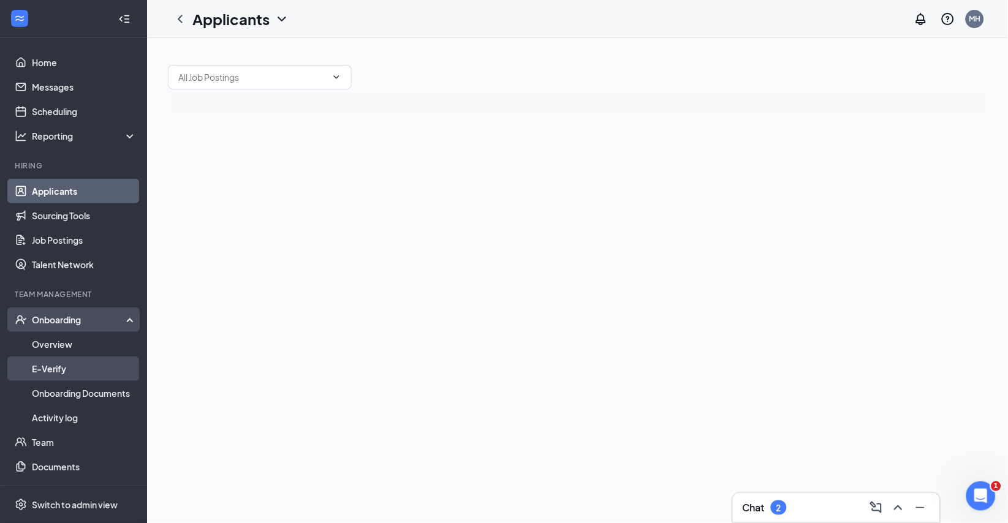
click at [71, 356] on link "E-Verify" at bounding box center [84, 368] width 105 height 25
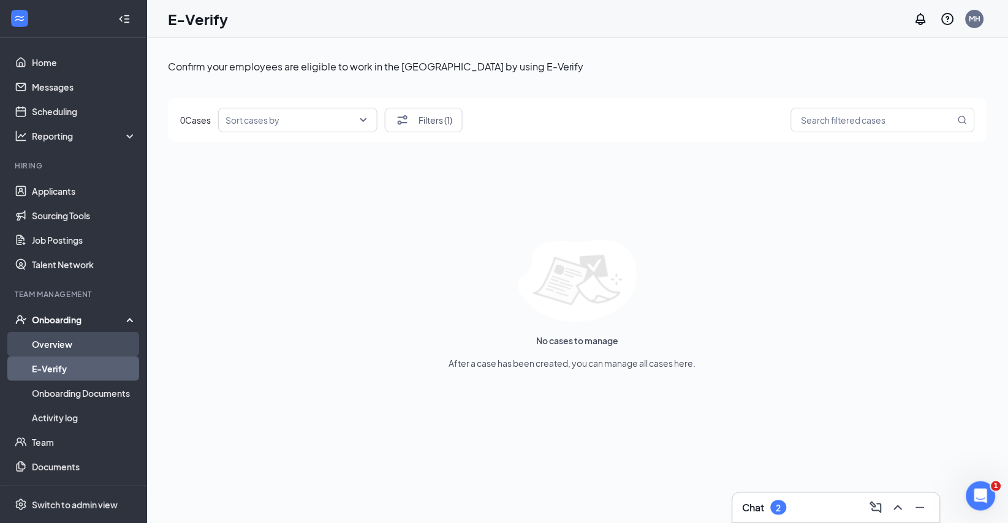
click at [71, 337] on link "Overview" at bounding box center [84, 344] width 105 height 25
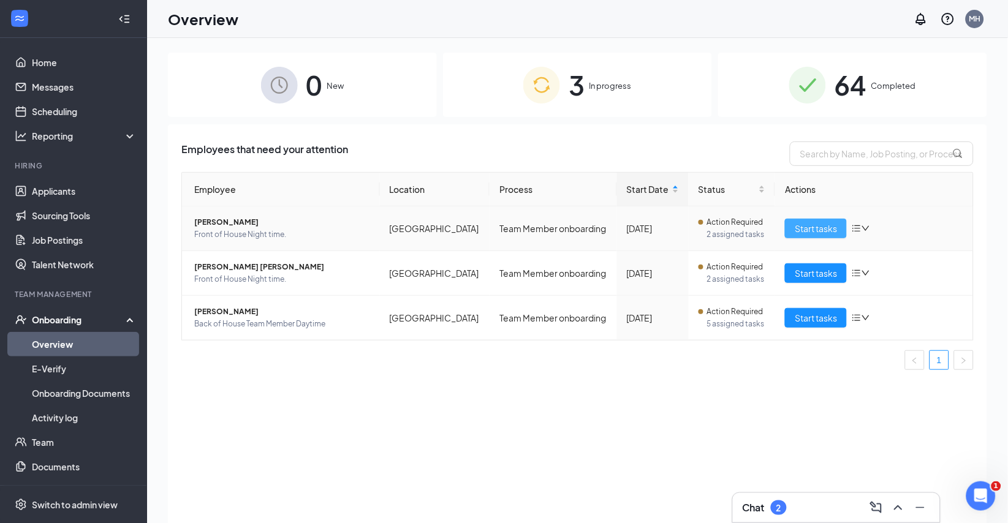
click at [813, 235] on span "Start tasks" at bounding box center [815, 228] width 42 height 13
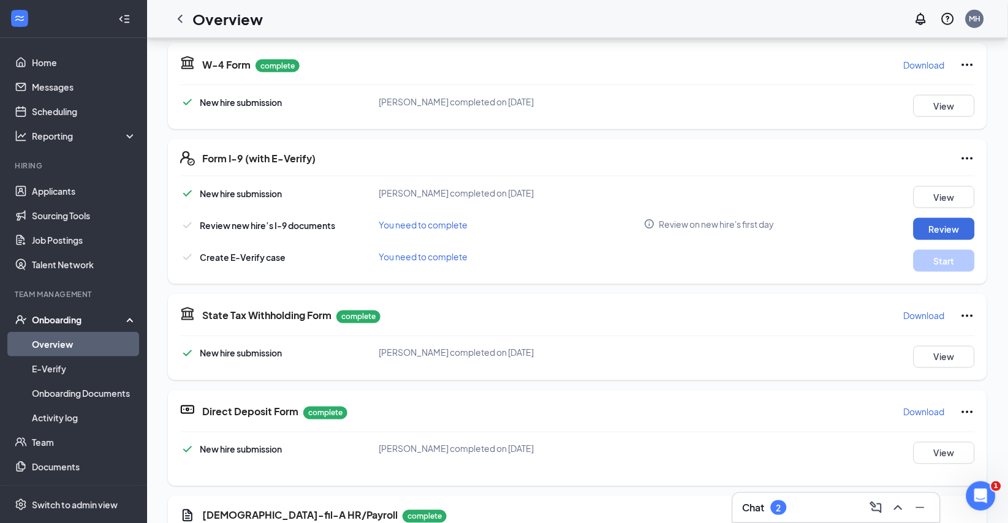
click at [826, 511] on div "Chat 2" at bounding box center [835, 508] width 187 height 20
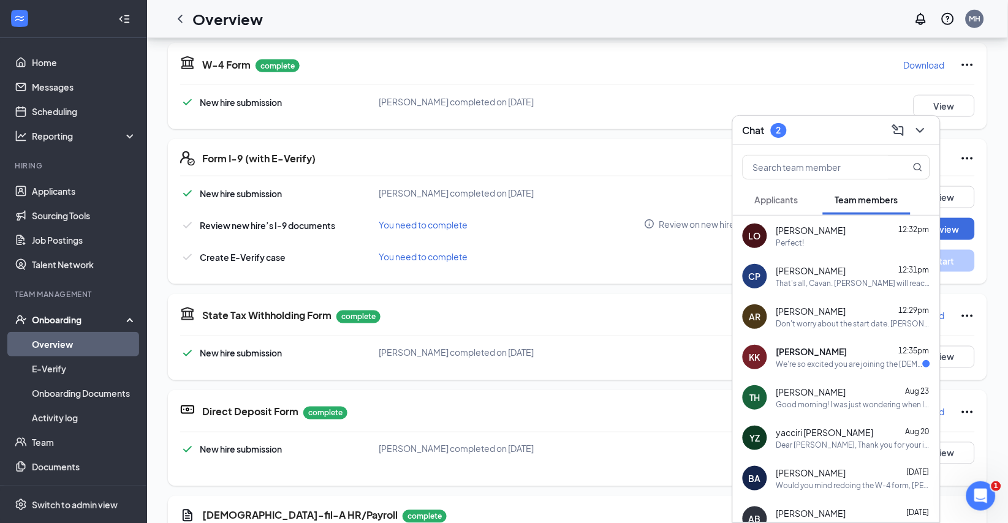
click at [842, 323] on div "Don't worry about the start date. [PERSON_NAME] will reach out." at bounding box center [853, 324] width 154 height 10
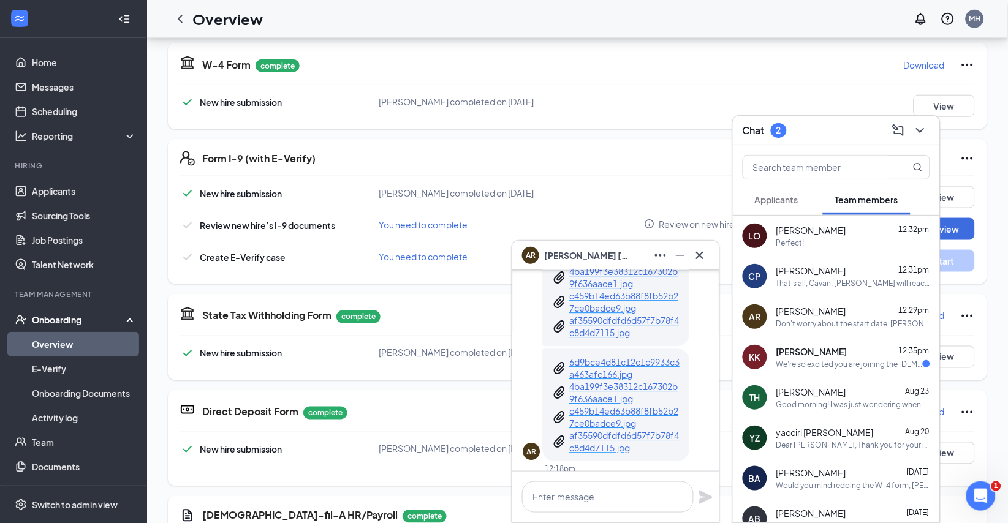
scroll to position [-321, 0]
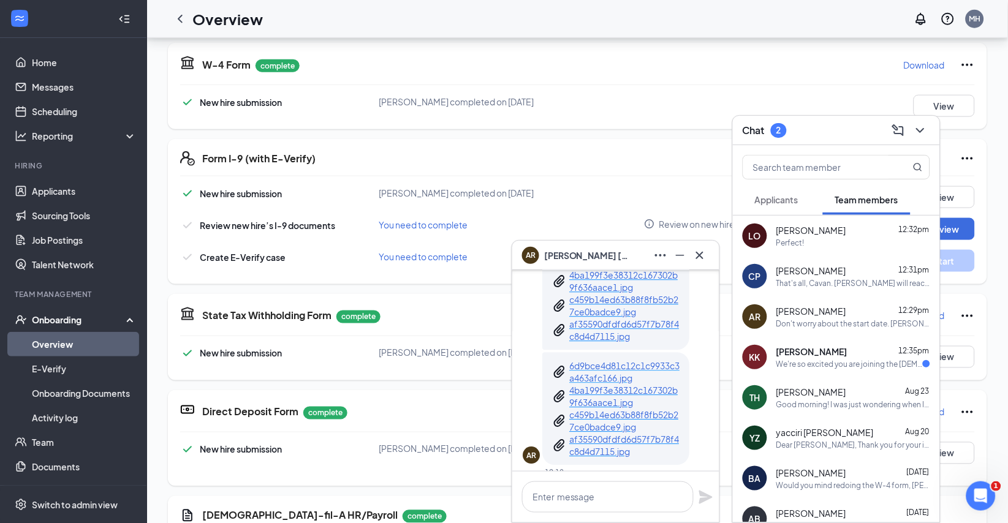
click at [608, 360] on p "6d9bce4d81c12c1c9933c3a463afc166.jpg" at bounding box center [624, 372] width 110 height 25
click at [594, 384] on p "4ba199f3e38312c167302b9f636aace1.jpg" at bounding box center [624, 396] width 110 height 25
click at [598, 409] on p "c459b14ed63b88f8fb52b27ce0badce9.jpg" at bounding box center [624, 421] width 110 height 25
click at [618, 433] on p "af35590dfdfd6d57f7b78f4c8d4d7115.jpg" at bounding box center [624, 445] width 110 height 25
click at [617, 433] on p "af35590dfdfd6d57f7b78f4c8d4d7115.jpg" at bounding box center [624, 445] width 110 height 25
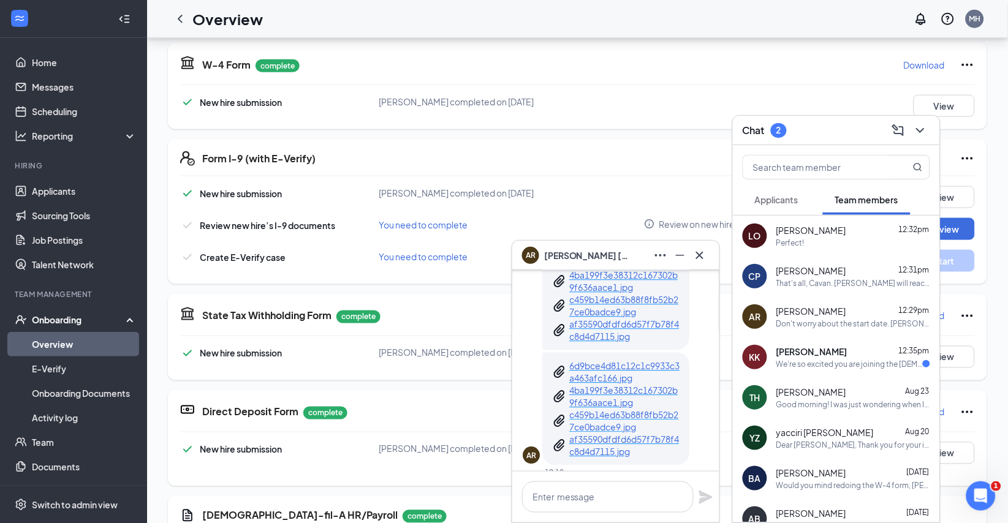
click at [586, 409] on p "c459b14ed63b88f8fb52b27ce0badce9.jpg" at bounding box center [624, 421] width 110 height 25
click at [703, 255] on icon "Cross" at bounding box center [699, 255] width 15 height 15
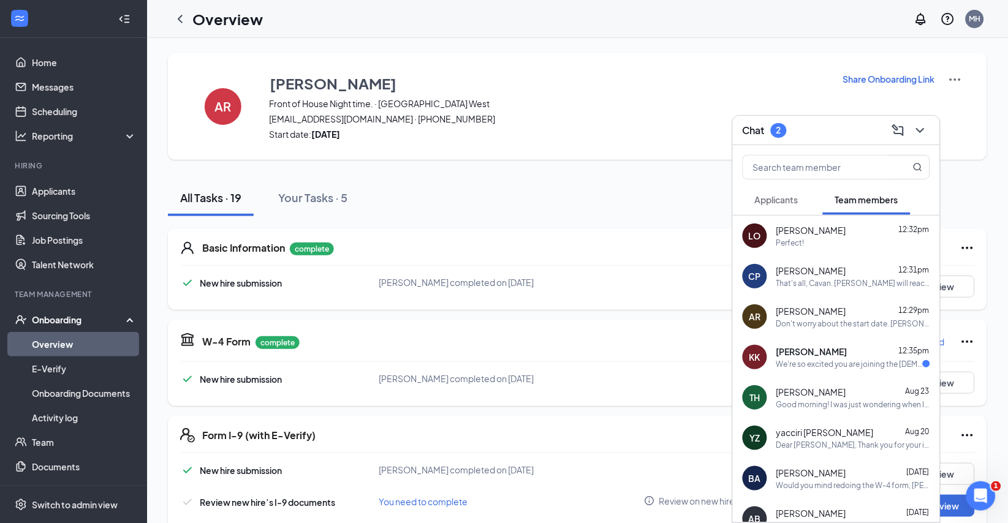
scroll to position [0, 0]
click at [920, 126] on icon "ChevronDown" at bounding box center [920, 130] width 15 height 15
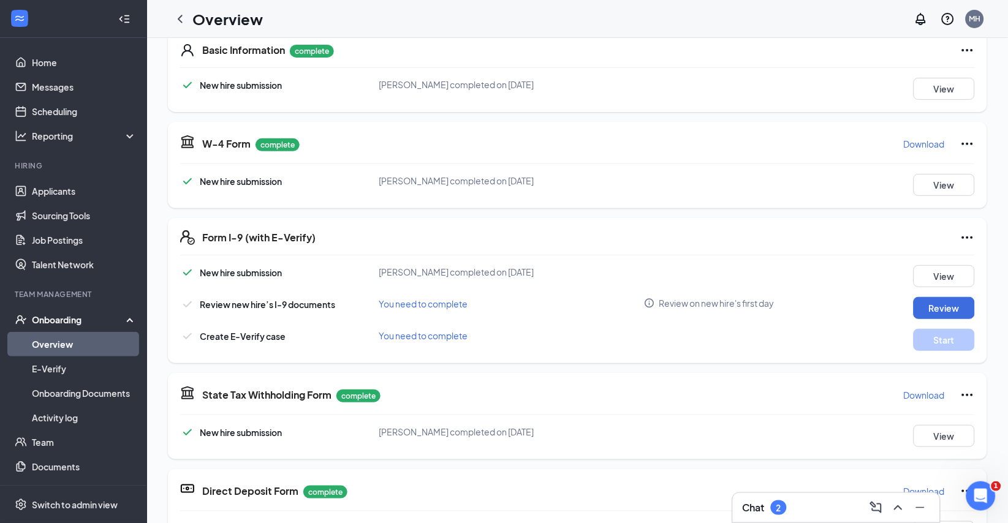
scroll to position [18, 0]
click at [935, 296] on button "Review" at bounding box center [943, 307] width 61 height 22
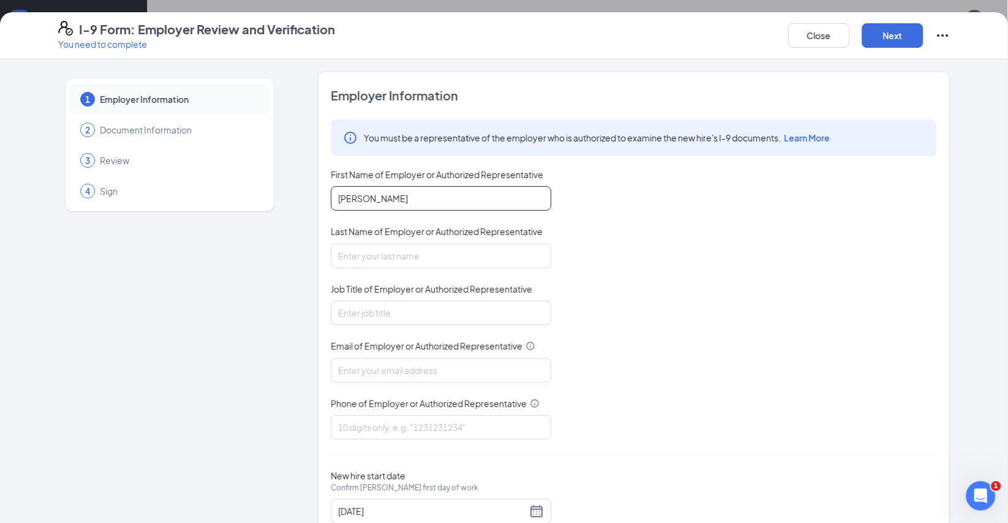
type input "[PERSON_NAME]"
type input "Director"
type input "[PERSON_NAME][EMAIL_ADDRESS][PERSON_NAME][DOMAIN_NAME]"
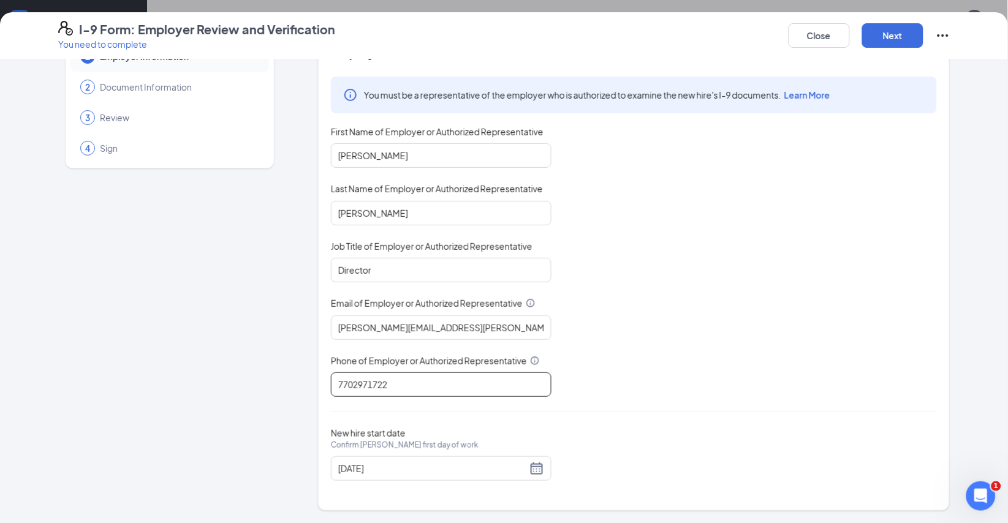
scroll to position [88, 0]
type input "7702971722"
click at [532, 473] on div "08/18/2025" at bounding box center [441, 468] width 206 height 15
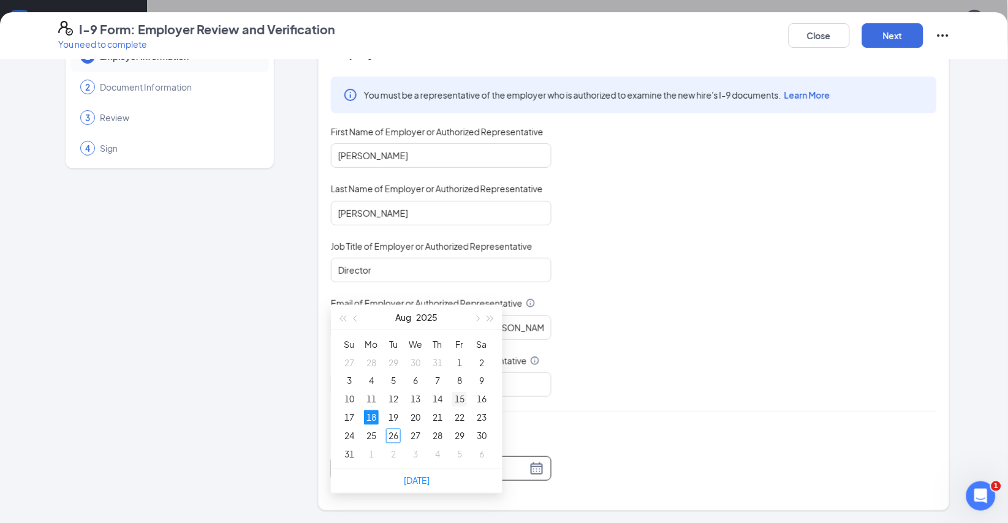
scroll to position [198, 0]
type input "08/29/2025"
click at [463, 442] on div "29" at bounding box center [459, 434] width 15 height 15
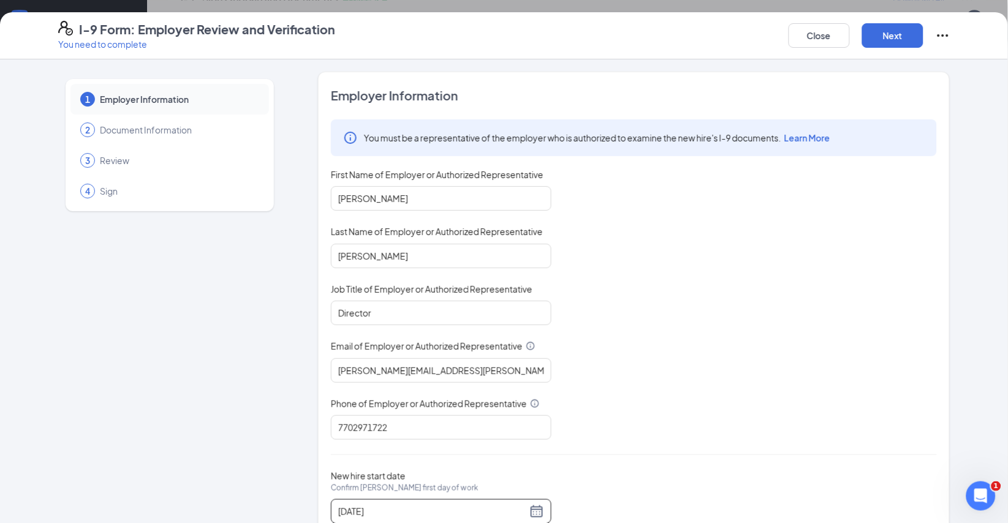
scroll to position [0, 0]
click at [902, 36] on button "Next" at bounding box center [892, 35] width 61 height 25
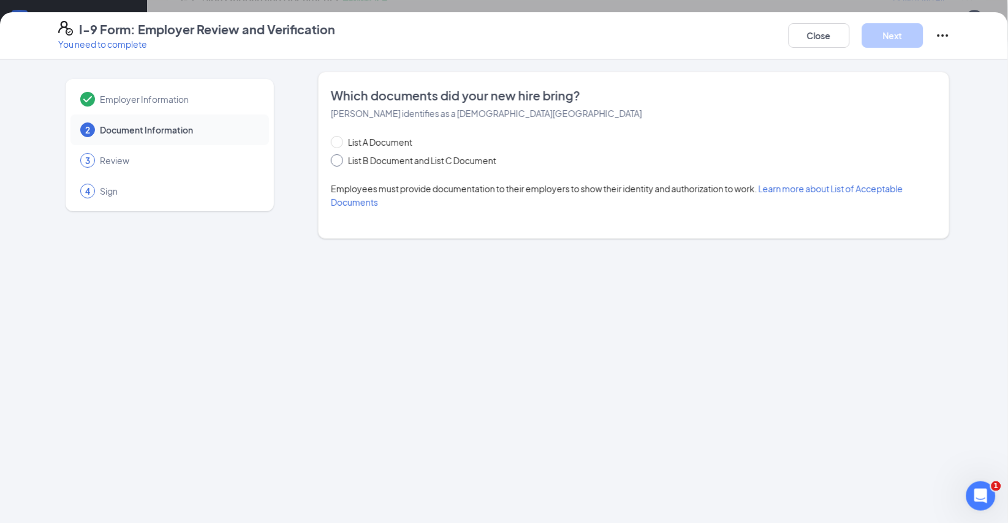
click at [342, 167] on span at bounding box center [337, 160] width 12 height 12
click at [339, 163] on input "List B Document and List C Document" at bounding box center [335, 158] width 9 height 9
radio input "true"
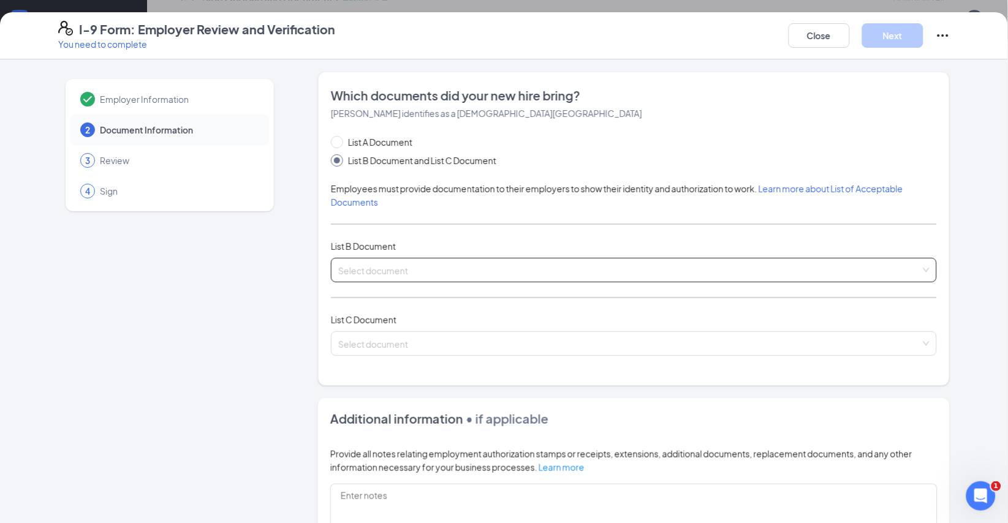
click at [431, 277] on input "search" at bounding box center [629, 267] width 582 height 18
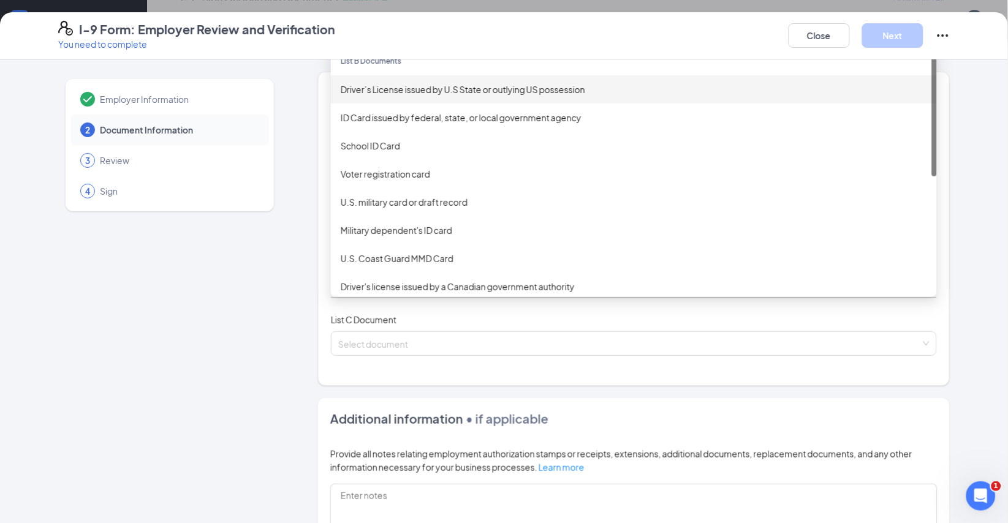
click at [434, 96] on div "Driver’s License issued by U.S State or outlying US possession" at bounding box center [634, 89] width 586 height 13
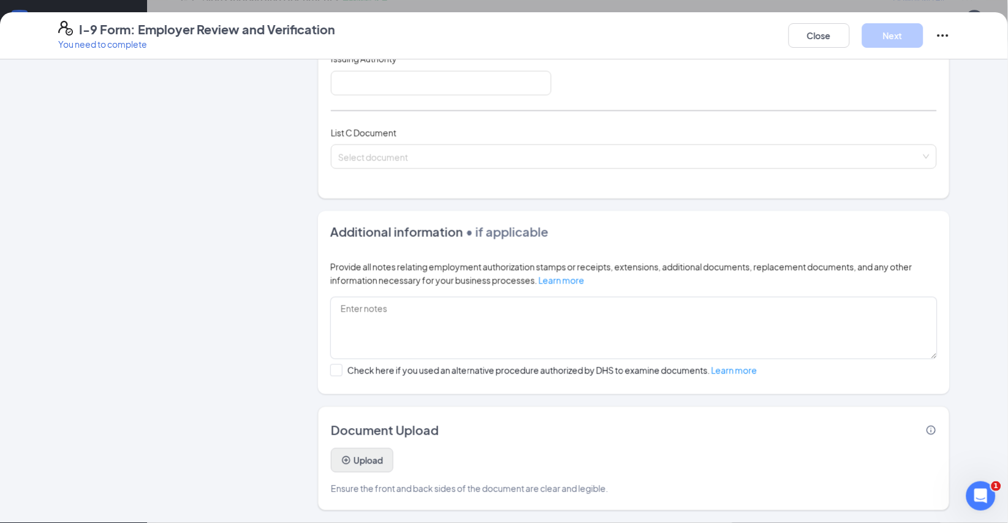
scroll to position [847, 0]
click at [381, 454] on button "Upload" at bounding box center [362, 460] width 62 height 25
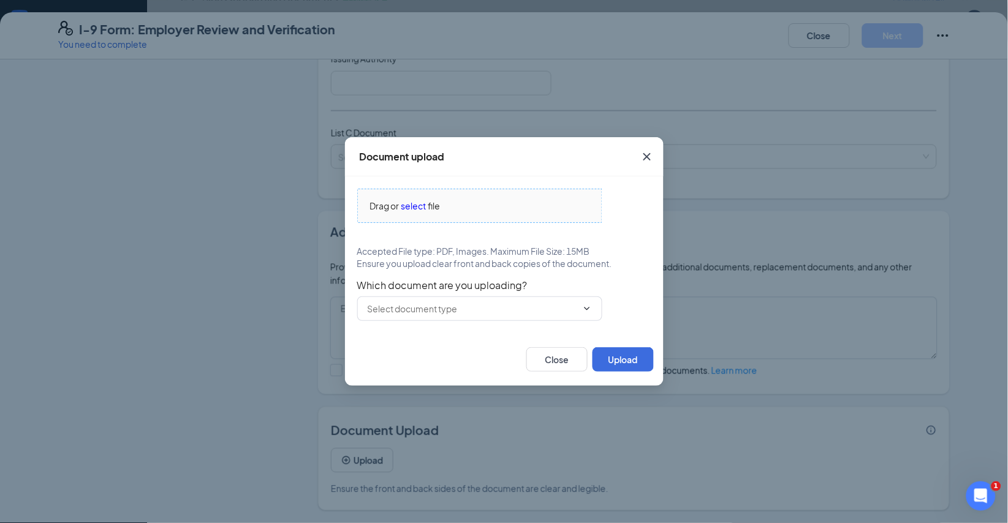
click at [425, 199] on span "select" at bounding box center [413, 205] width 25 height 13
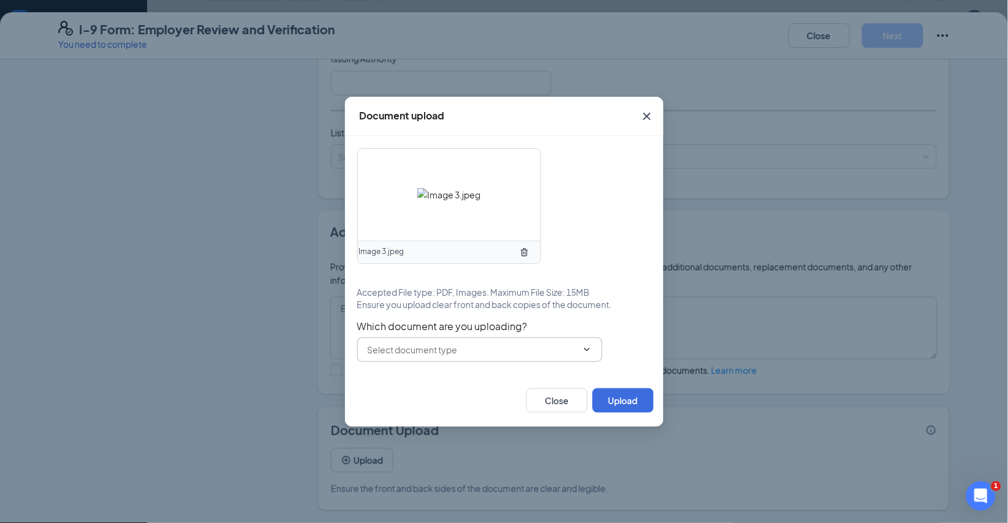
click at [568, 356] on input "text" at bounding box center [472, 349] width 209 height 13
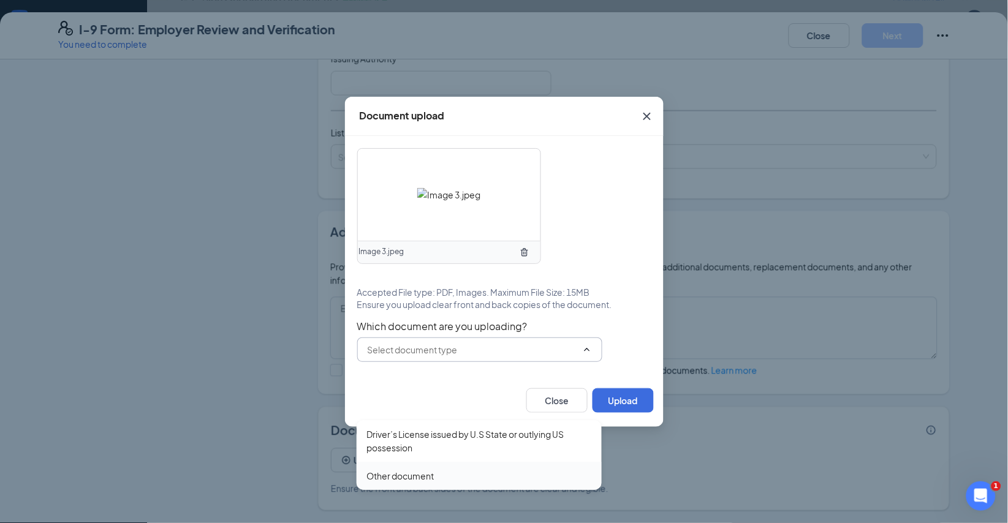
click at [464, 469] on div "Other document" at bounding box center [478, 475] width 225 height 13
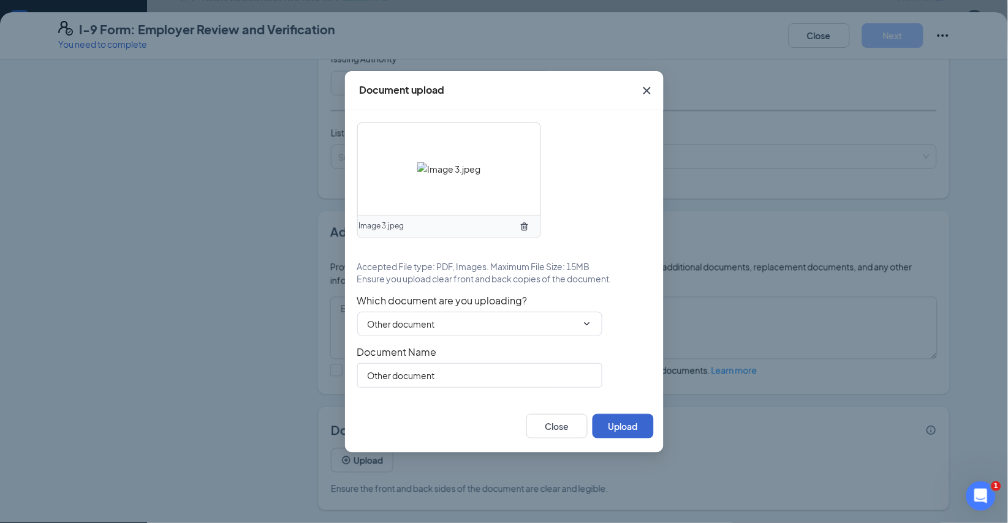
click at [624, 438] on button "Upload" at bounding box center [622, 426] width 61 height 25
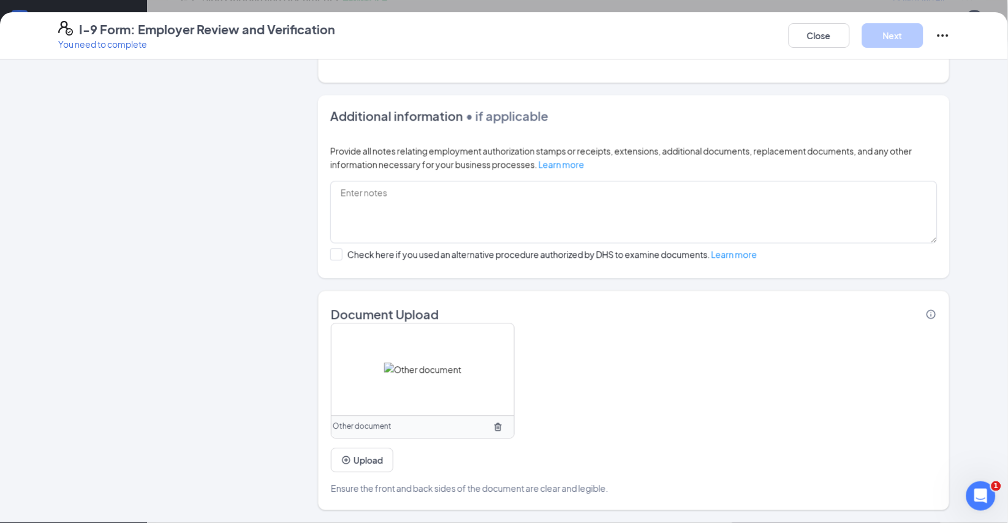
scroll to position [605, 0]
click at [369, 456] on button "Upload" at bounding box center [362, 460] width 62 height 25
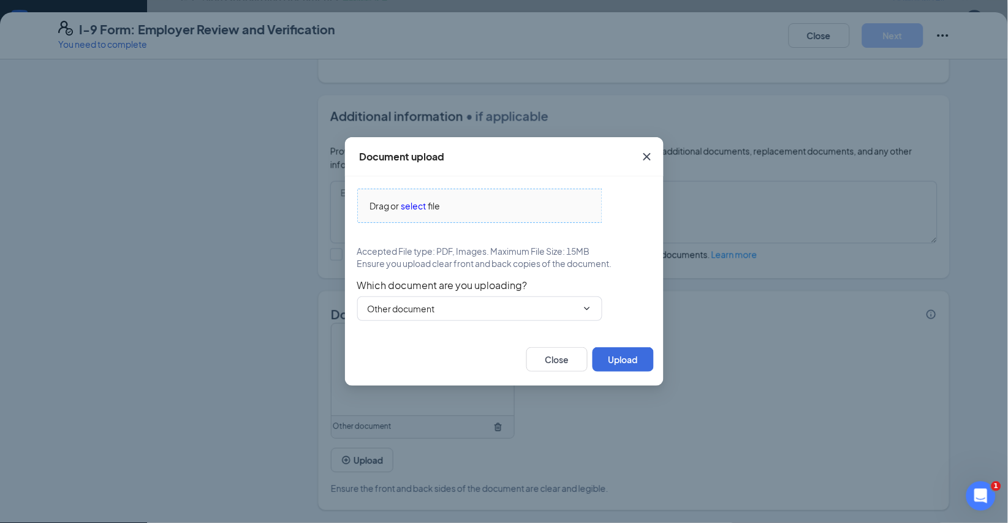
click at [423, 199] on span "select" at bounding box center [413, 205] width 25 height 13
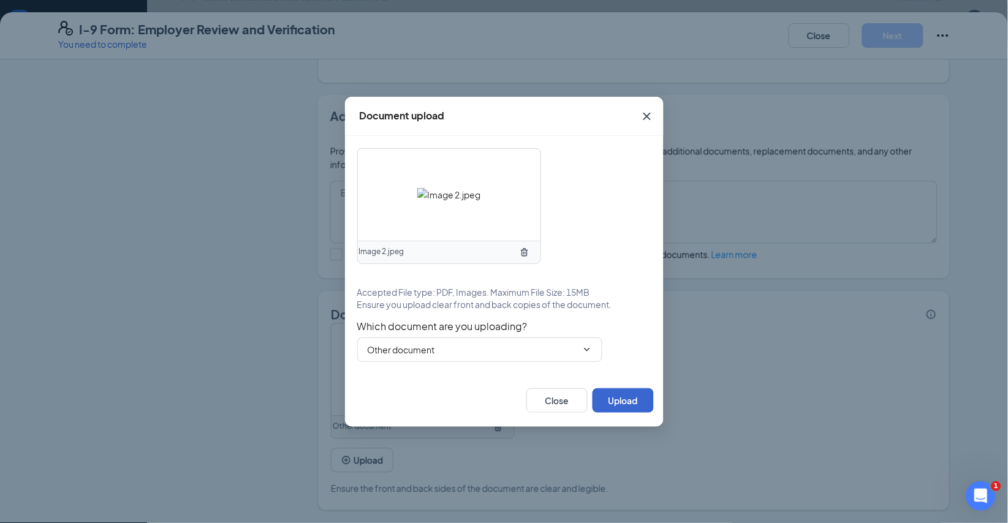
click at [624, 410] on button "Upload" at bounding box center [622, 400] width 61 height 25
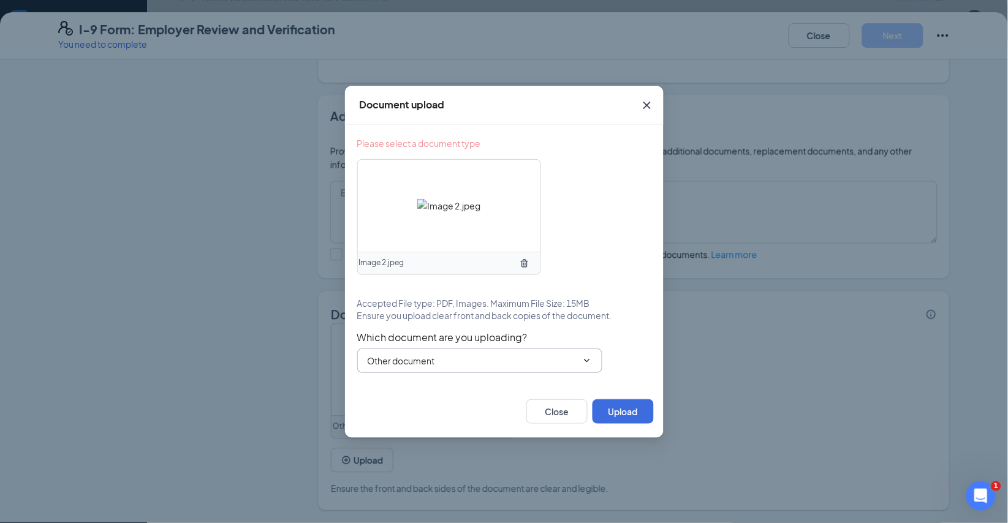
click at [491, 368] on input "Other document" at bounding box center [472, 360] width 209 height 13
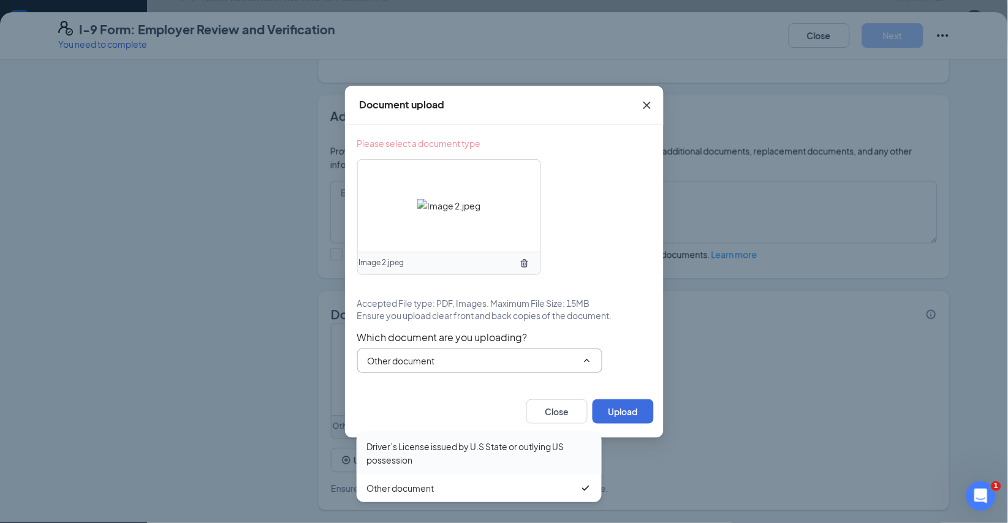
click at [465, 440] on div "Driver’s License issued by U.S State or outlying US possession" at bounding box center [478, 453] width 225 height 27
type input "Driver’s License issued by U.S State or outlying US possession"
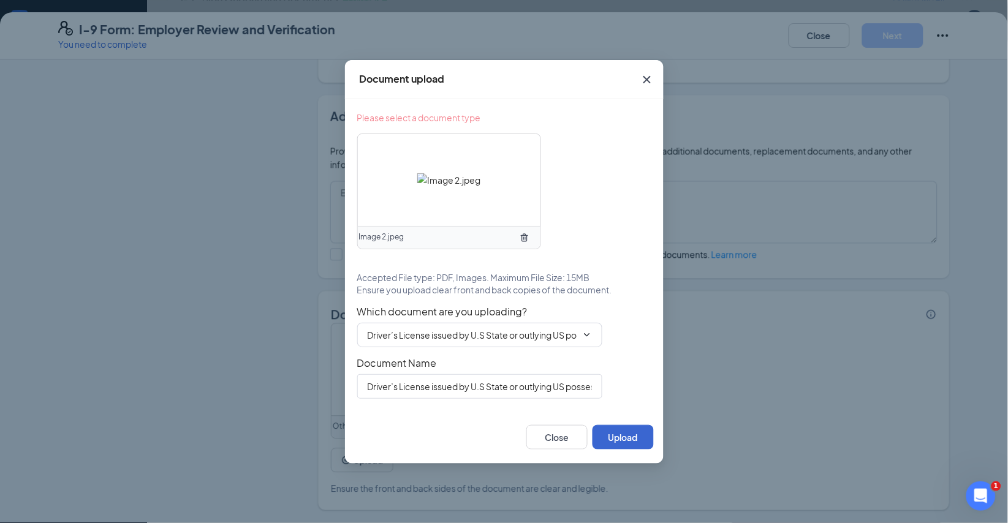
click at [626, 450] on button "Upload" at bounding box center [622, 437] width 61 height 25
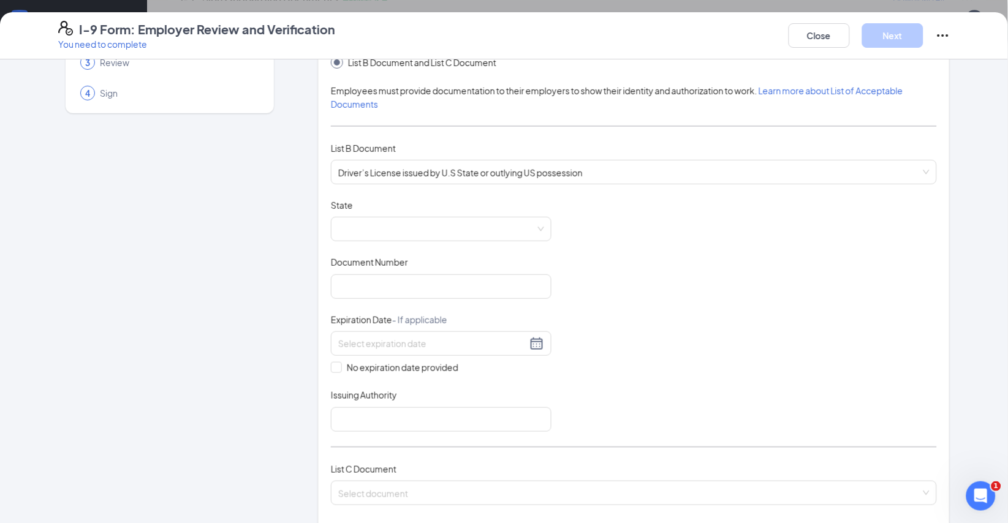
scroll to position [103, 0]
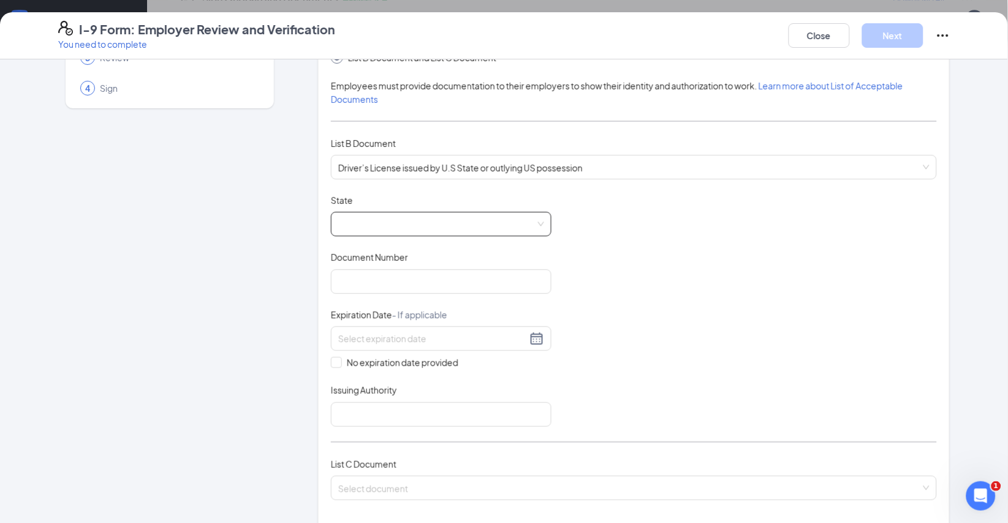
click at [532, 236] on span at bounding box center [441, 224] width 206 height 23
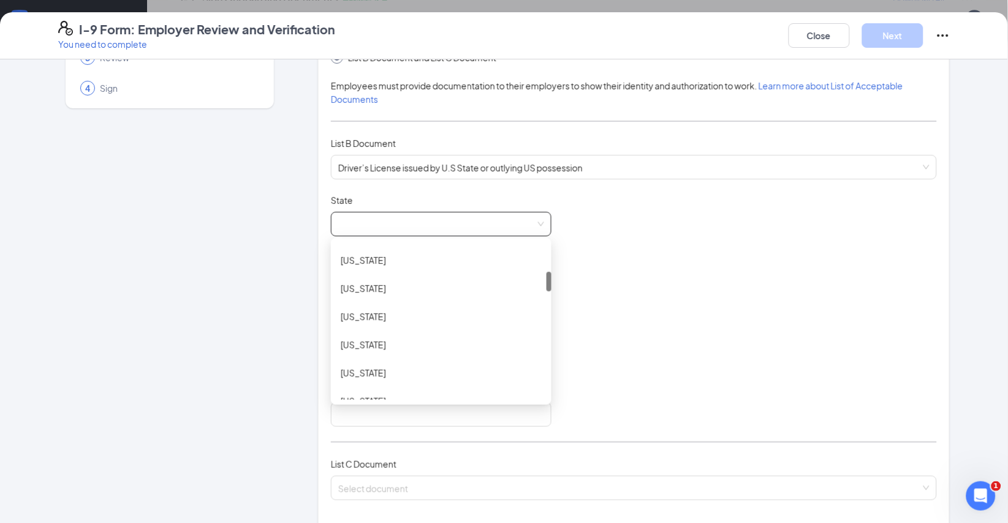
scroll to position [233, 0]
click at [379, 354] on div "[US_STATE]" at bounding box center [441, 347] width 201 height 13
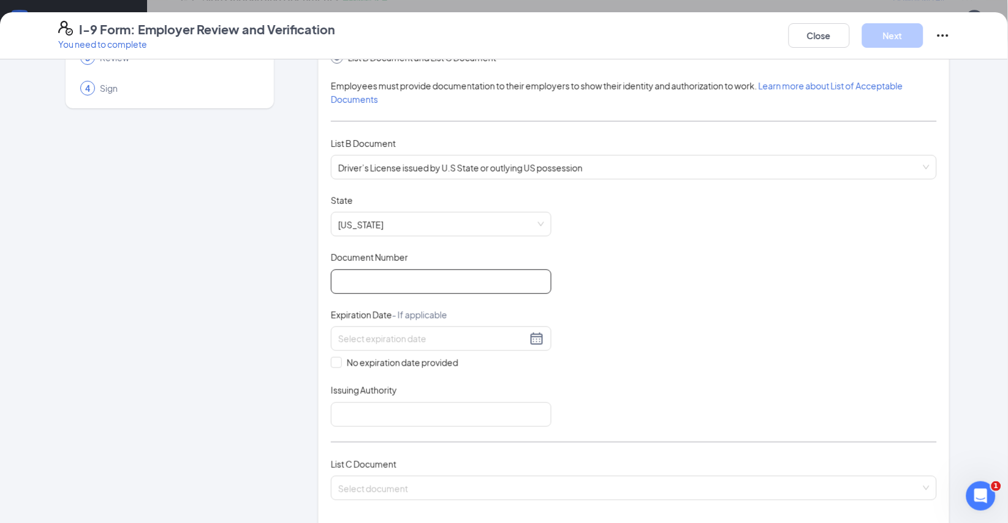
click at [456, 294] on input "Document Number" at bounding box center [441, 282] width 221 height 25
click at [394, 294] on input "Document Number" at bounding box center [441, 282] width 221 height 25
type input "070575209"
click at [537, 346] on div at bounding box center [441, 338] width 206 height 15
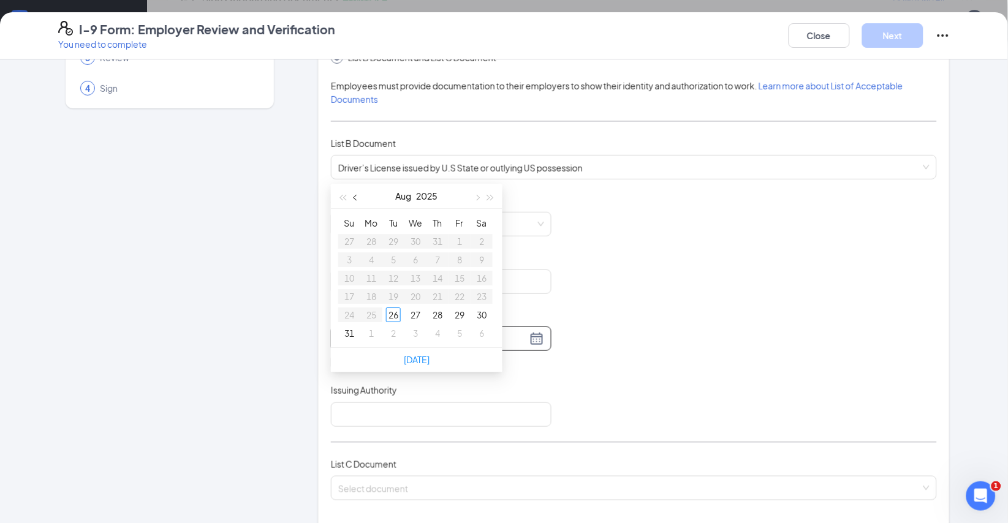
click at [360, 195] on span "button" at bounding box center [356, 198] width 6 height 6
click at [488, 184] on button "button" at bounding box center [490, 196] width 13 height 25
type input "06/12/2026"
type input "06/19/2026"
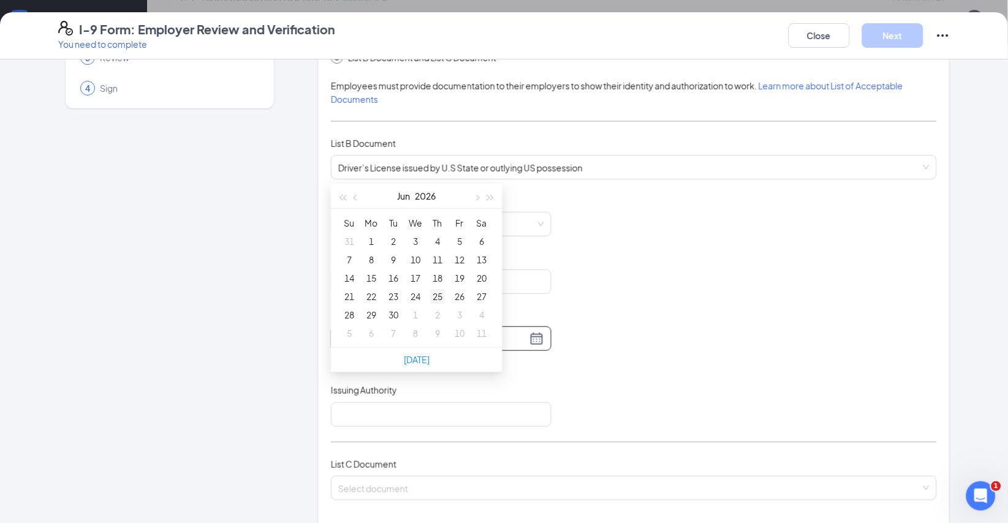
type input "06/25/2026"
type input "06/26/2026"
type input "06/27/2026"
click at [488, 289] on div "27" at bounding box center [481, 296] width 15 height 15
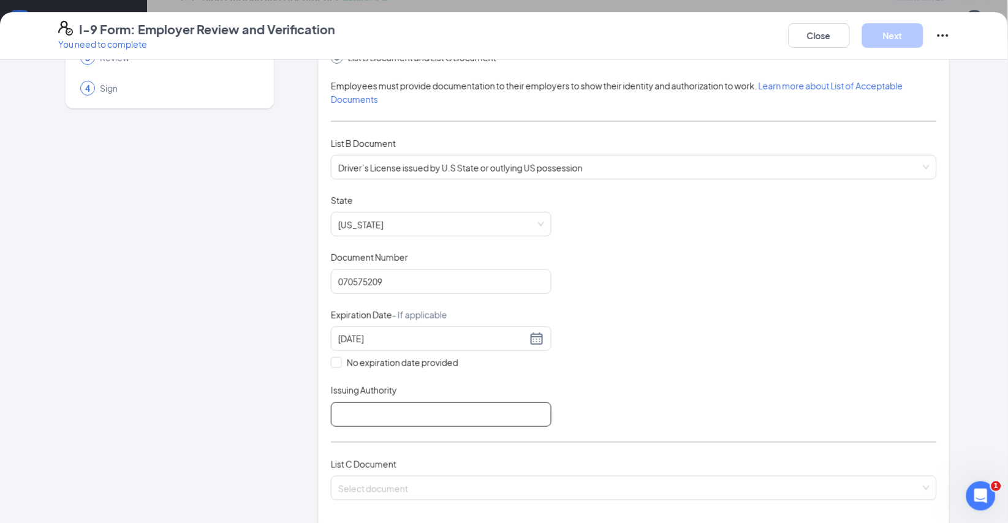
click at [420, 427] on input "Issuing Authority" at bounding box center [441, 414] width 221 height 25
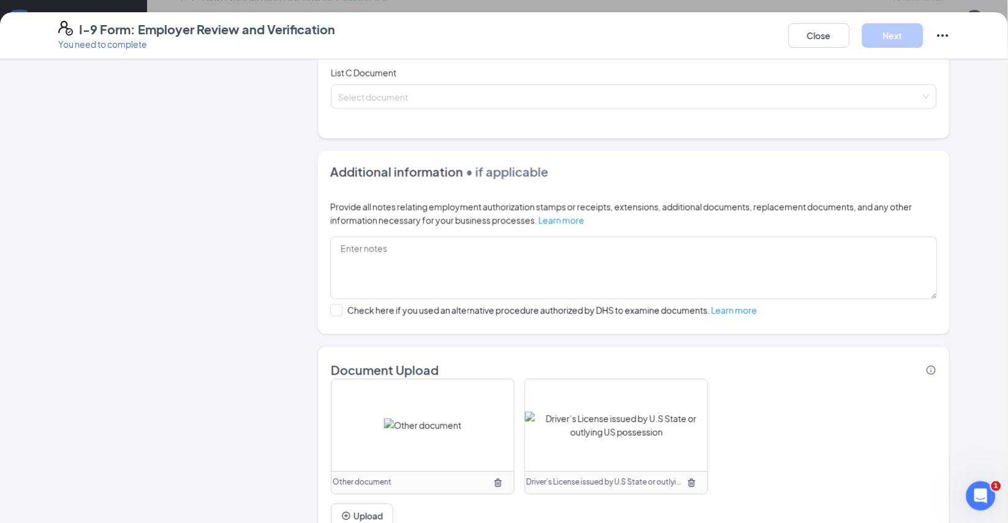
scroll to position [503, 0]
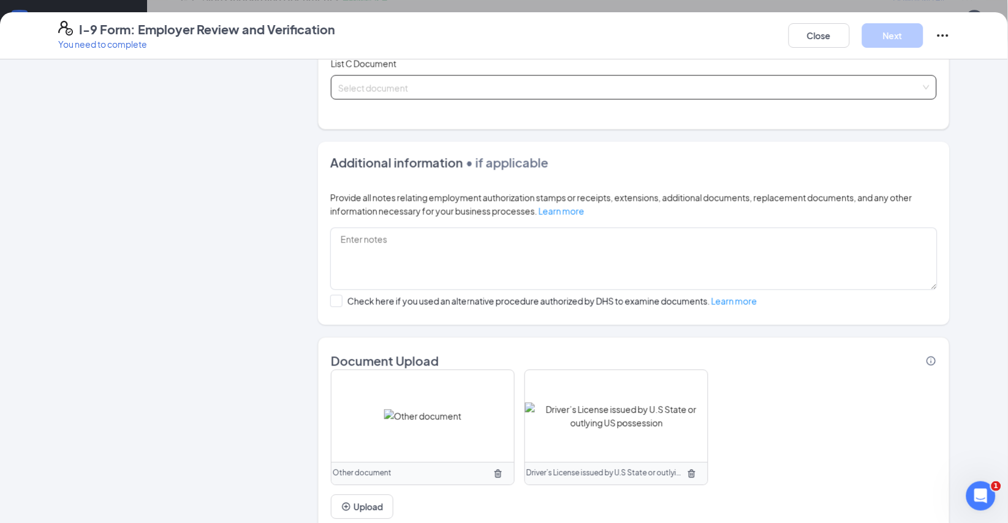
type input "DDS"
click at [411, 94] on input "search" at bounding box center [629, 85] width 582 height 18
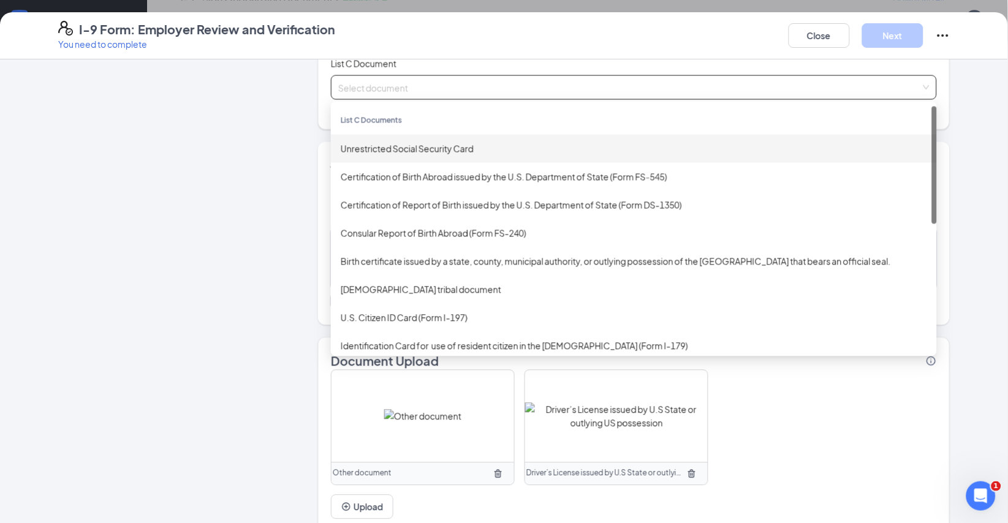
click at [428, 156] on div "Unrestricted Social Security Card" at bounding box center [634, 148] width 586 height 13
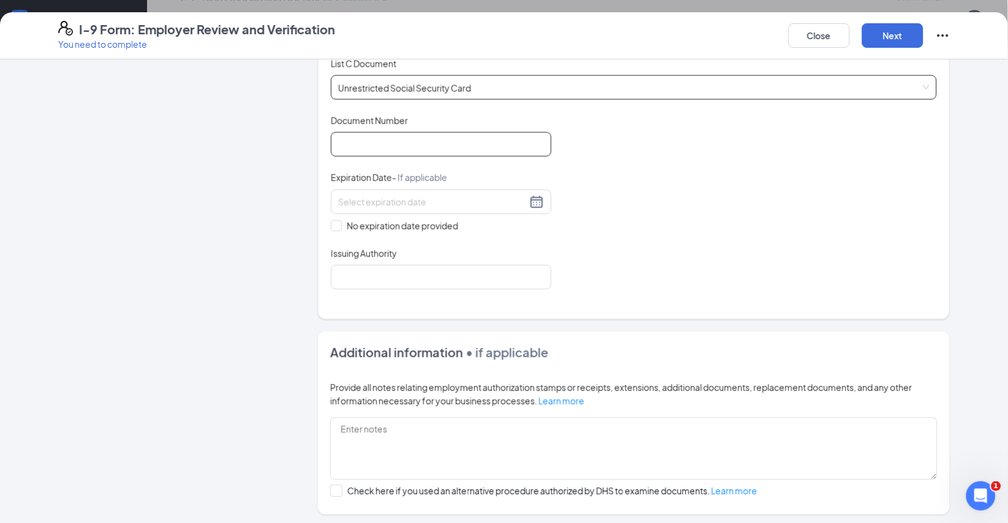
click at [410, 157] on input "Document Number" at bounding box center [441, 144] width 221 height 25
type input "673323595"
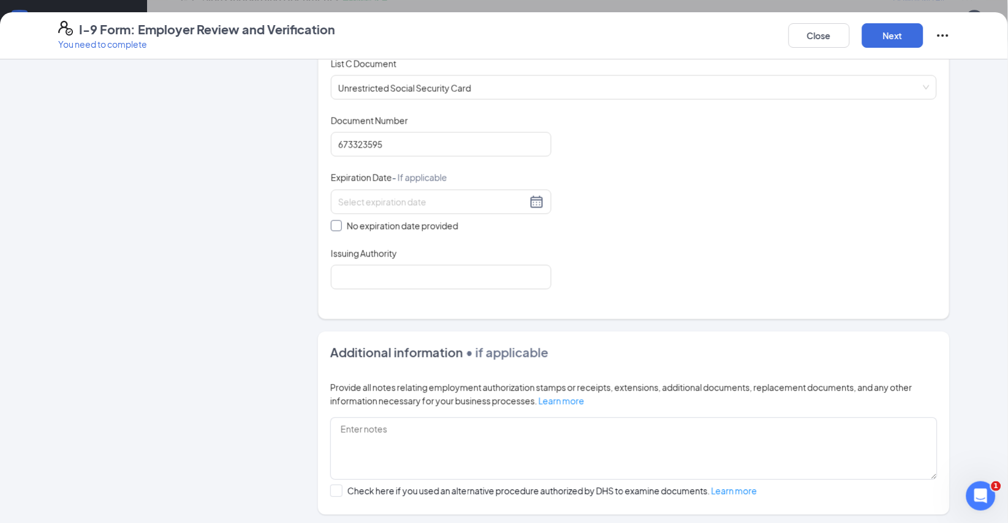
click at [336, 229] on input "No expiration date provided" at bounding box center [335, 225] width 9 height 9
checkbox input "true"
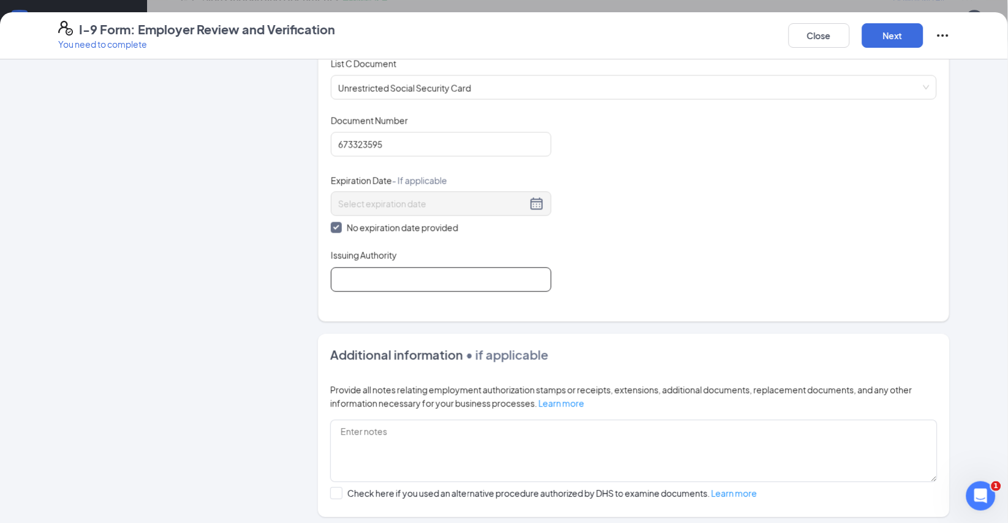
click at [471, 292] on input "Issuing Authority" at bounding box center [441, 280] width 221 height 25
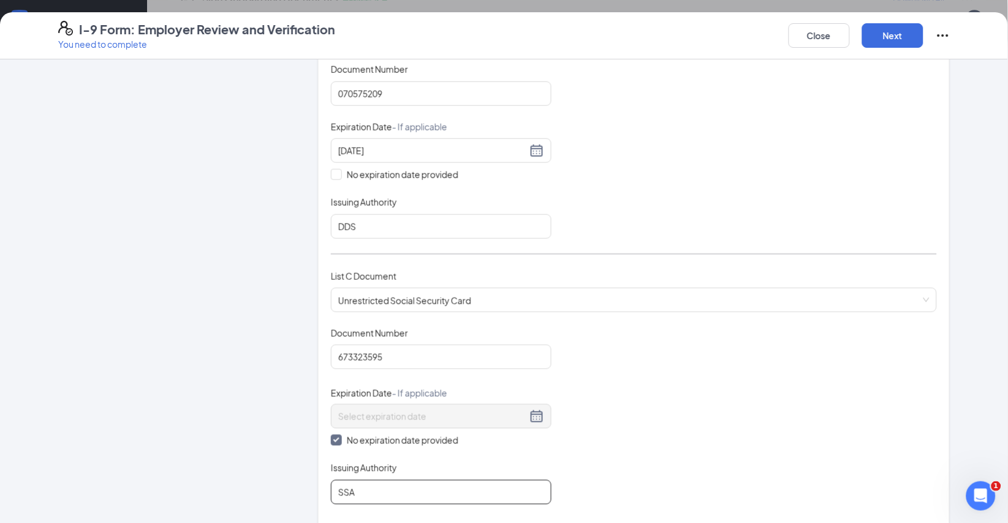
scroll to position [292, 0]
type input "SSA"
click at [889, 34] on button "Next" at bounding box center [892, 35] width 61 height 25
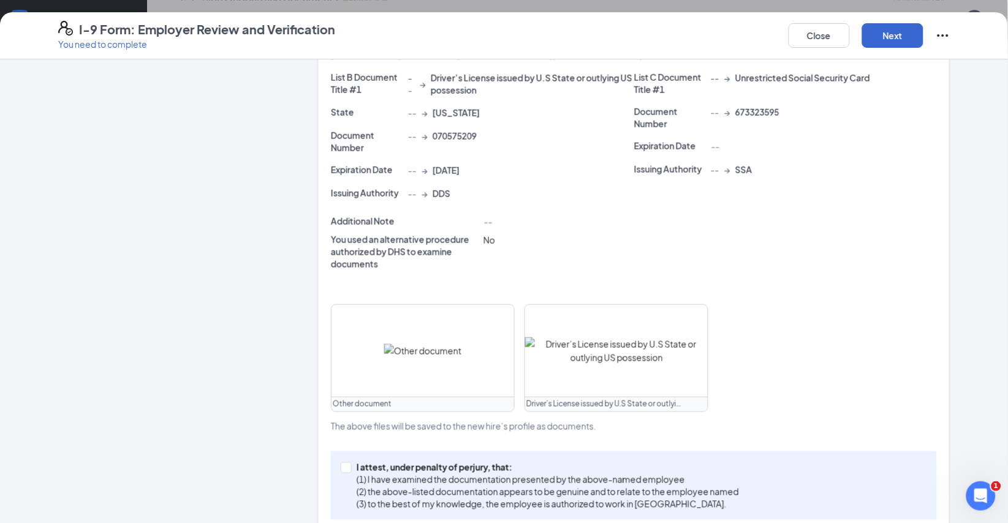
click at [889, 34] on button "Next" at bounding box center [892, 35] width 61 height 25
click at [889, 36] on button "Next" at bounding box center [892, 35] width 61 height 25
click at [894, 40] on button "Next" at bounding box center [892, 35] width 61 height 25
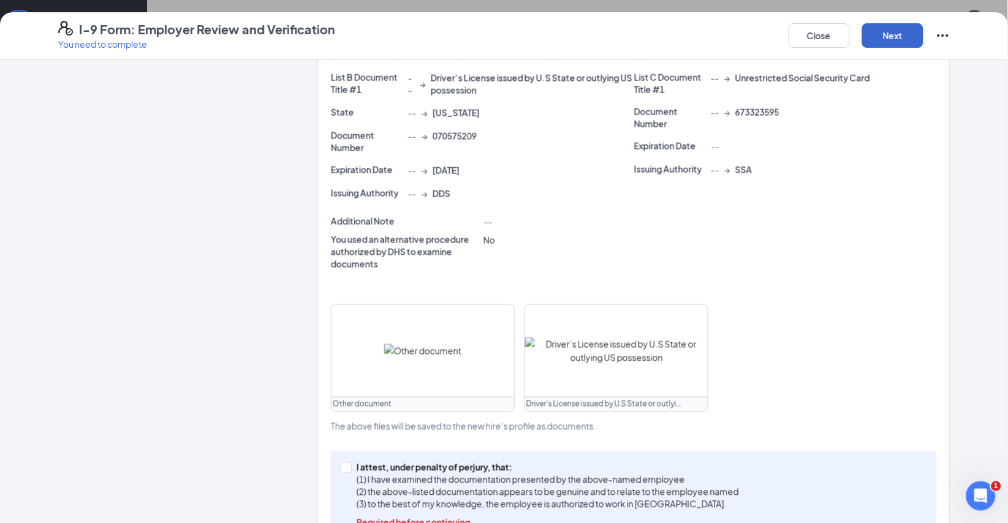
click at [887, 37] on button "Next" at bounding box center [892, 35] width 61 height 25
click at [887, 39] on button "Next" at bounding box center [892, 35] width 61 height 25
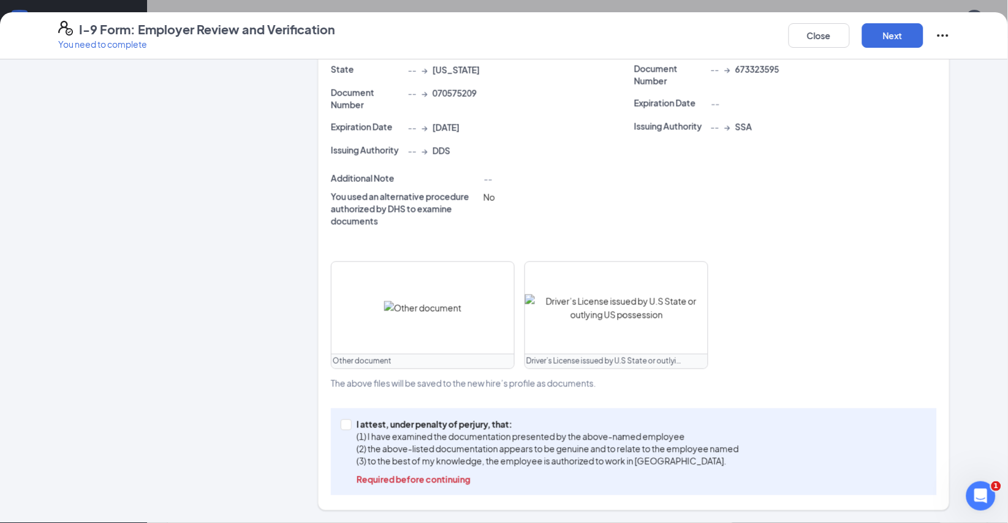
scroll to position [453, 0]
click at [348, 420] on input "I attest, under penalty of perjury, that: (1) I have examined the documentation…" at bounding box center [345, 424] width 9 height 9
checkbox input "true"
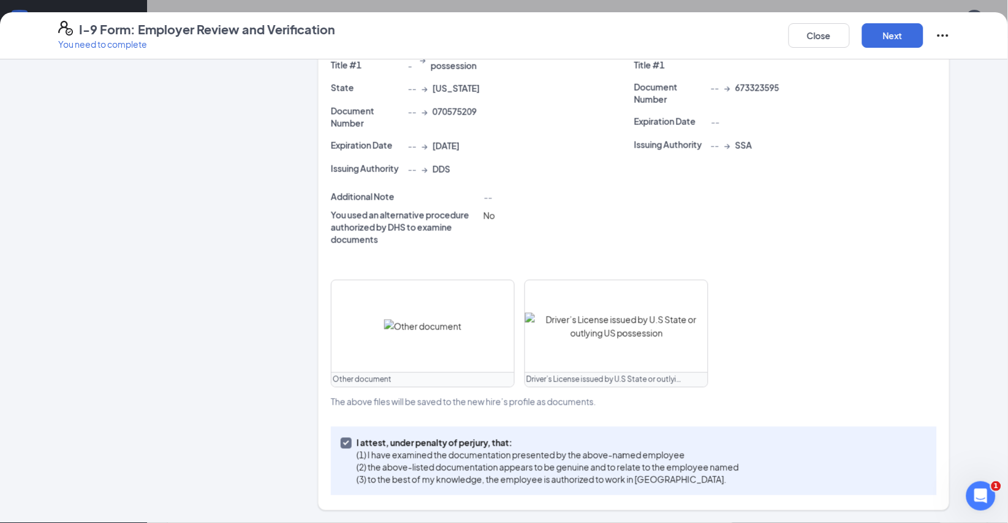
scroll to position [432, 0]
click at [894, 46] on button "Next" at bounding box center [892, 35] width 61 height 25
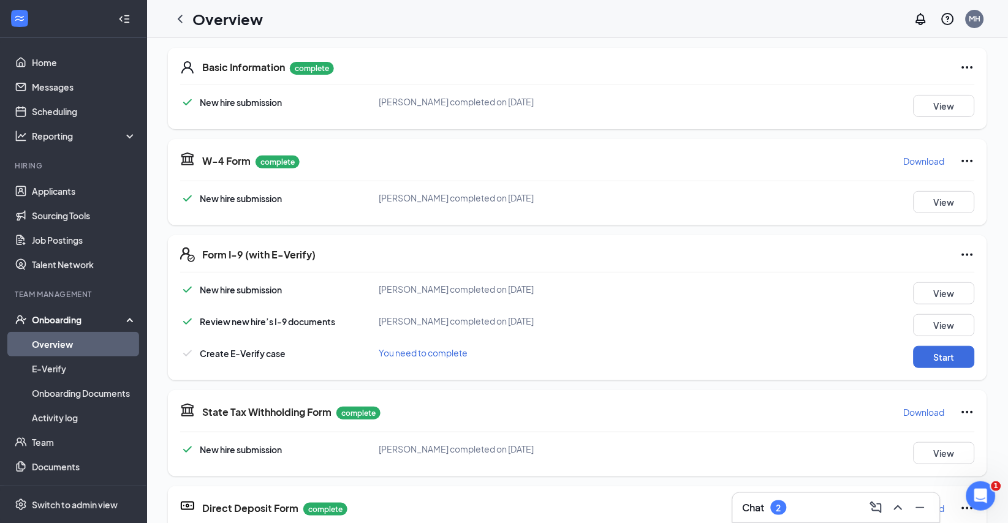
scroll to position [235, 0]
click at [948, 346] on button "Start" at bounding box center [943, 357] width 61 height 22
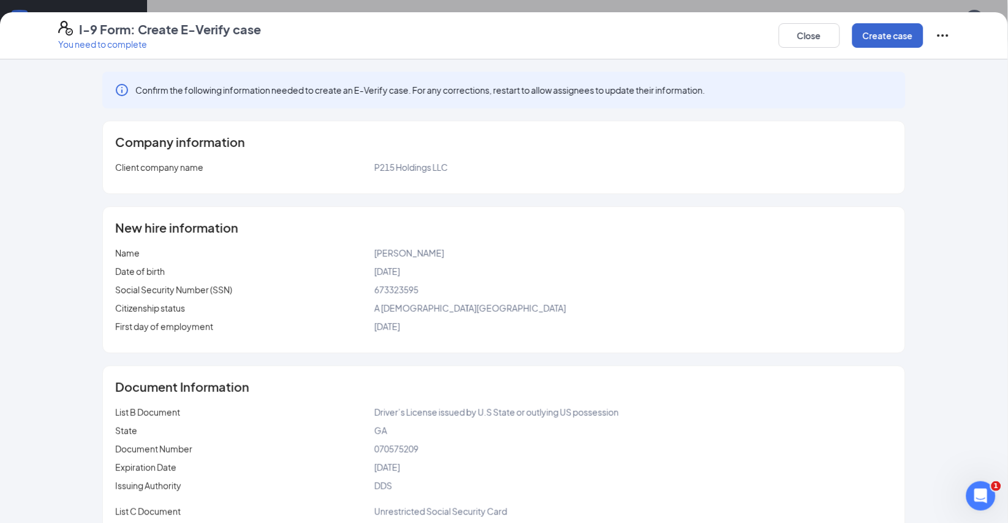
scroll to position [0, 0]
click at [879, 40] on button "Create case" at bounding box center [887, 35] width 71 height 25
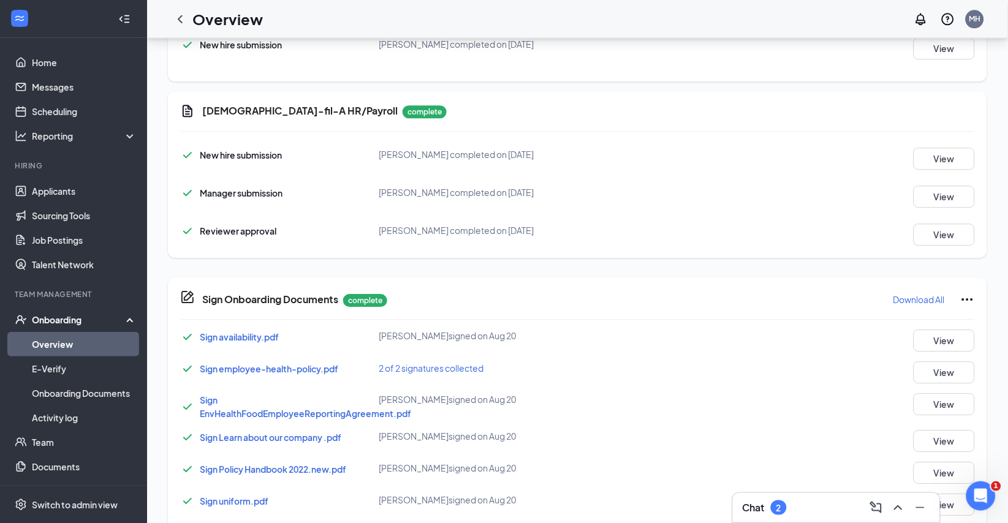
scroll to position [29, 0]
click at [240, 343] on span "Sign availability.pdf" at bounding box center [239, 337] width 79 height 11
click at [954, 352] on button "View" at bounding box center [943, 341] width 61 height 22
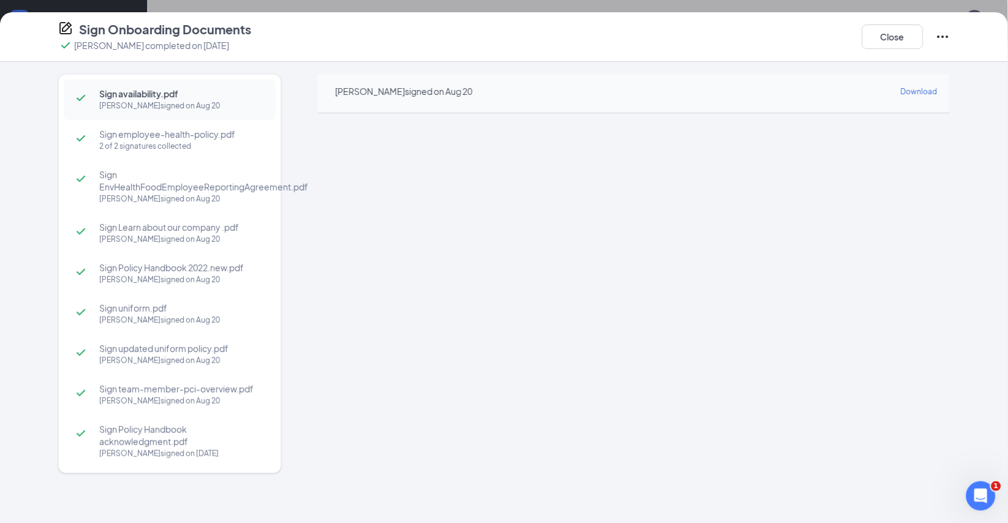
click at [364, 39] on div "Sign Onboarding Documents Ana J Ryan completed on Aug 20, 2025 Close" at bounding box center [504, 37] width 941 height 32
click at [880, 33] on button "Close" at bounding box center [892, 37] width 61 height 25
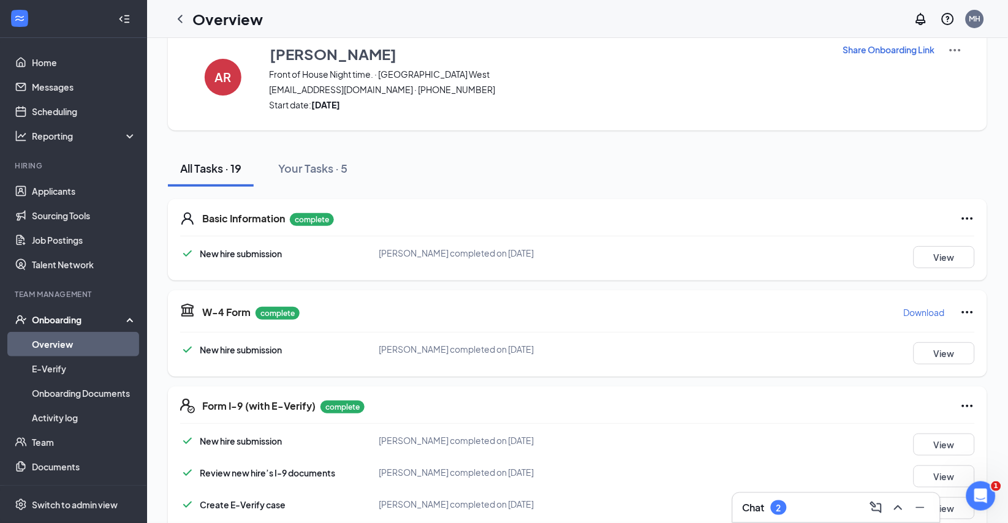
scroll to position [199, 0]
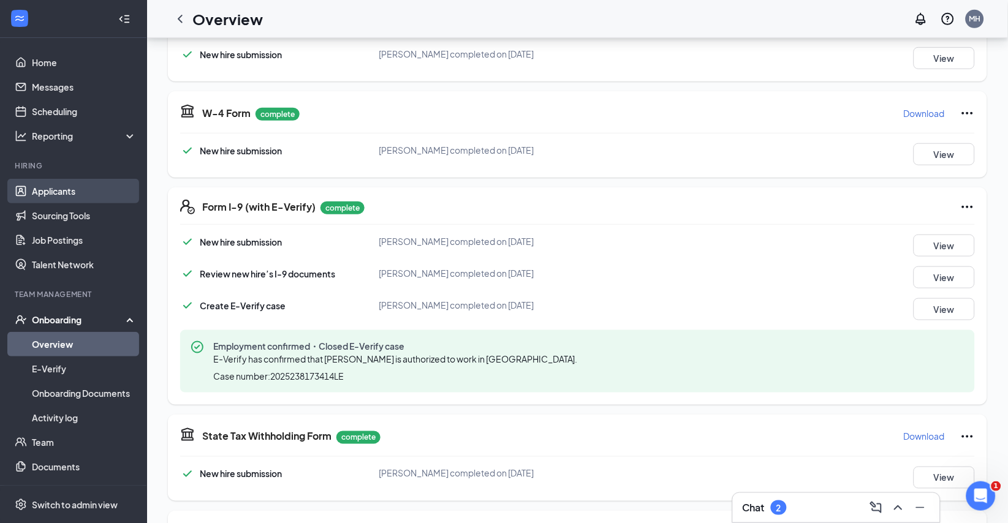
click at [55, 194] on link "Applicants" at bounding box center [84, 191] width 105 height 25
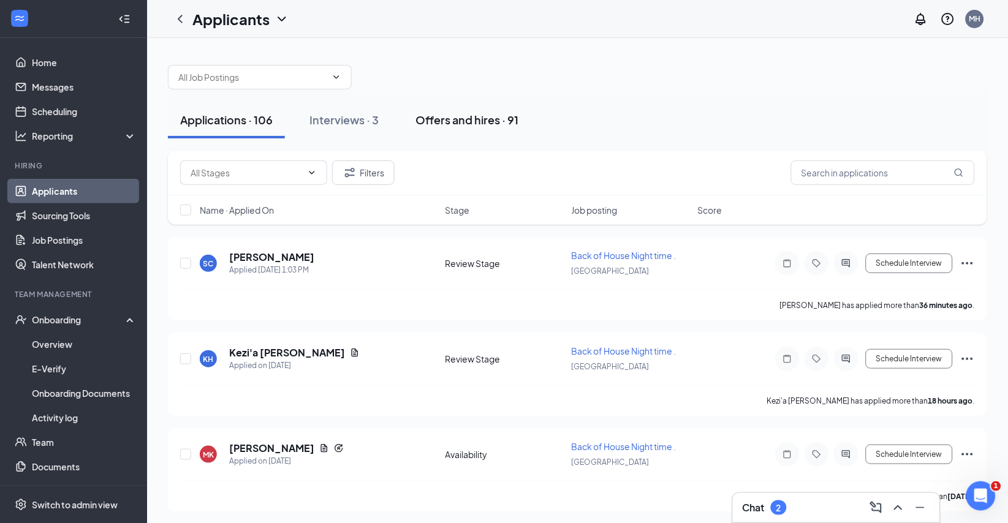
click at [511, 127] on div "Offers and hires · 91" at bounding box center [466, 119] width 103 height 15
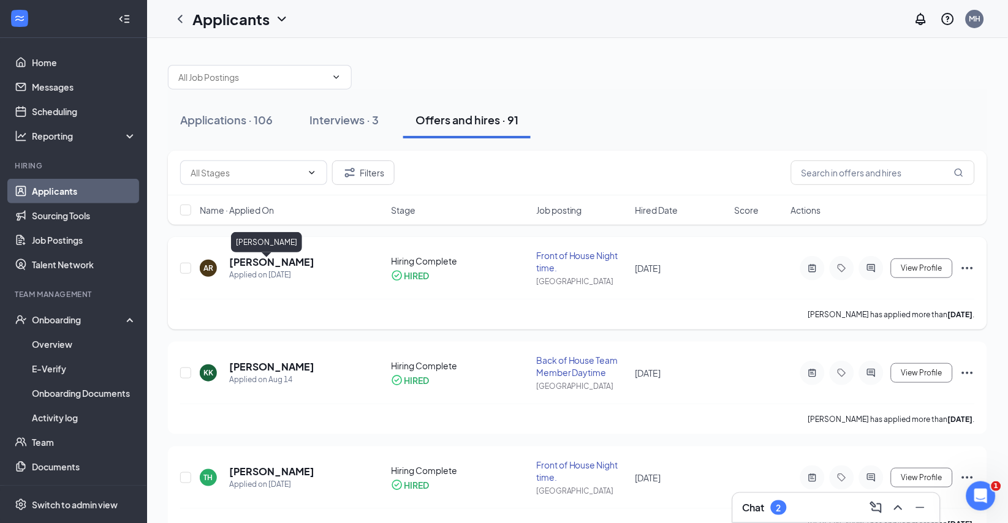
click at [246, 268] on h5 "[PERSON_NAME]" at bounding box center [271, 261] width 85 height 13
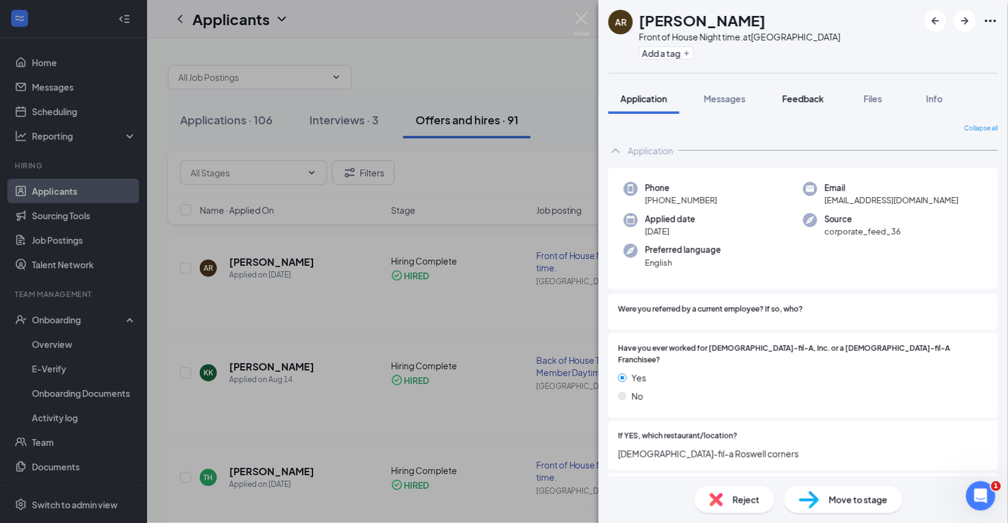
click at [823, 104] on span "Feedback" at bounding box center [803, 98] width 42 height 11
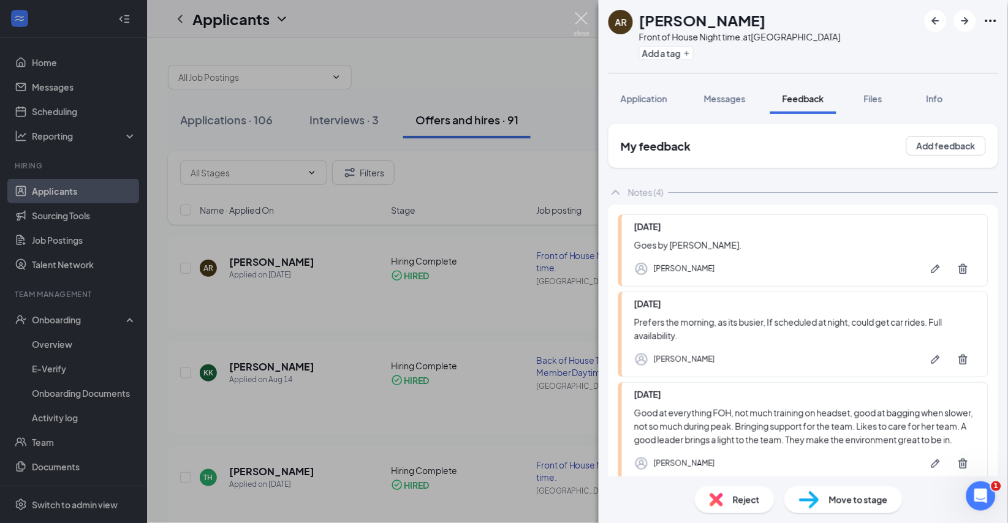
click at [584, 17] on img at bounding box center [581, 24] width 15 height 24
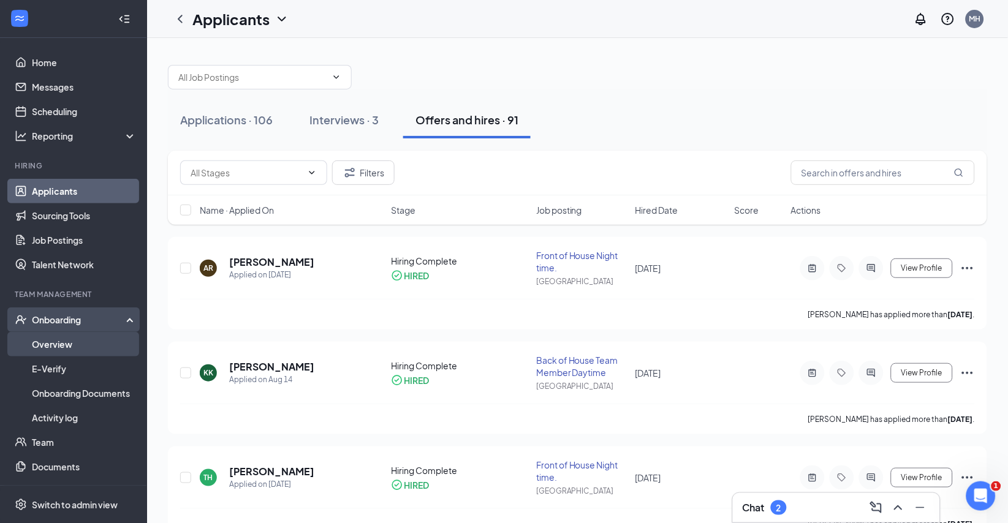
click at [67, 341] on link "Overview" at bounding box center [84, 344] width 105 height 25
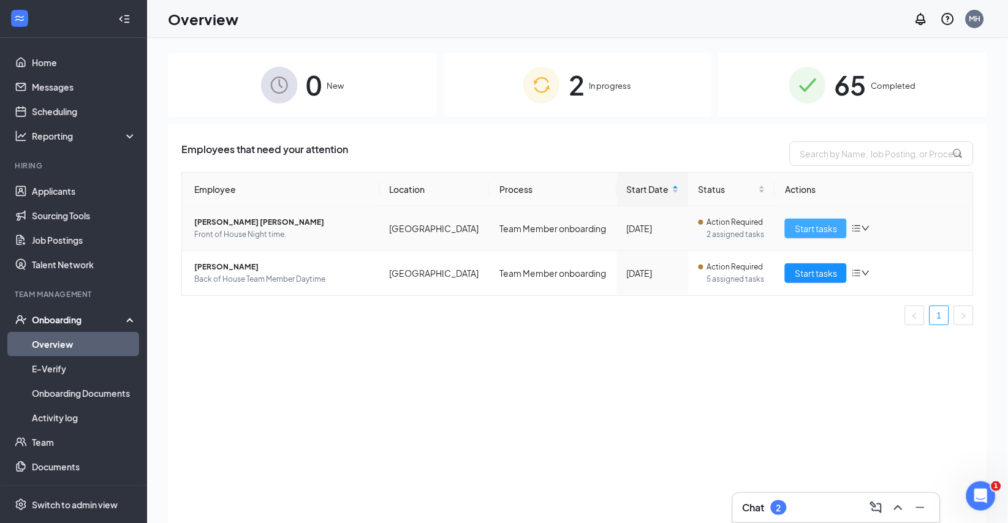
click at [812, 235] on span "Start tasks" at bounding box center [815, 228] width 42 height 13
click at [626, 85] on span "In progress" at bounding box center [610, 86] width 42 height 12
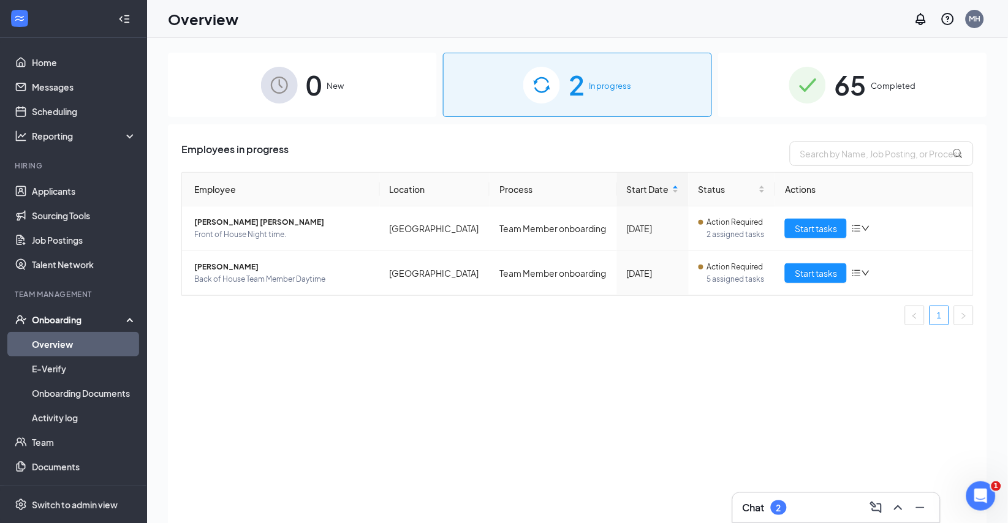
click at [854, 106] on span "65" at bounding box center [850, 85] width 32 height 42
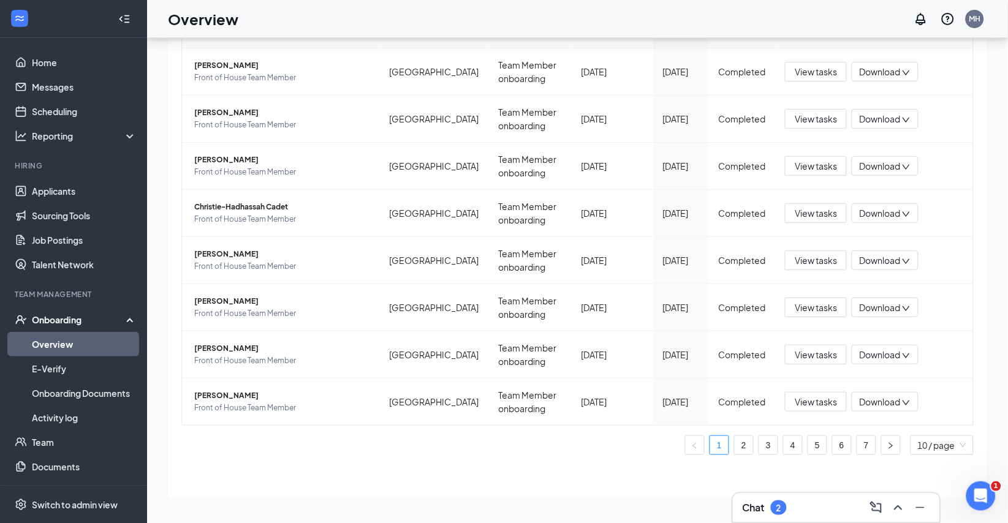
scroll to position [55, 0]
click at [857, 446] on link "7" at bounding box center [866, 446] width 18 height 18
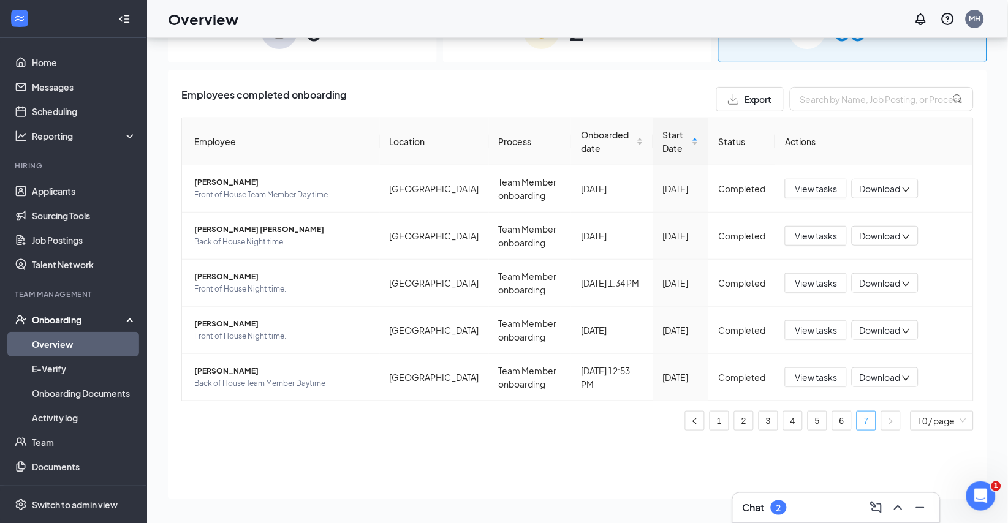
scroll to position [4, 0]
click at [309, 295] on span "Front of House Night time." at bounding box center [282, 289] width 176 height 12
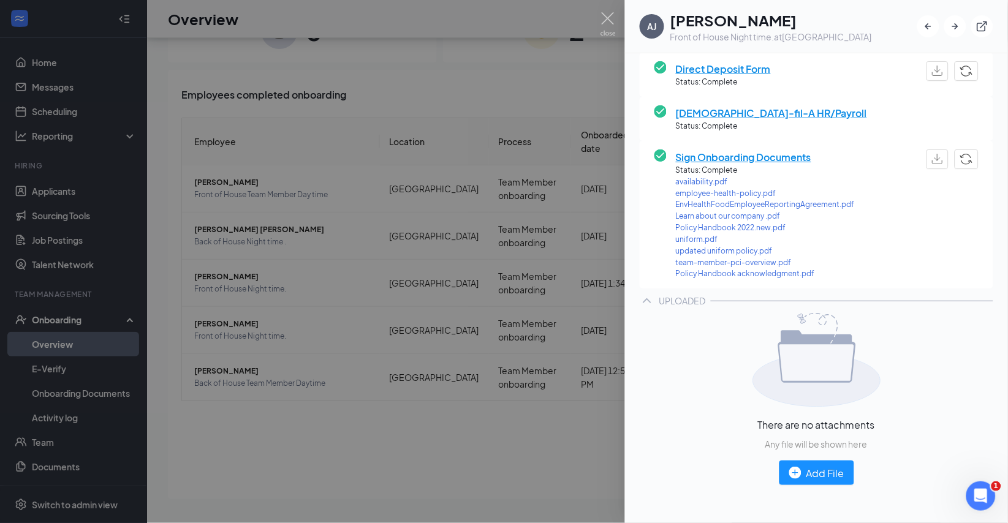
scroll to position [292, 0]
click at [701, 187] on span "availability.pdf" at bounding box center [765, 182] width 179 height 12
click at [732, 199] on span "employee-health-policy.pdf" at bounding box center [765, 193] width 179 height 12
click at [749, 210] on span "EnvHealthFoodEmployeeReportingAgreement.pdf" at bounding box center [765, 204] width 179 height 12
click at [698, 245] on span "uniform.pdf" at bounding box center [765, 239] width 179 height 12
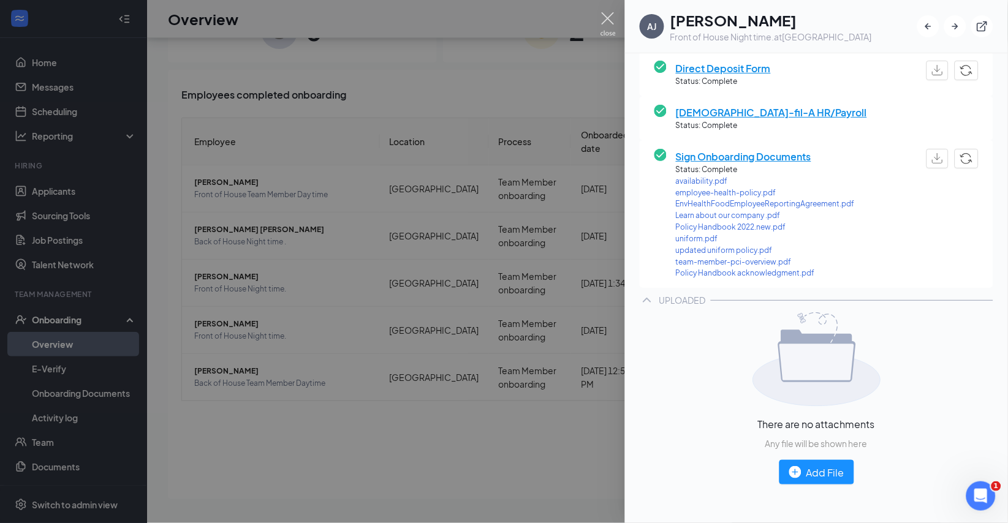
click at [605, 13] on img at bounding box center [607, 24] width 15 height 24
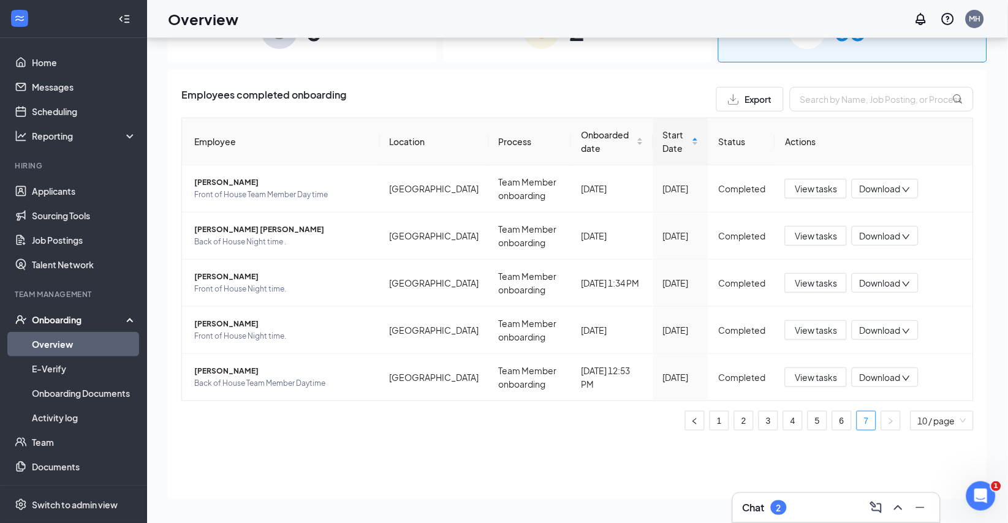
click at [78, 340] on link "Overview" at bounding box center [84, 344] width 105 height 25
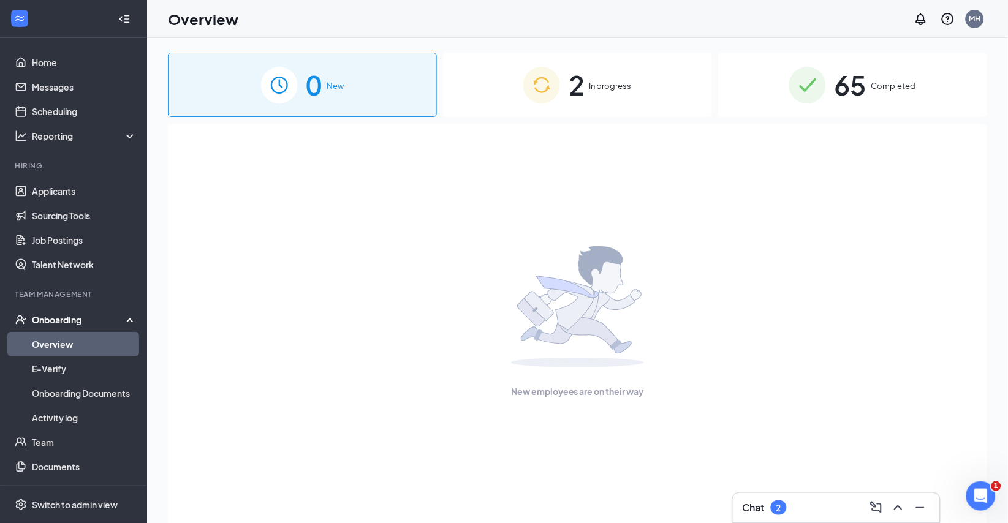
click at [581, 105] on span "2" at bounding box center [576, 85] width 16 height 42
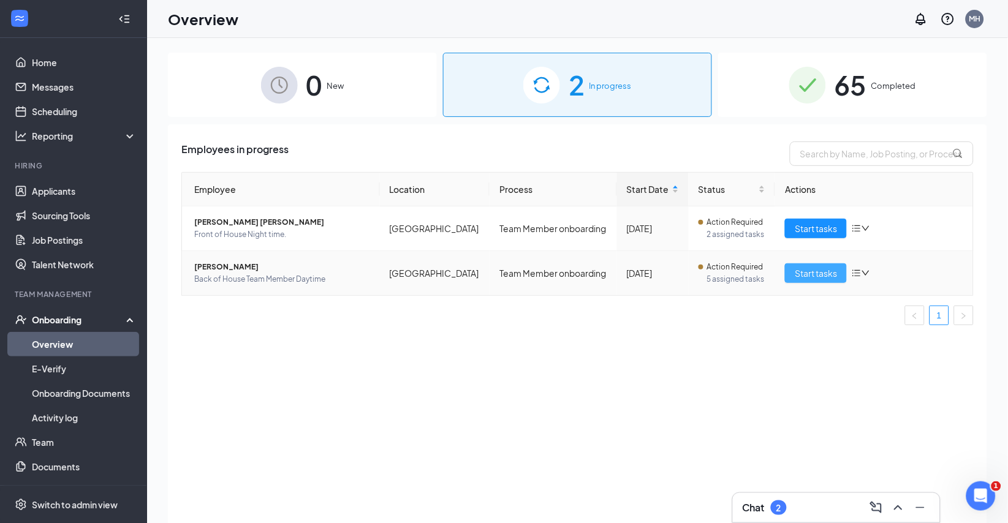
click at [807, 280] on span "Start tasks" at bounding box center [815, 272] width 42 height 13
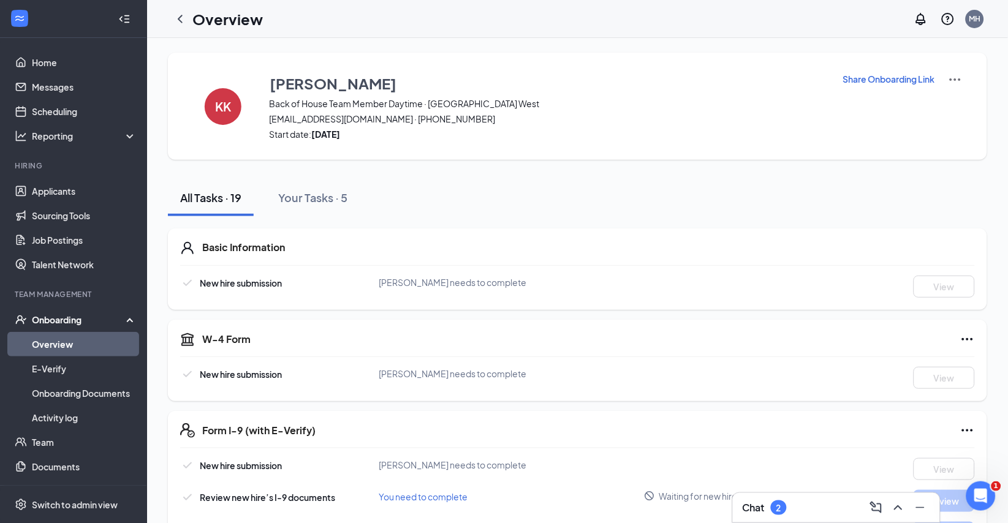
click at [835, 511] on div "Chat 2" at bounding box center [835, 508] width 187 height 20
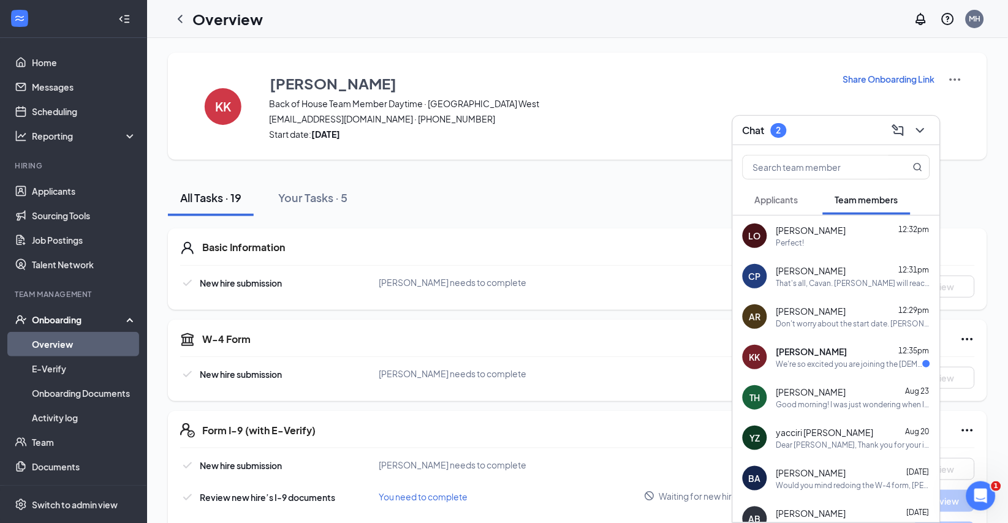
click at [771, 197] on span "Applicants" at bounding box center [776, 199] width 43 height 11
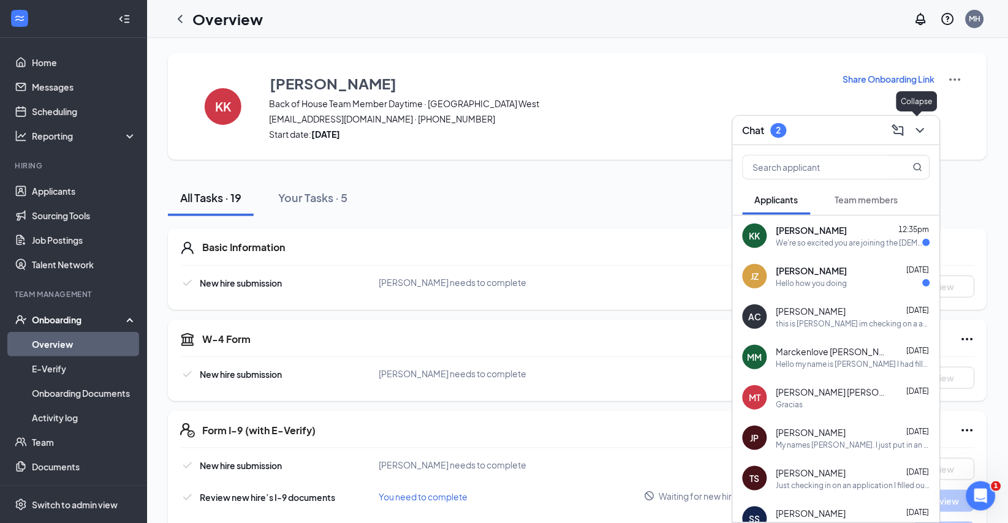
click at [918, 133] on icon "ChevronDown" at bounding box center [920, 130] width 15 height 15
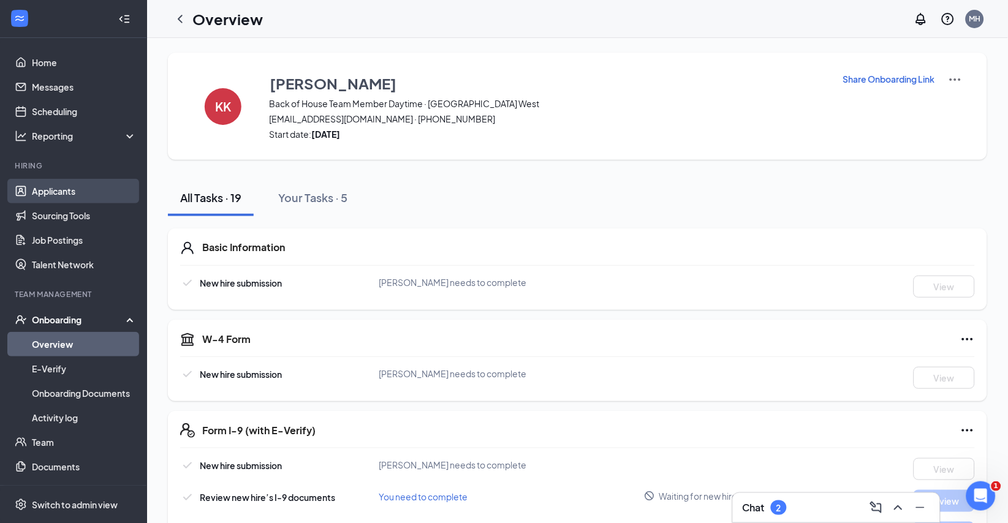
click at [51, 189] on link "Applicants" at bounding box center [84, 191] width 105 height 25
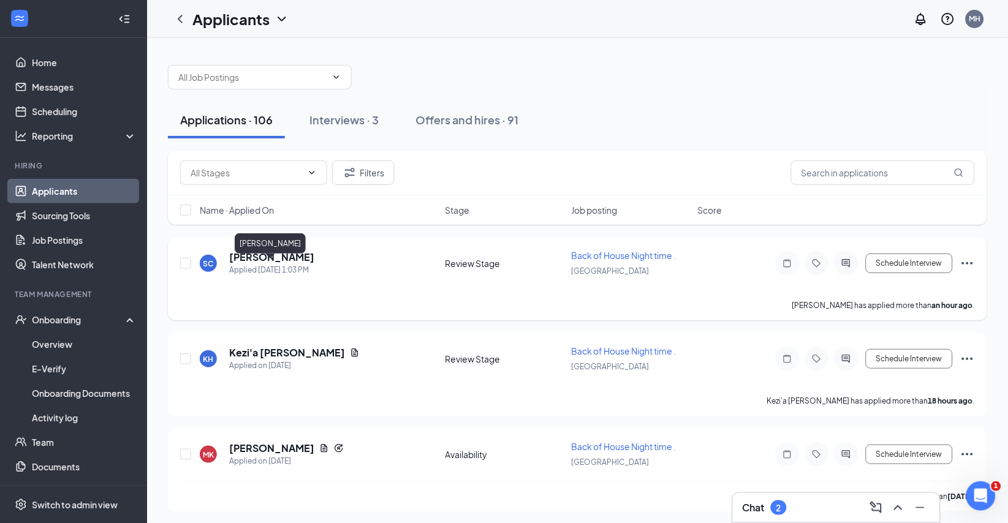
click at [281, 264] on h5 "Sara Carrascal" at bounding box center [271, 257] width 85 height 13
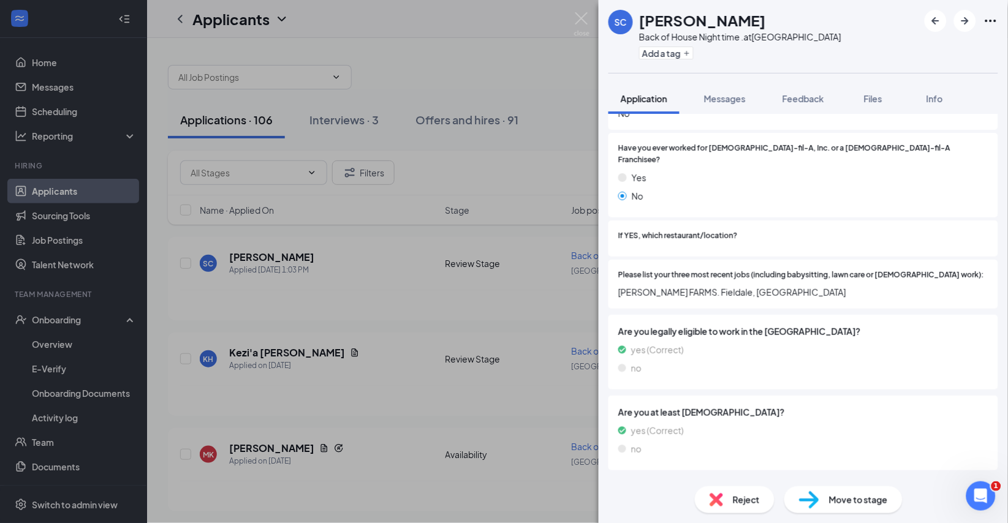
scroll to position [215, 0]
click at [502, 227] on div "SC Sara Carrascal Back of House Night time . at Gainesville West Add a tag Appl…" at bounding box center [504, 261] width 1008 height 523
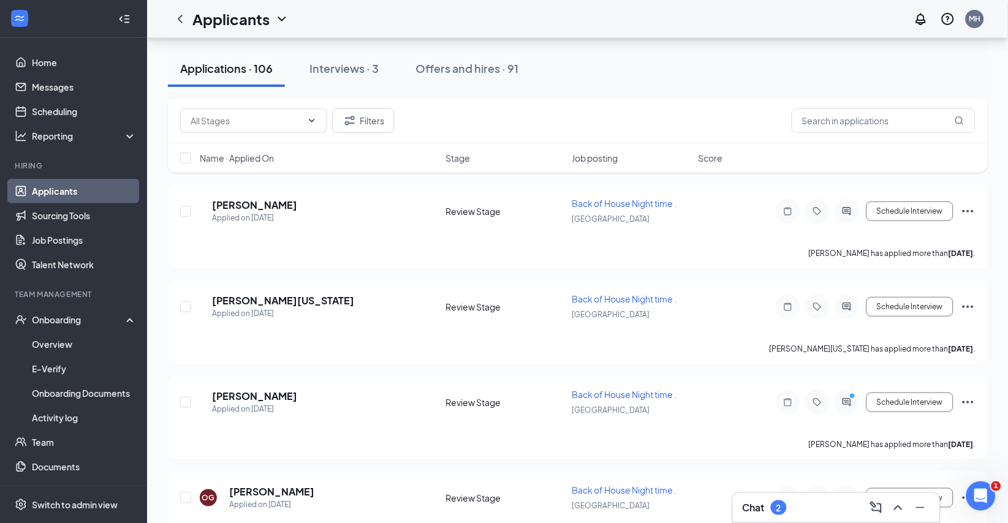
scroll to position [1202, 0]
click at [267, 22] on h5 "[PERSON_NAME]" at bounding box center [271, 15] width 85 height 13
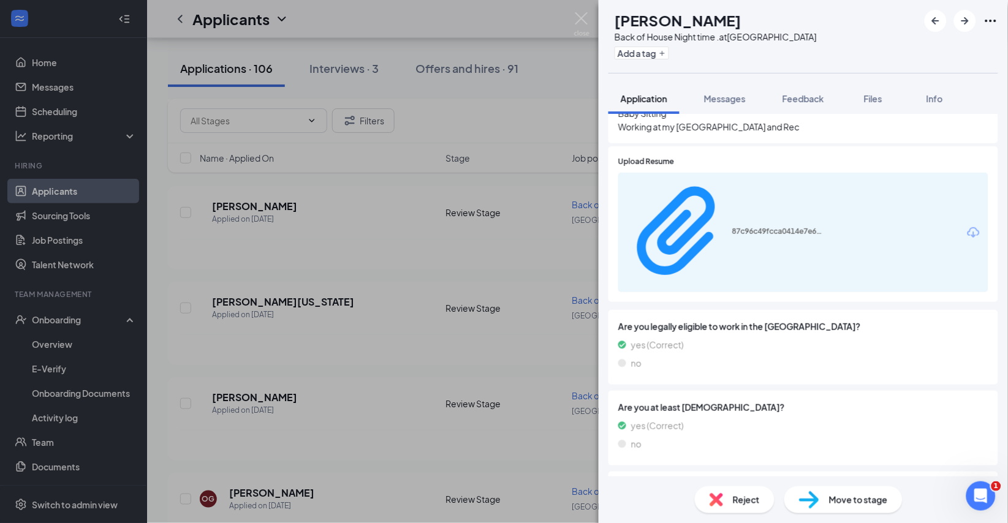
scroll to position [391, 0]
click at [460, 322] on div "OW Olivia Willock Back of House Night time . at Gainesville West Add a tag Appl…" at bounding box center [504, 261] width 1008 height 523
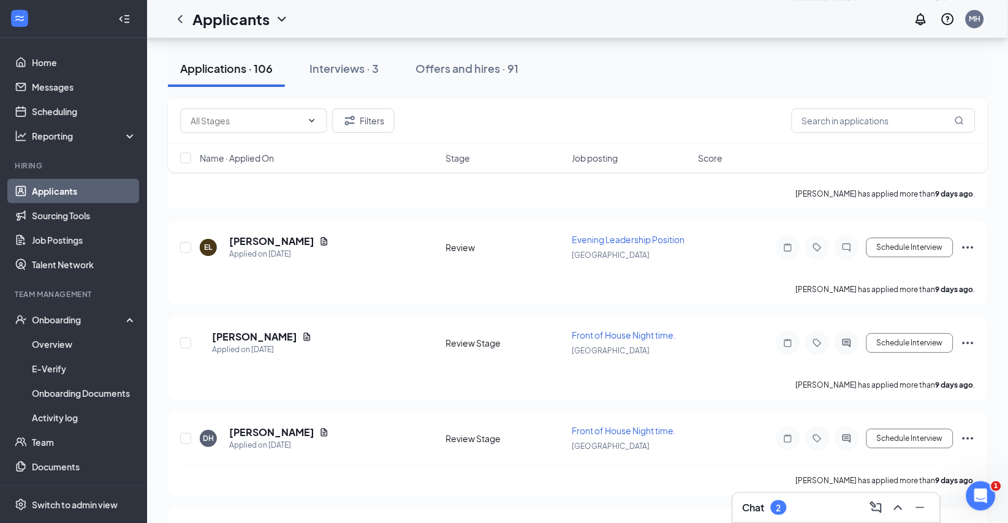
scroll to position [2028, 0]
